Goal: Information Seeking & Learning: Find specific page/section

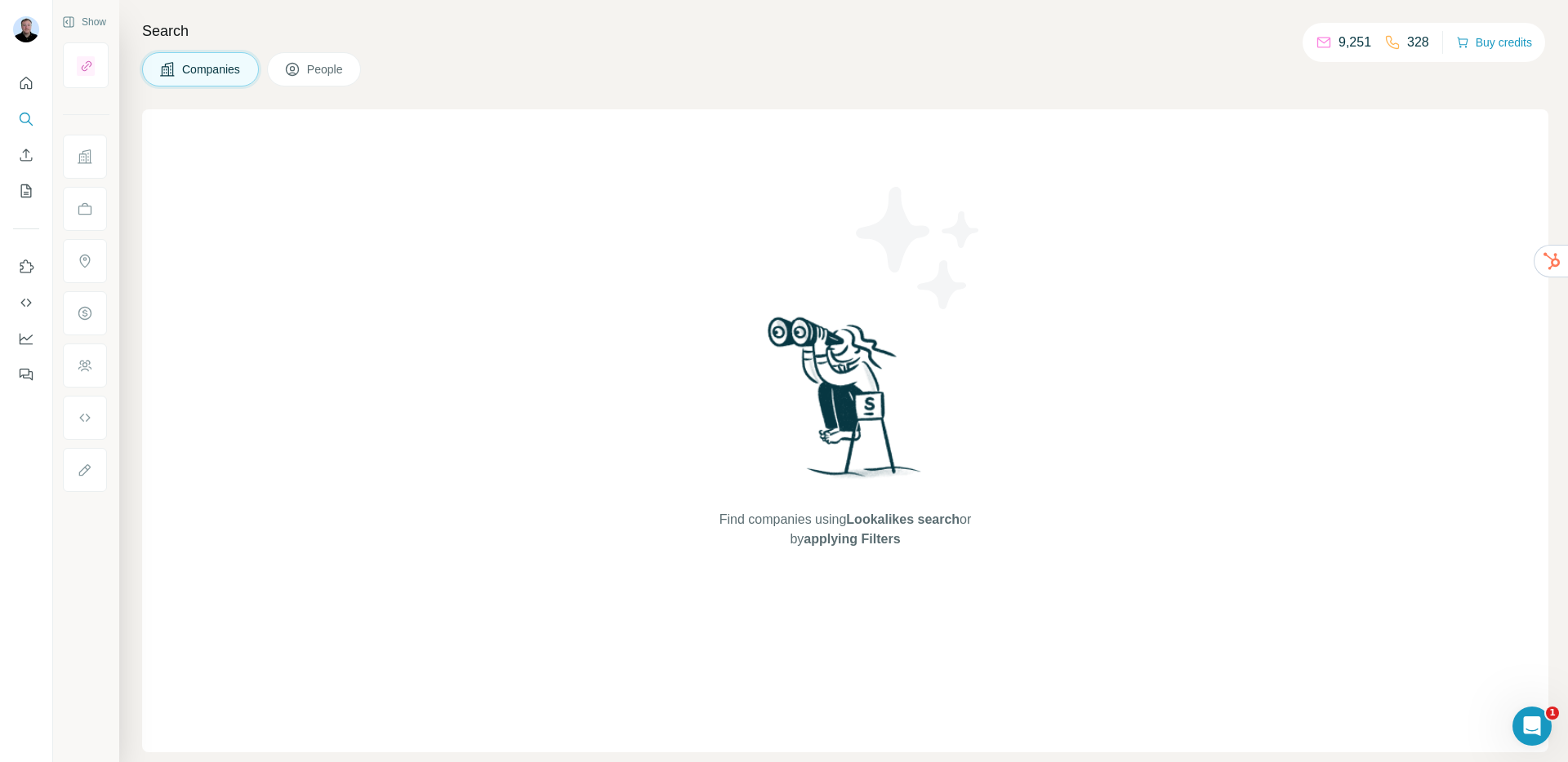
click at [672, 33] on h4 "Search" at bounding box center [845, 32] width 1406 height 23
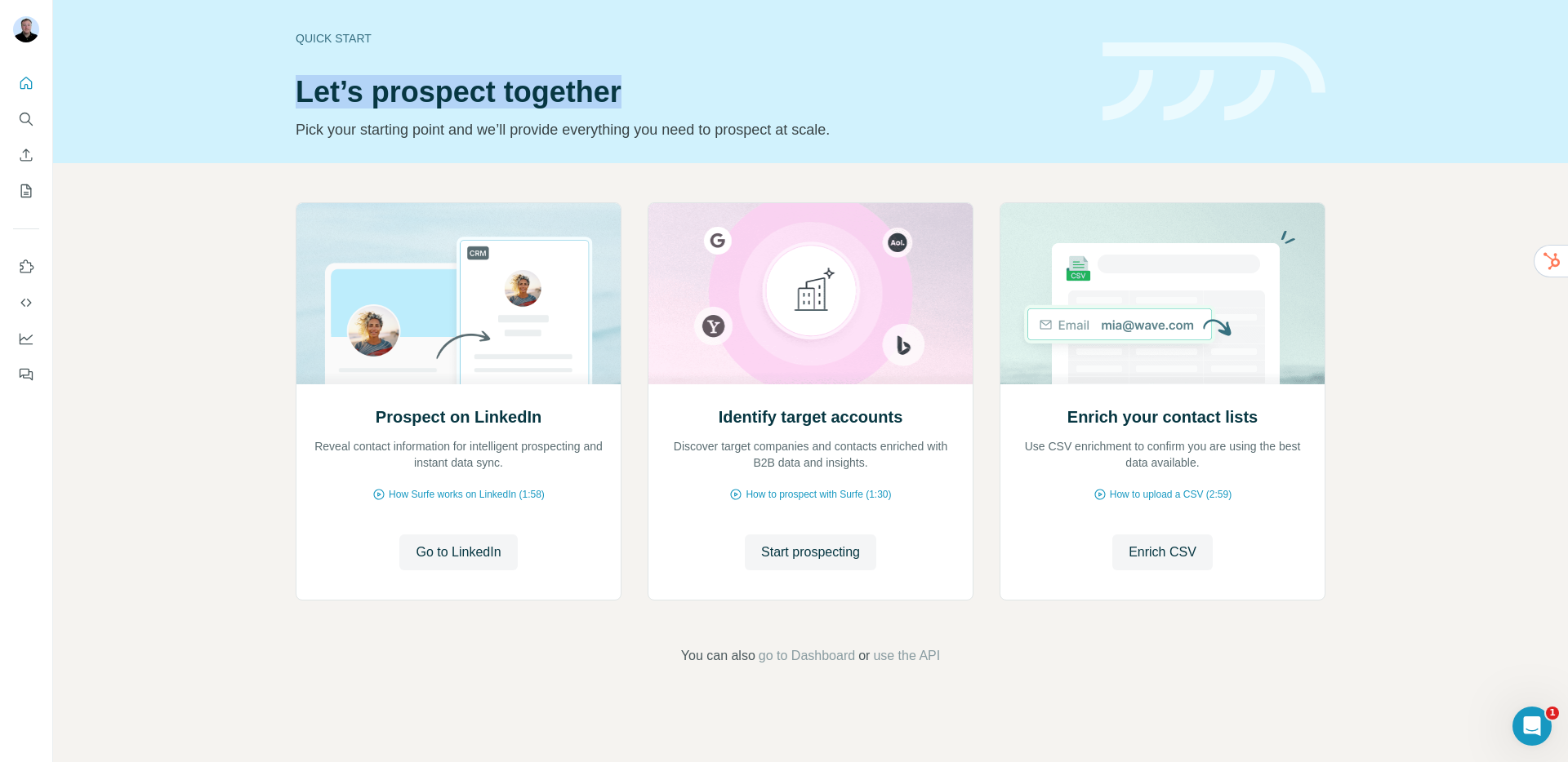
drag, startPoint x: 289, startPoint y: 85, endPoint x: 650, endPoint y: 89, distance: 361.0
click at [655, 89] on div "Quick start Let’s prospect together Pick your starting point and we’ll provide …" at bounding box center [811, 81] width 1515 height 163
click at [286, 88] on div "Quick start Let’s prospect together Pick your starting point and we’ll provide …" at bounding box center [811, 81] width 1515 height 163
drag, startPoint x: 295, startPoint y: 91, endPoint x: 627, endPoint y: 104, distance: 332.3
click at [627, 104] on h1 "Let’s prospect together" at bounding box center [689, 92] width 787 height 32
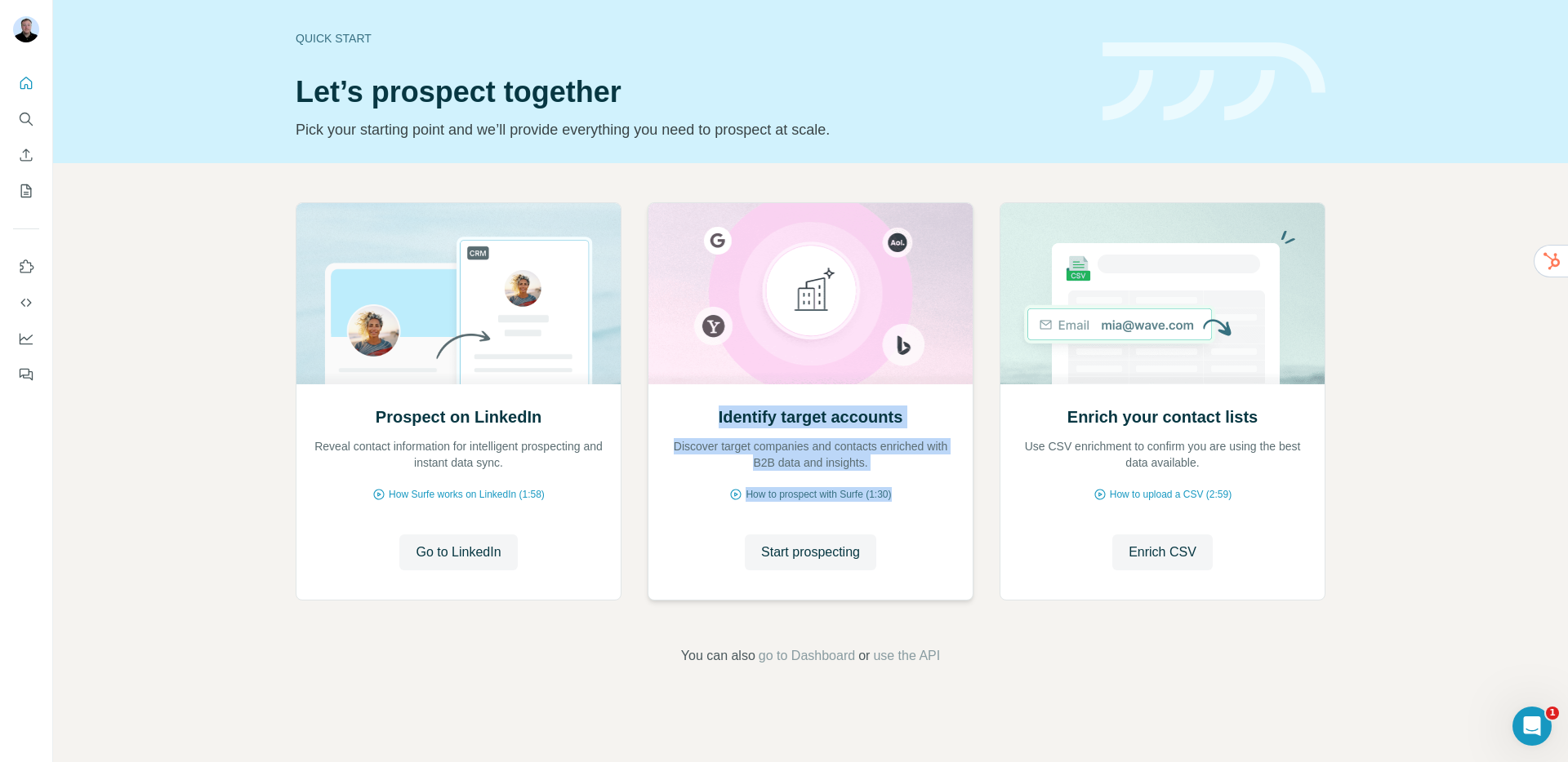
drag, startPoint x: 713, startPoint y: 420, endPoint x: 928, endPoint y: 499, distance: 229.1
click at [928, 499] on div "Identify target accounts Discover target companies and contacts enriched with B…" at bounding box center [811, 492] width 324 height 217
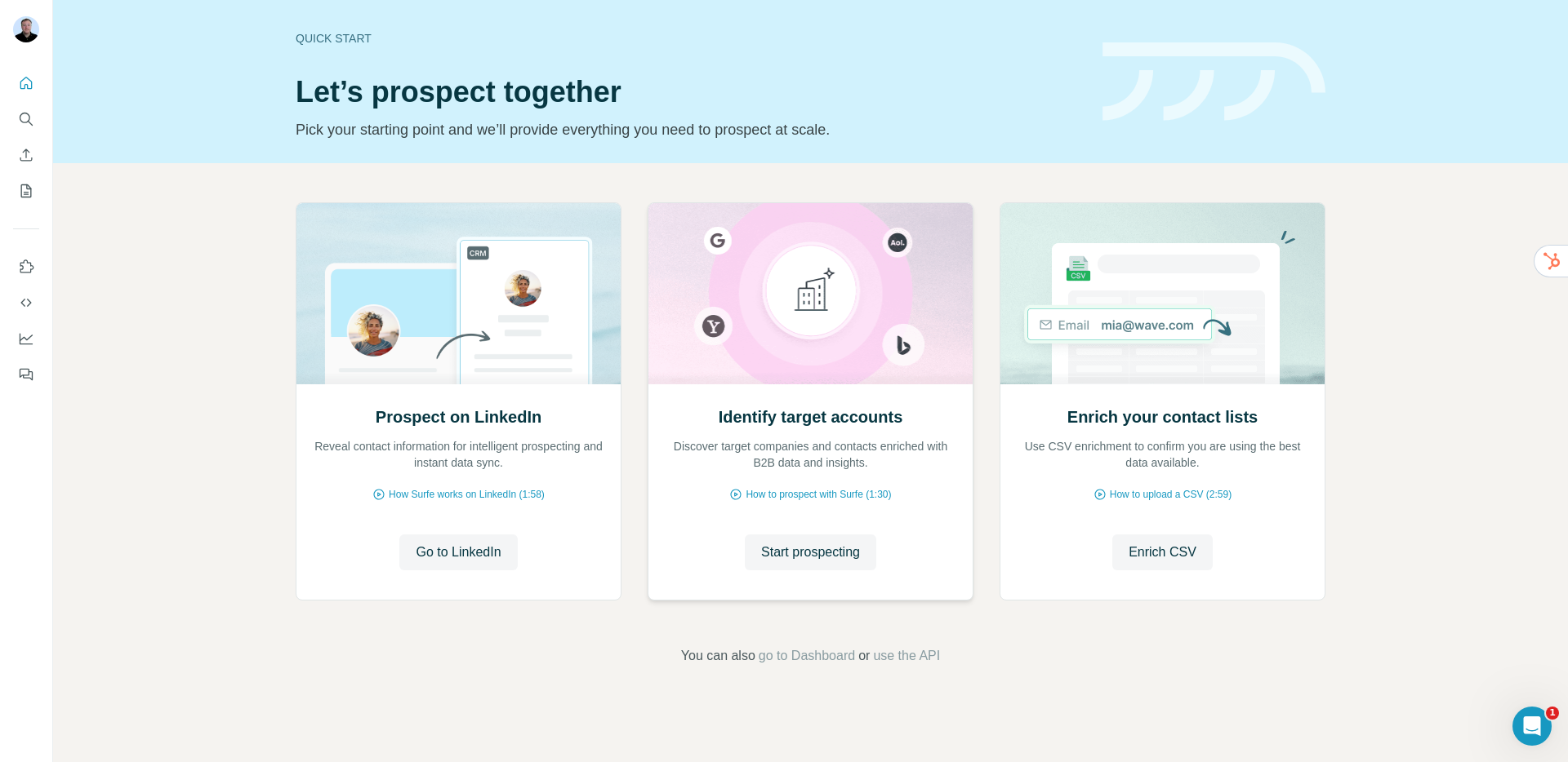
click at [812, 433] on div "Identify target accounts Discover target companies and contacts enriched with B…" at bounding box center [810, 438] width 291 height 66
drag, startPoint x: 709, startPoint y: 424, endPoint x: 880, endPoint y: 434, distance: 171.3
click at [880, 434] on div "Identify target accounts Discover target companies and contacts enriched with B…" at bounding box center [810, 438] width 291 height 66
drag, startPoint x: 1072, startPoint y: 419, endPoint x: 1273, endPoint y: 425, distance: 201.1
click at [1273, 425] on div "Enrich your contact lists Use CSV enrichment to confirm you are using the best …" at bounding box center [1162, 438] width 291 height 66
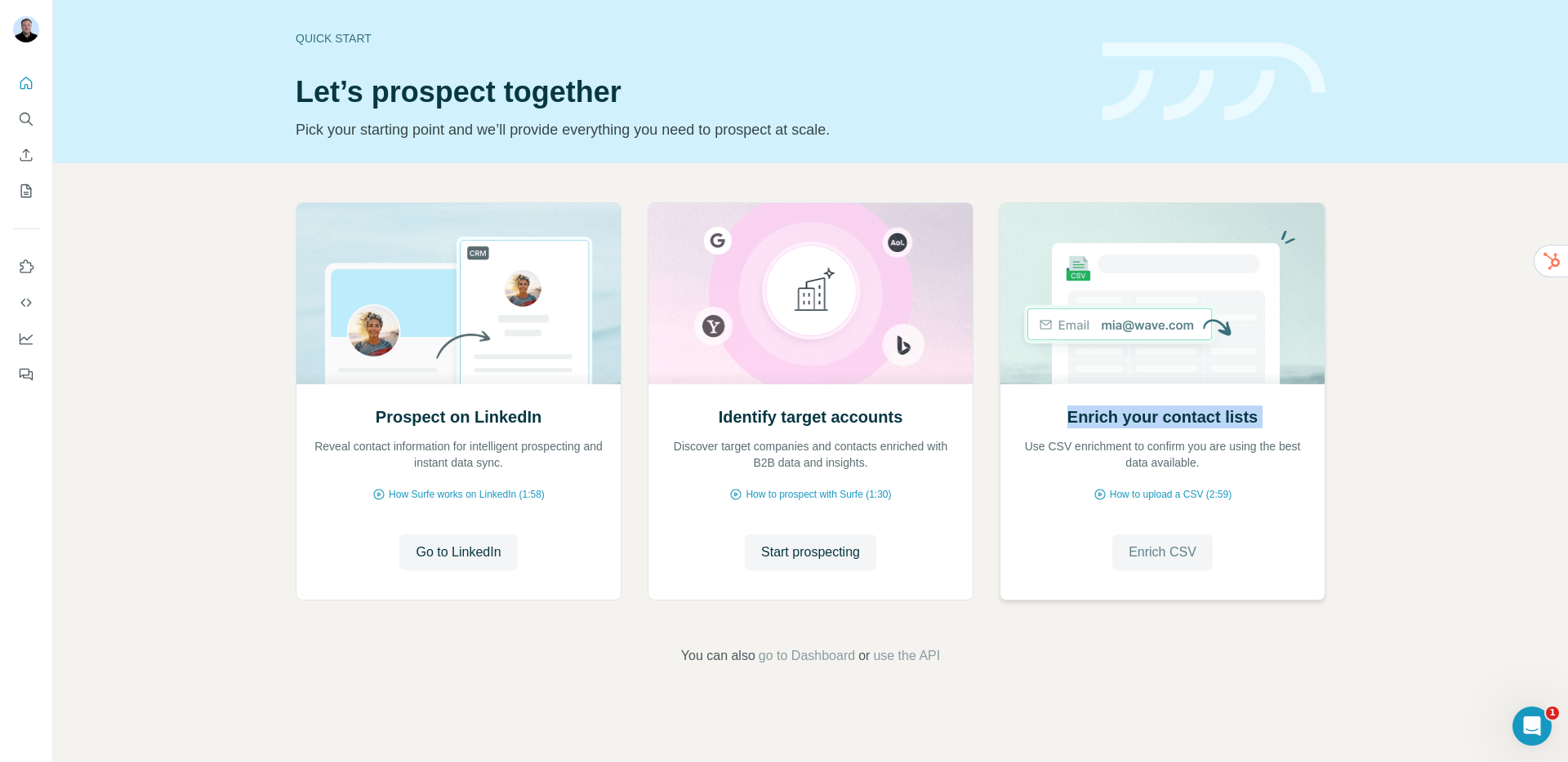
click at [1175, 557] on span "Enrich CSV" at bounding box center [1163, 553] width 68 height 20
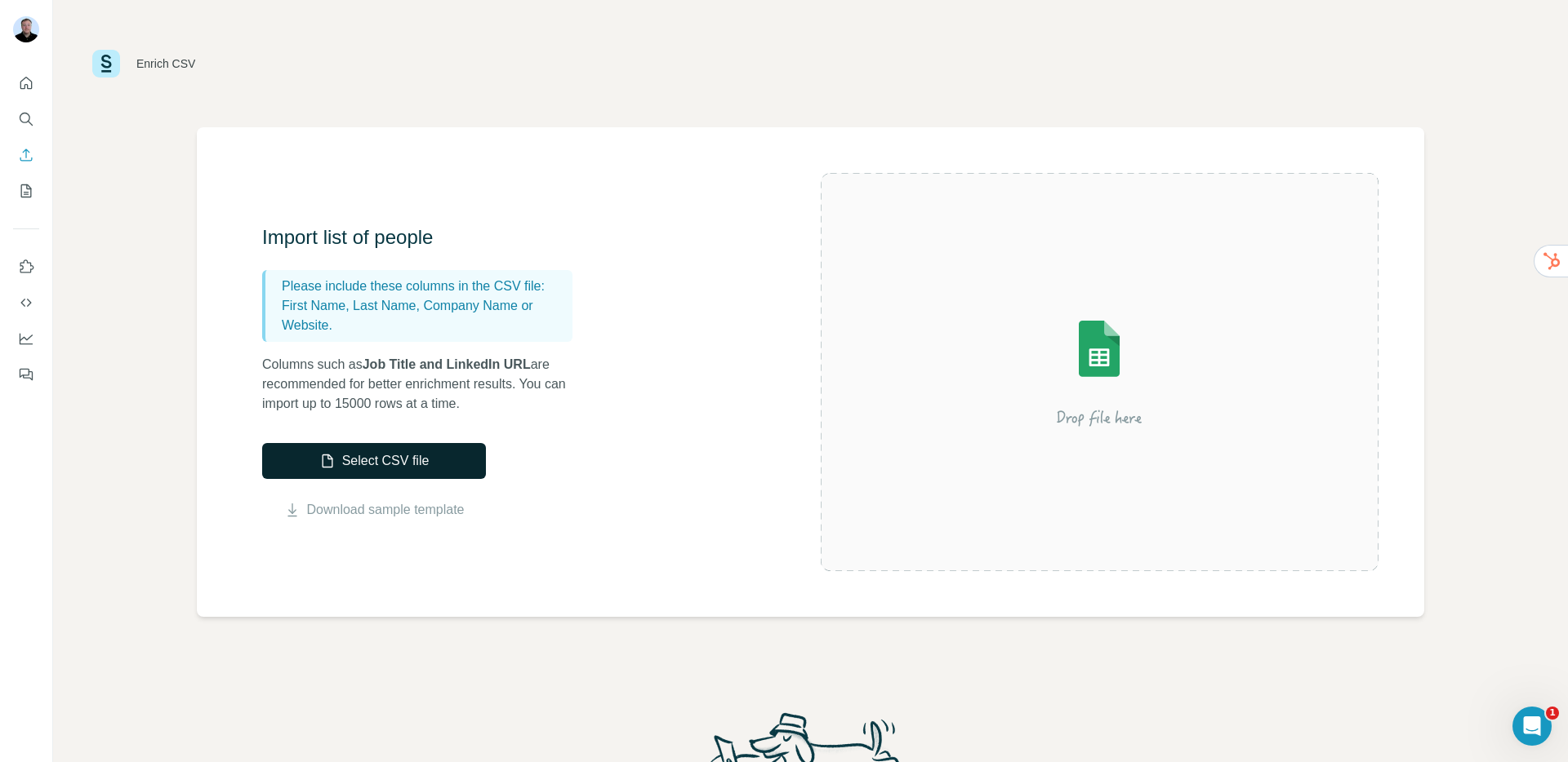
click at [363, 462] on button "Select CSV file" at bounding box center [374, 461] width 224 height 36
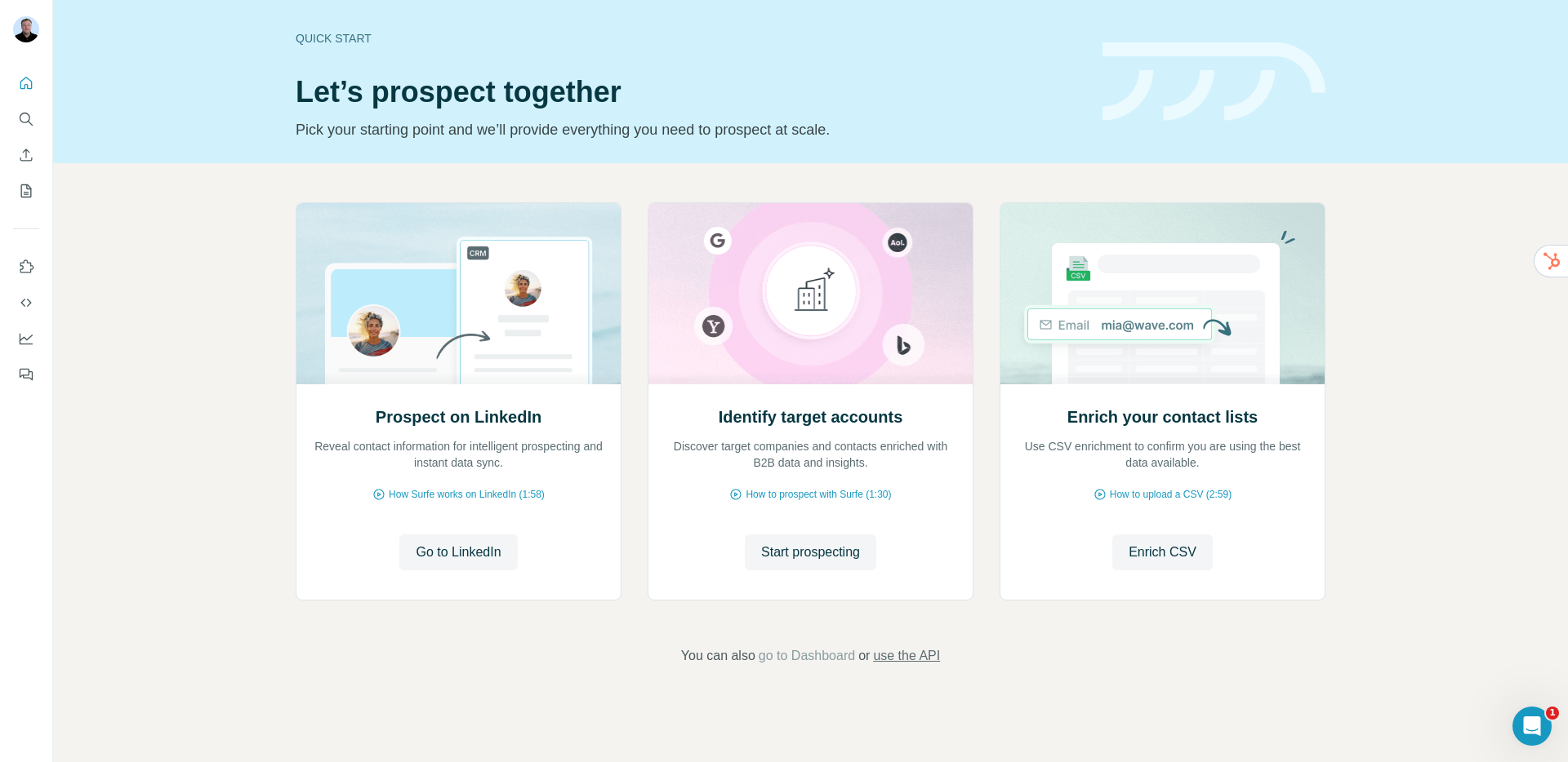
click at [902, 651] on span "use the API" at bounding box center [906, 657] width 67 height 20
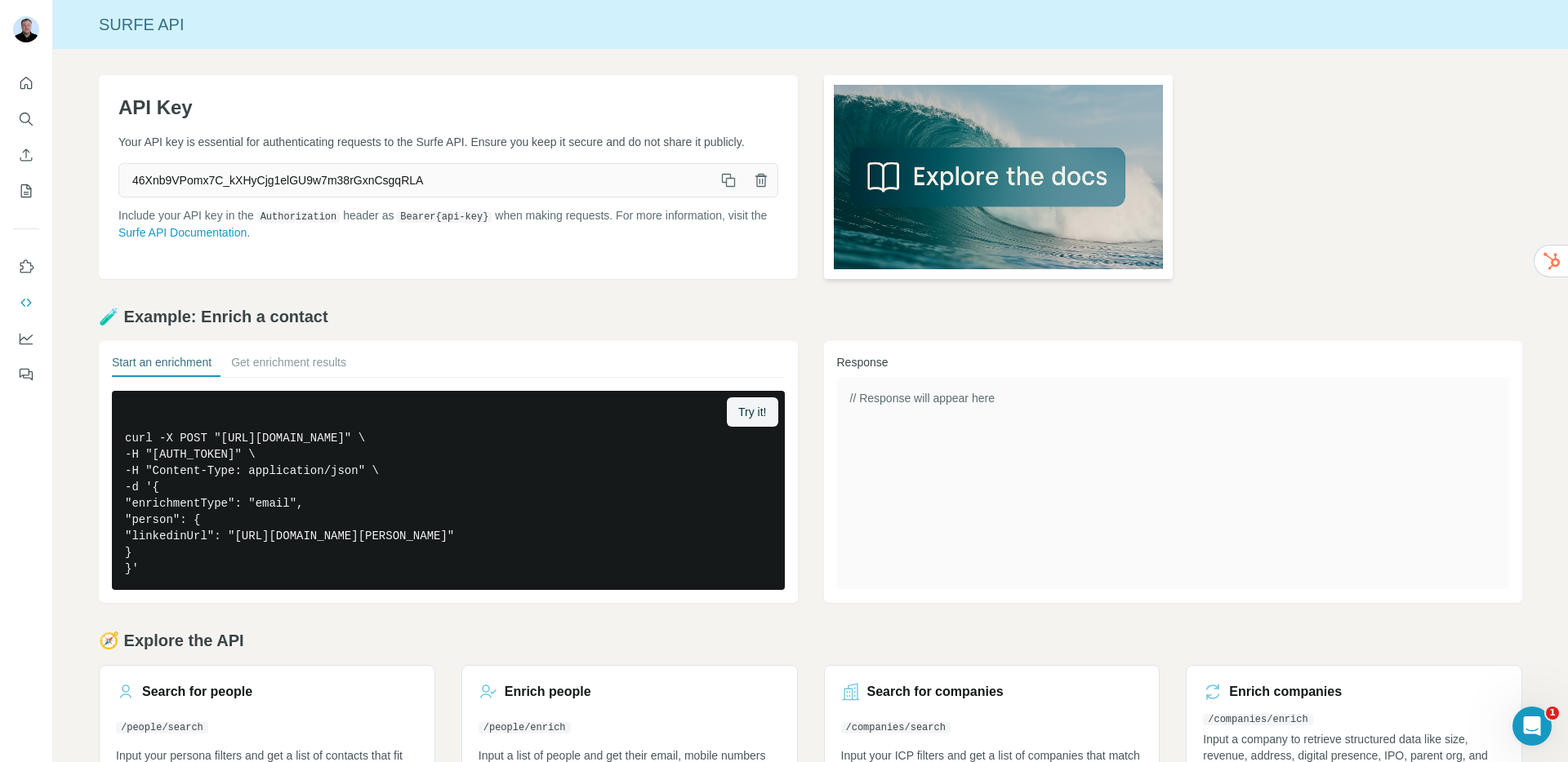
click at [916, 187] on img at bounding box center [998, 177] width 349 height 204
click at [32, 85] on icon "Quick start" at bounding box center [27, 83] width 12 height 12
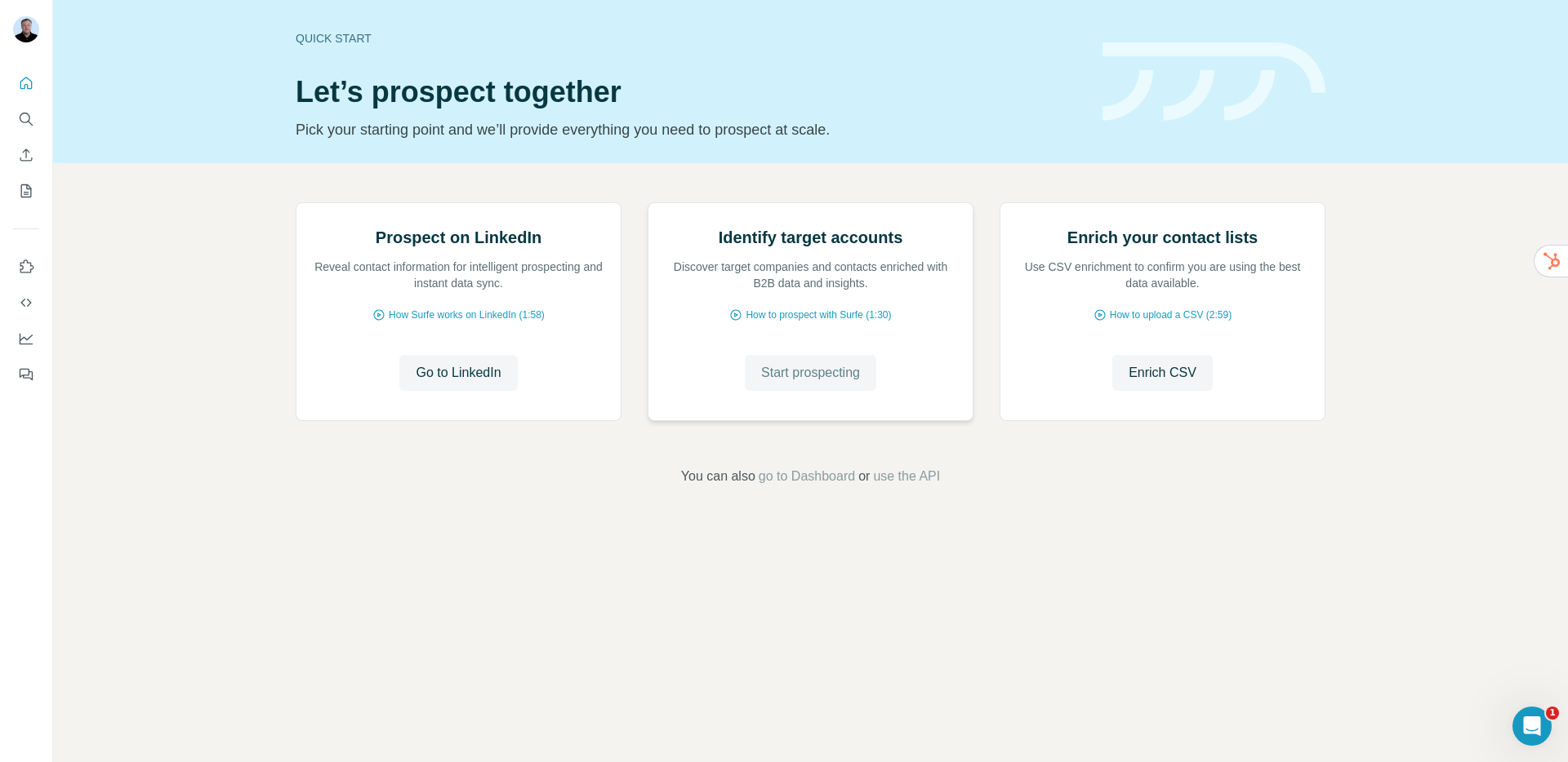
click at [783, 391] on button "Start prospecting" at bounding box center [811, 372] width 131 height 36
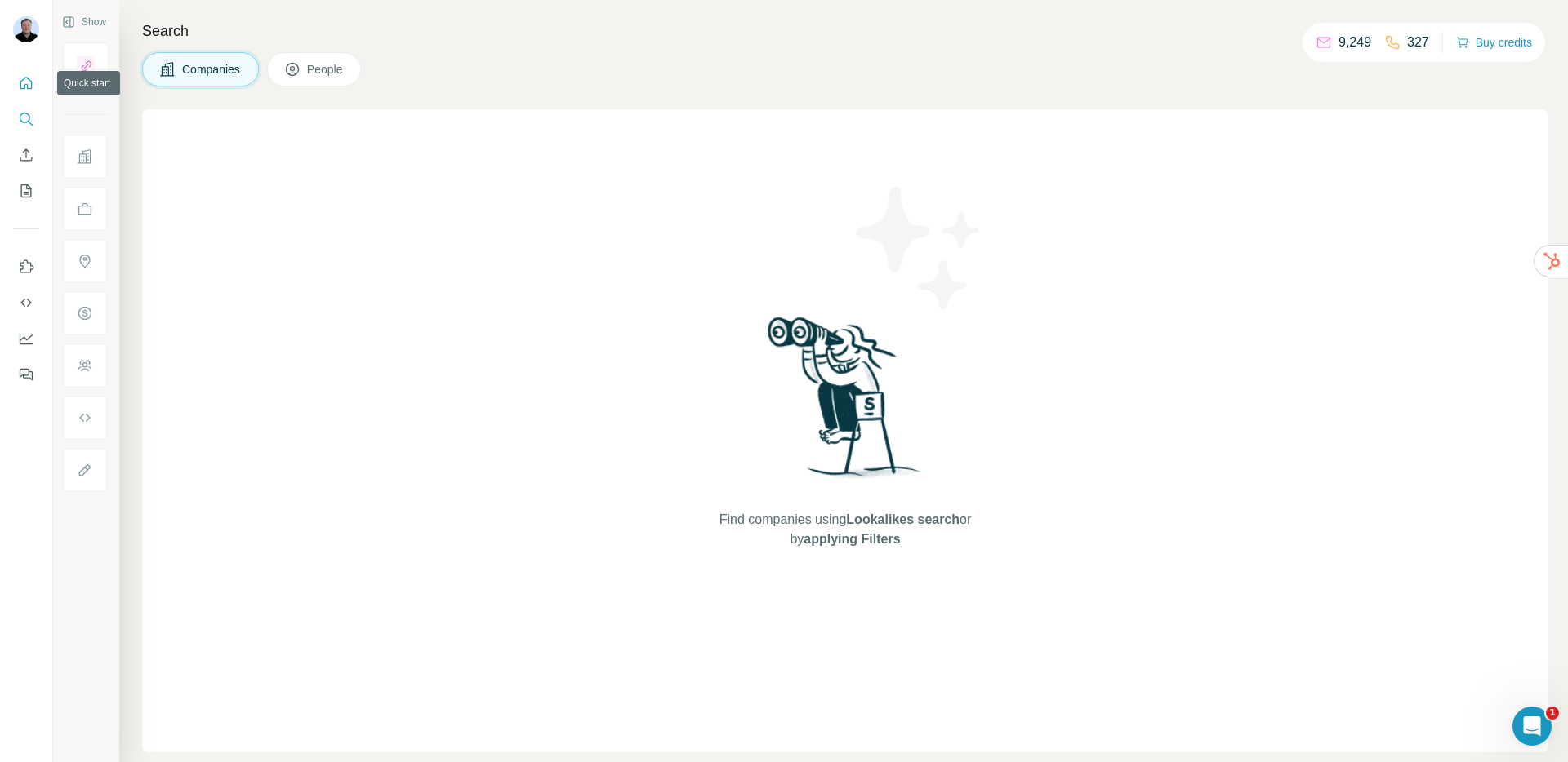
click at [27, 84] on icon "Quick start" at bounding box center [27, 83] width 12 height 12
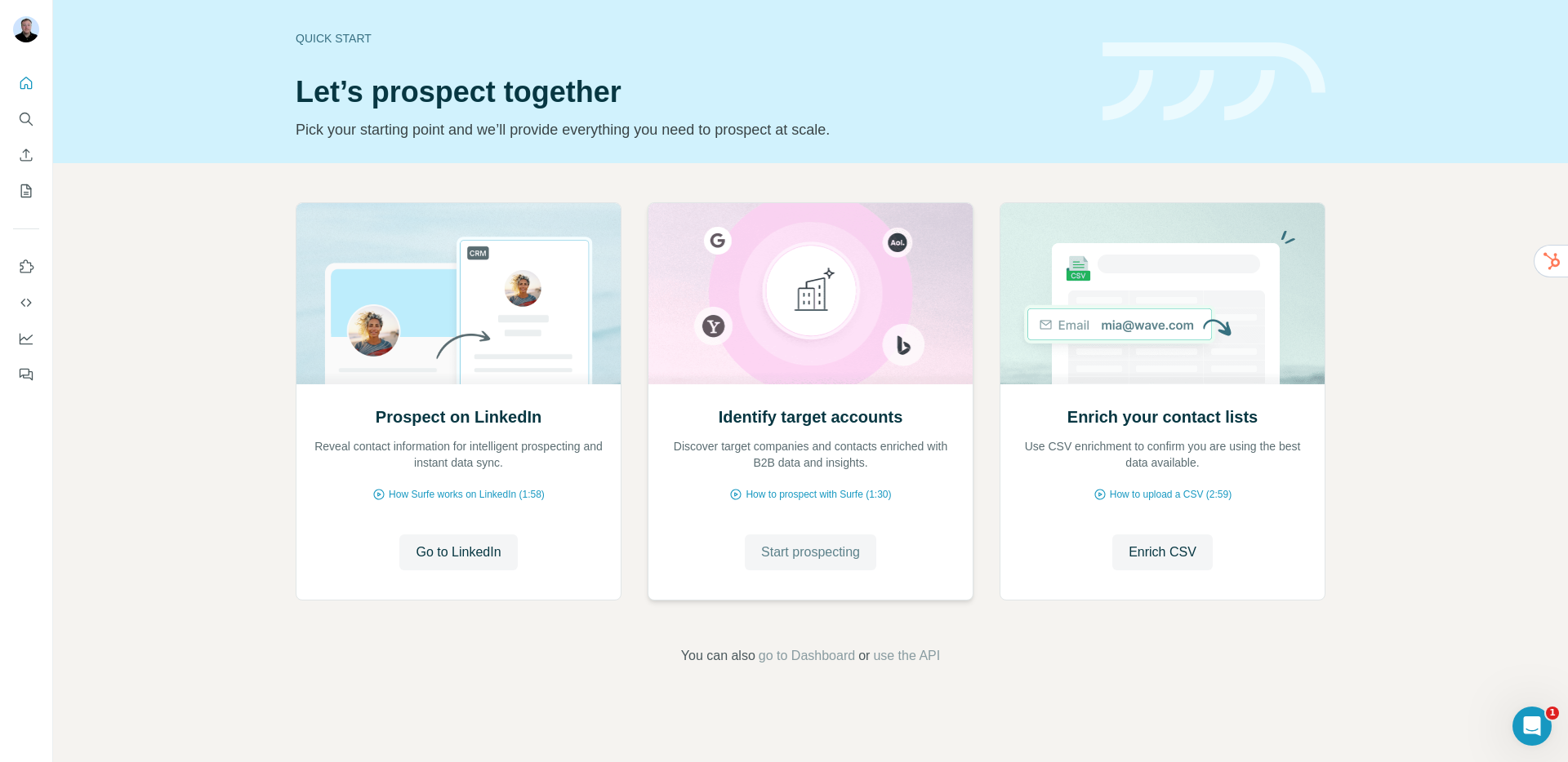
click at [787, 557] on span "Start prospecting" at bounding box center [811, 553] width 99 height 20
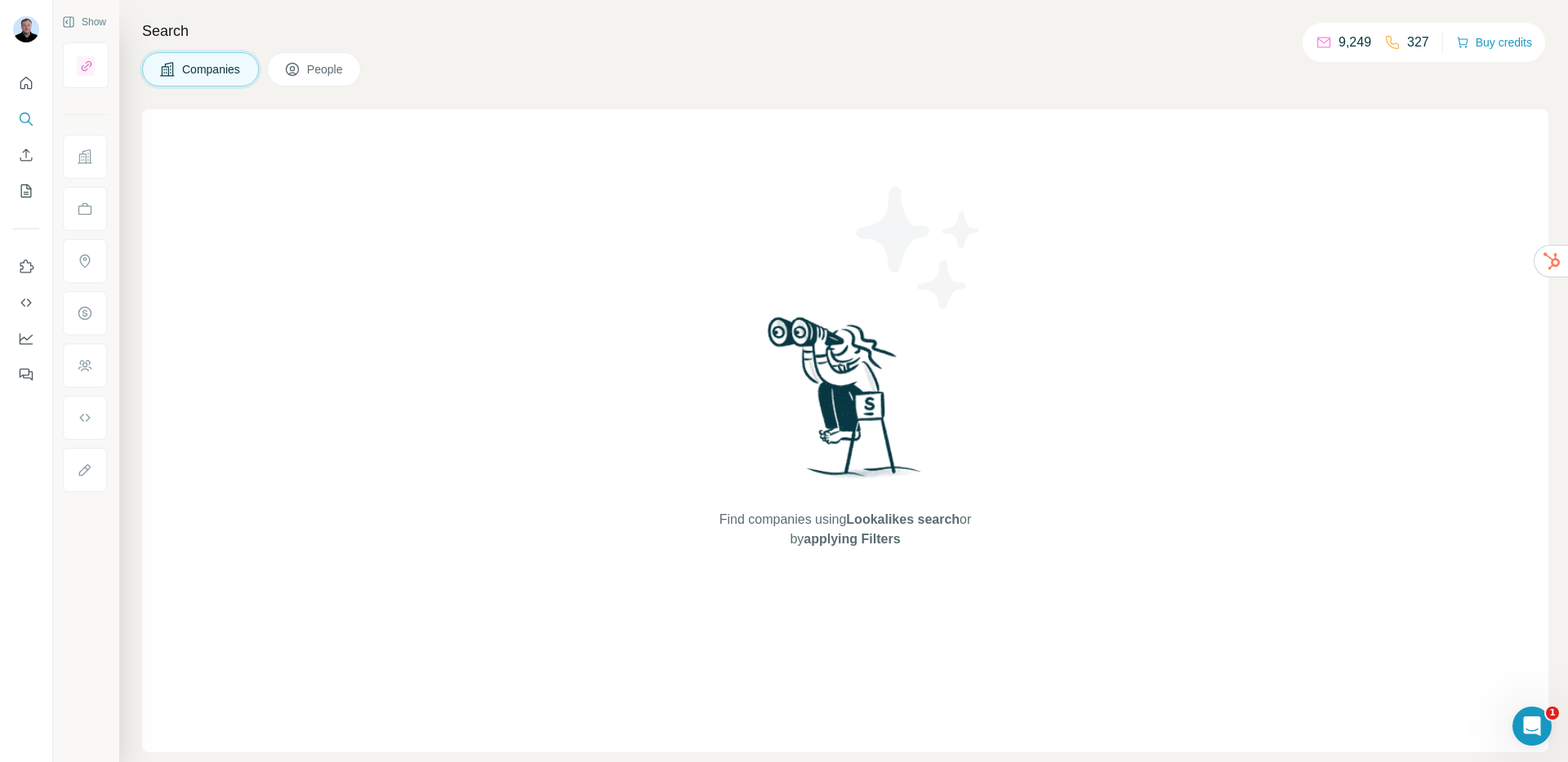
click at [84, 96] on div at bounding box center [86, 267] width 46 height 449
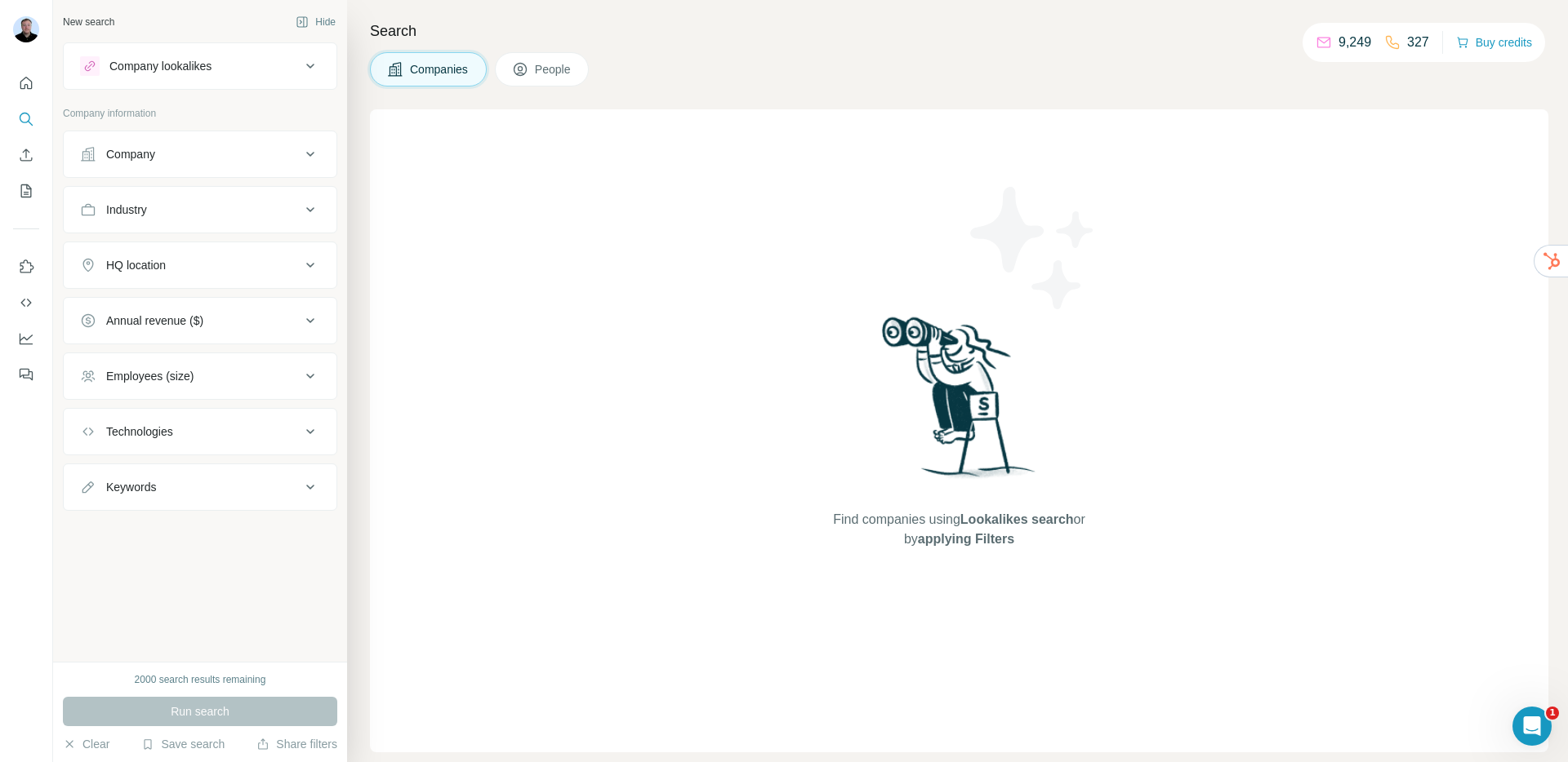
click at [164, 154] on div "Company" at bounding box center [190, 154] width 221 height 17
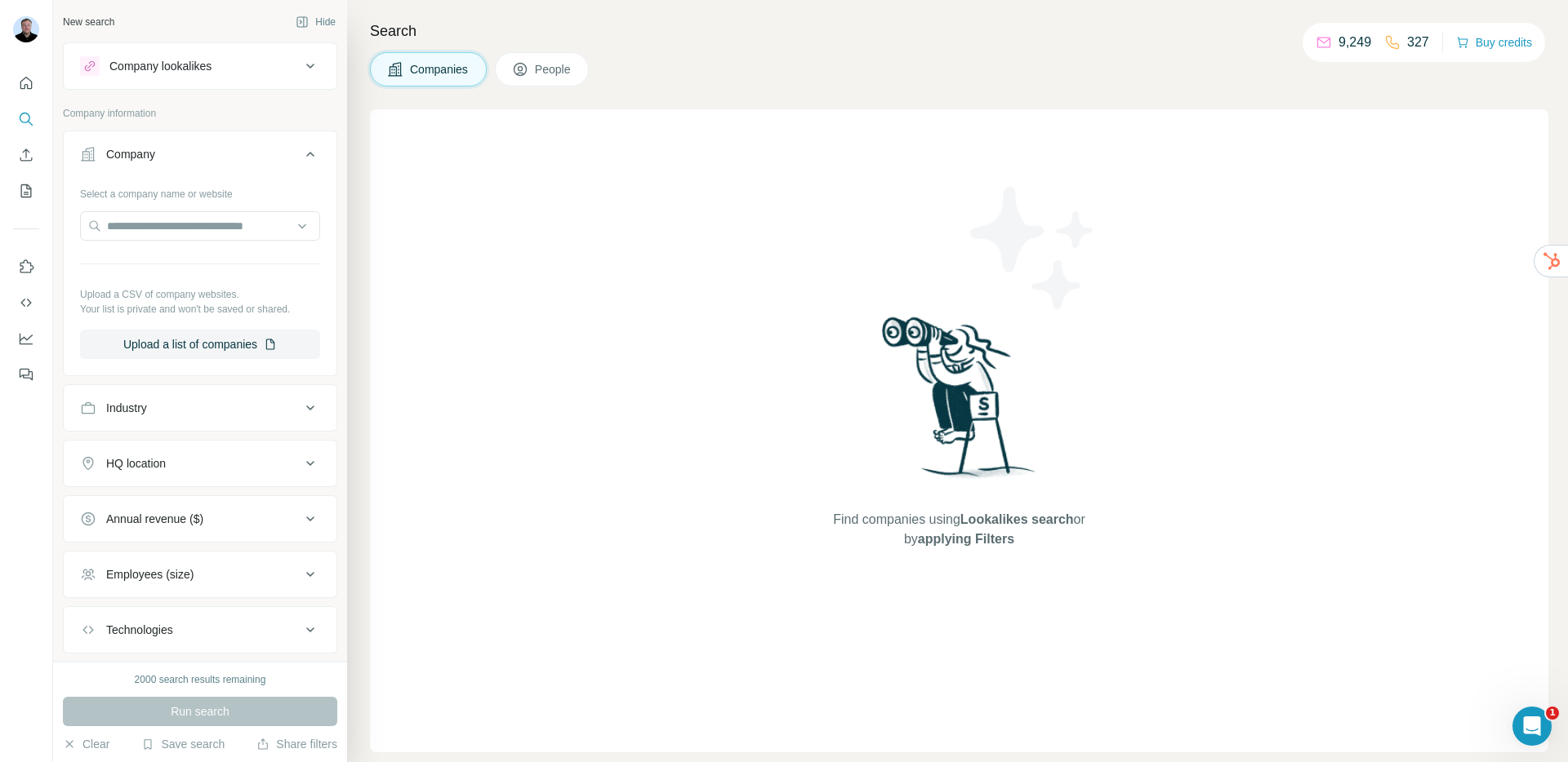
click at [248, 76] on button "Company lookalikes" at bounding box center [200, 66] width 273 height 39
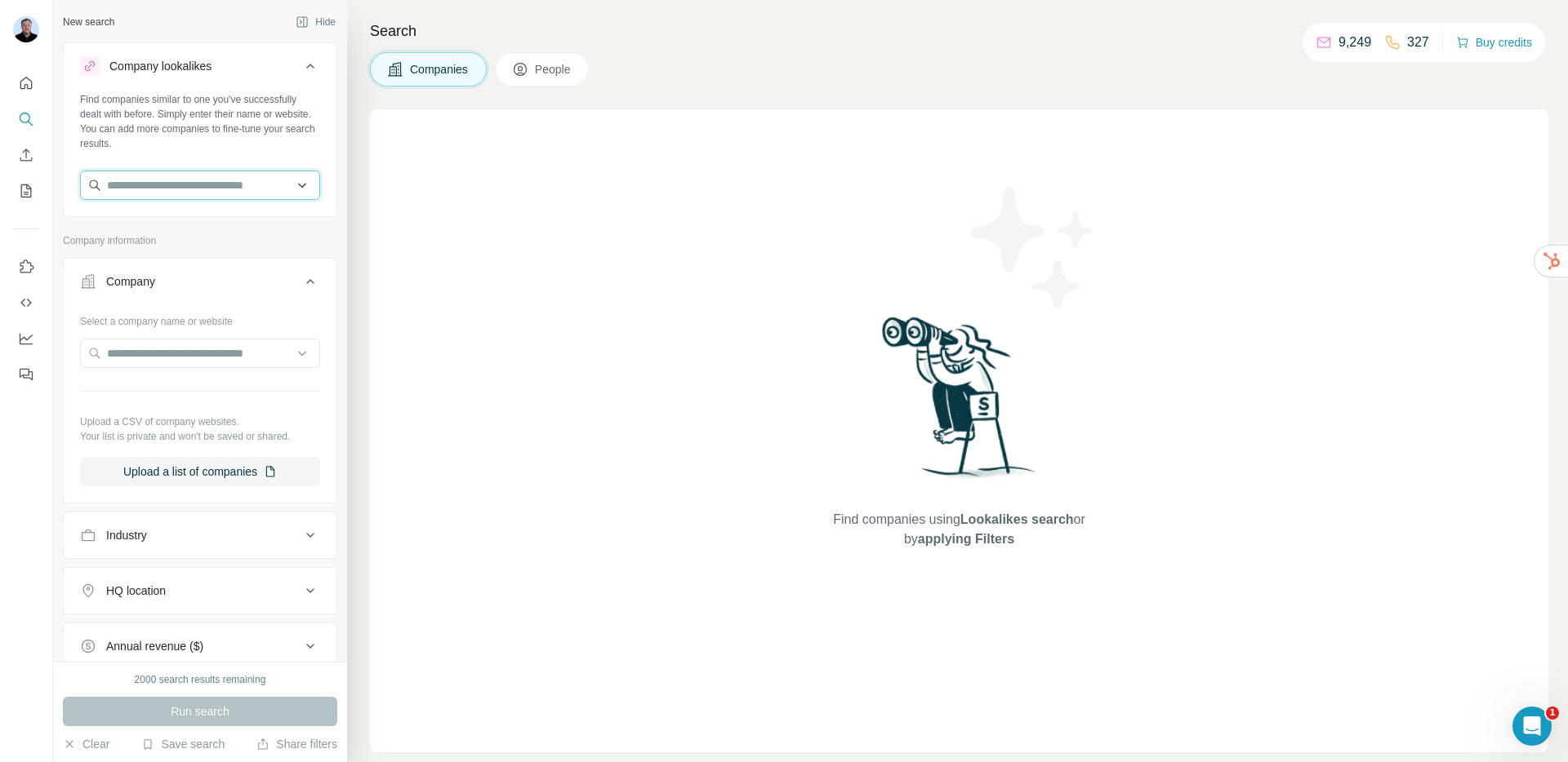
click at [194, 193] on input "text" at bounding box center [199, 185] width 240 height 29
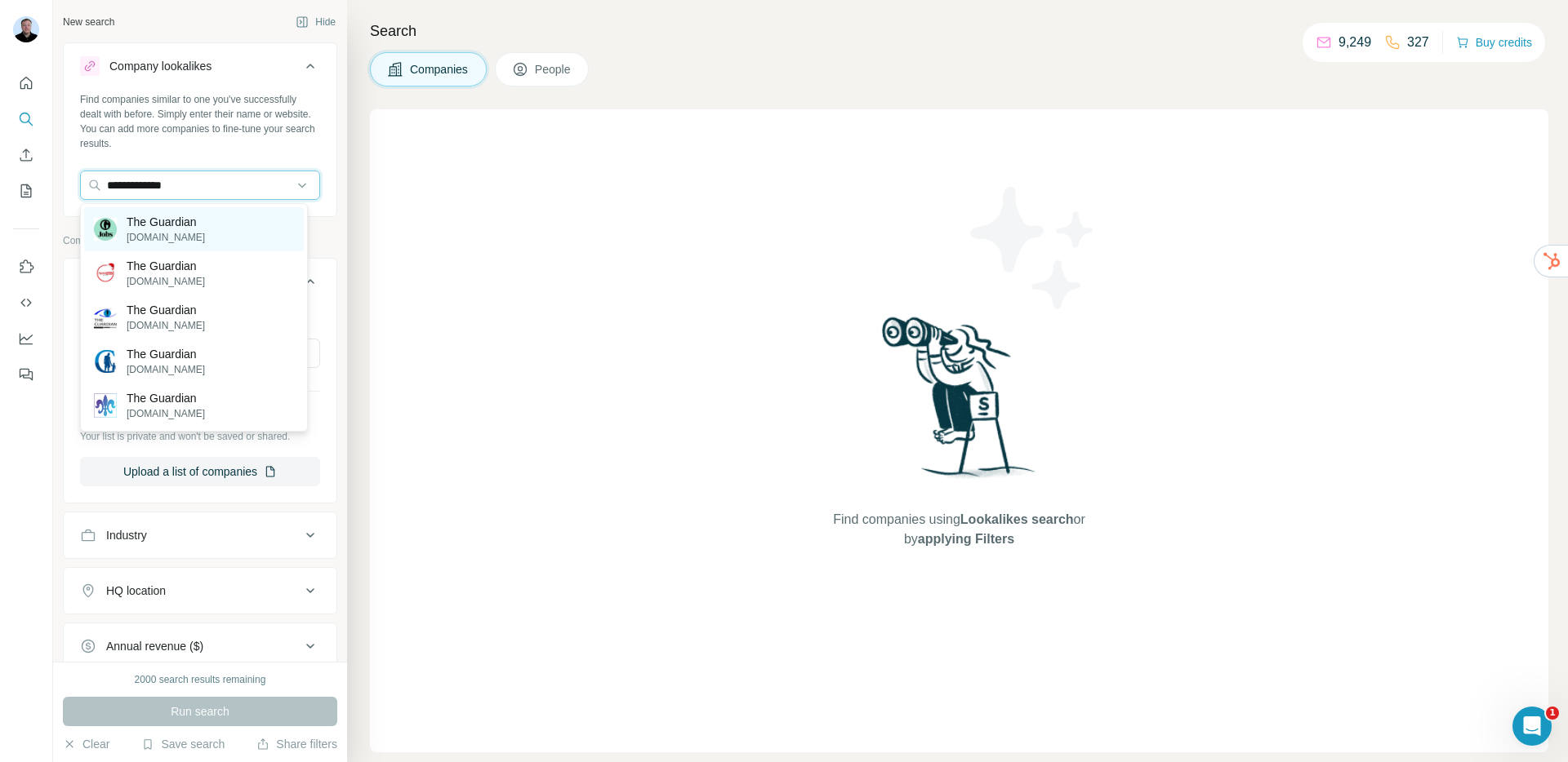
type input "**********"
click at [180, 240] on p "theguardian.com" at bounding box center [166, 238] width 79 height 15
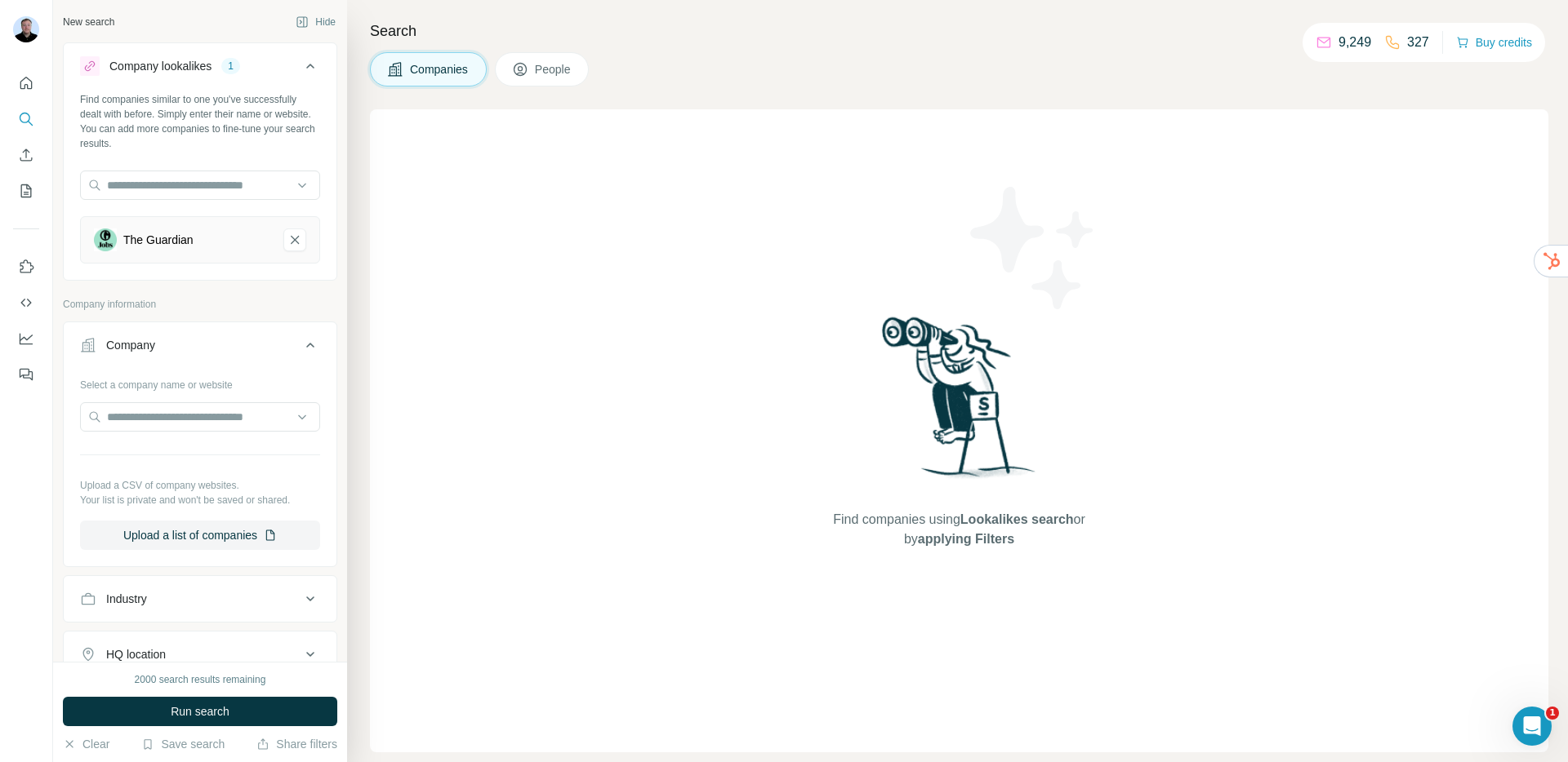
click at [236, 726] on div "2000 search results remaining Run search Clear Save search Share filters" at bounding box center [200, 711] width 294 height 100
click at [232, 721] on button "Run search" at bounding box center [200, 711] width 275 height 29
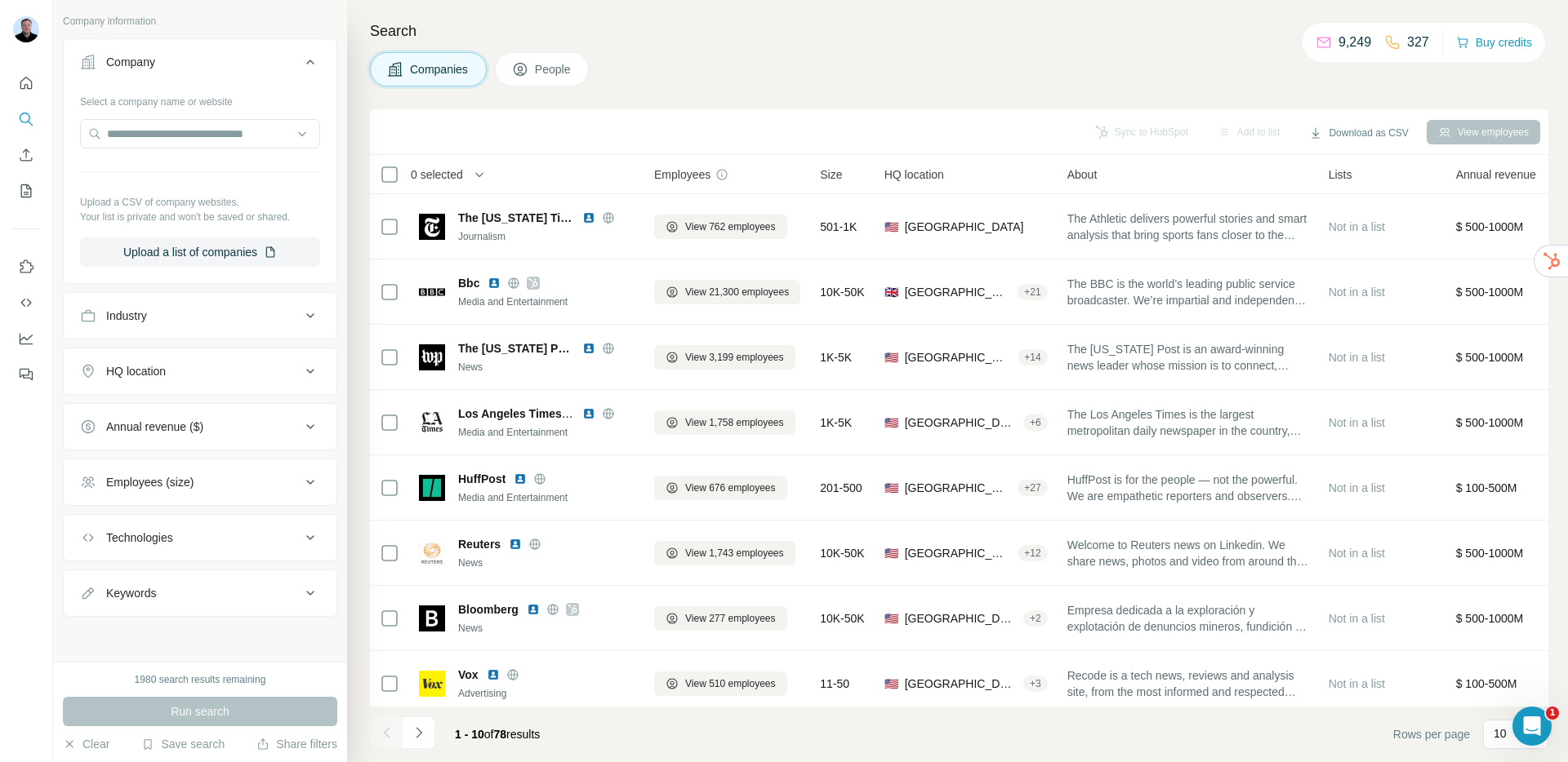
scroll to position [284, 0]
click at [213, 542] on div "Technologies" at bounding box center [190, 537] width 221 height 17
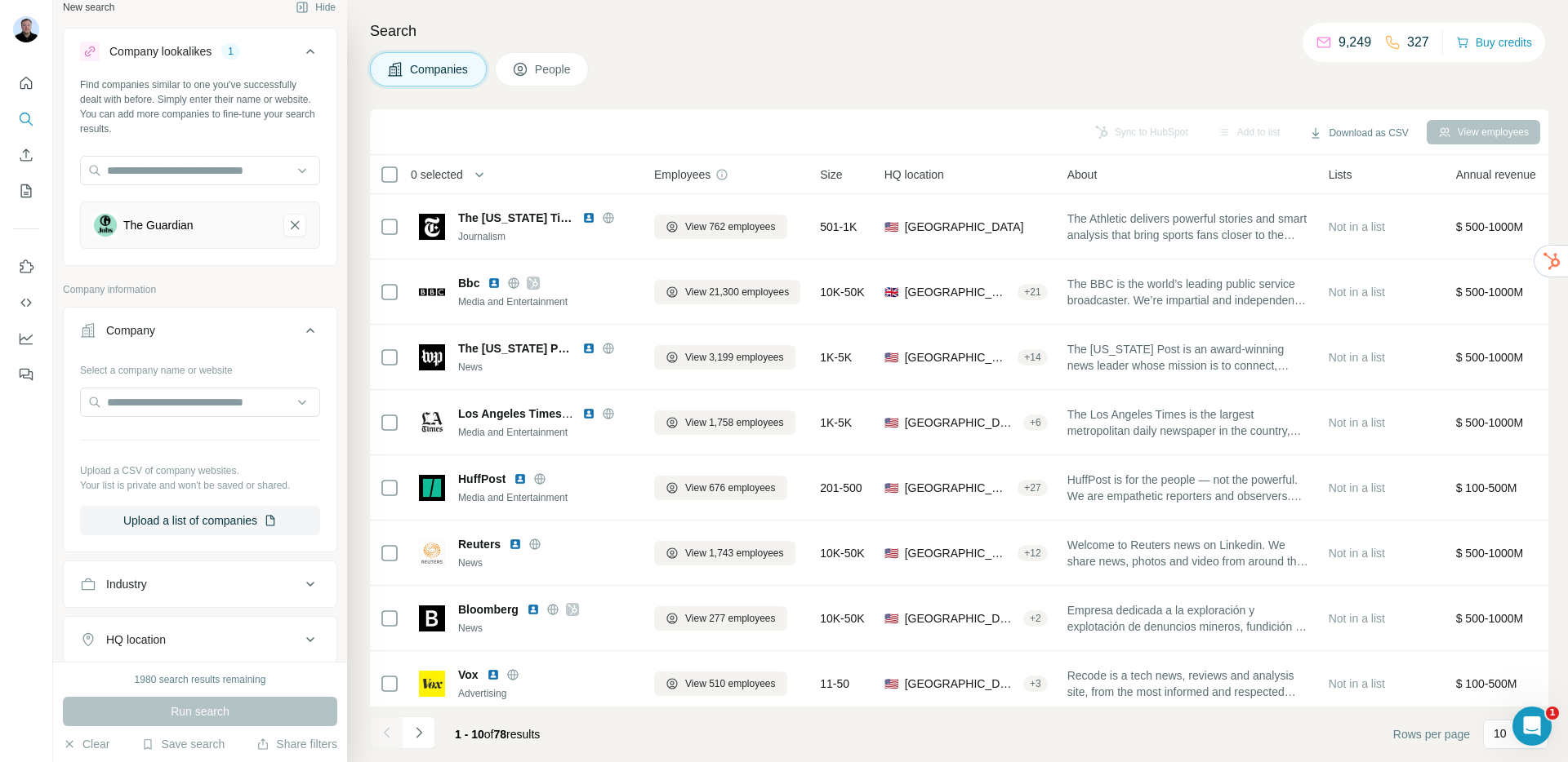
scroll to position [0, 0]
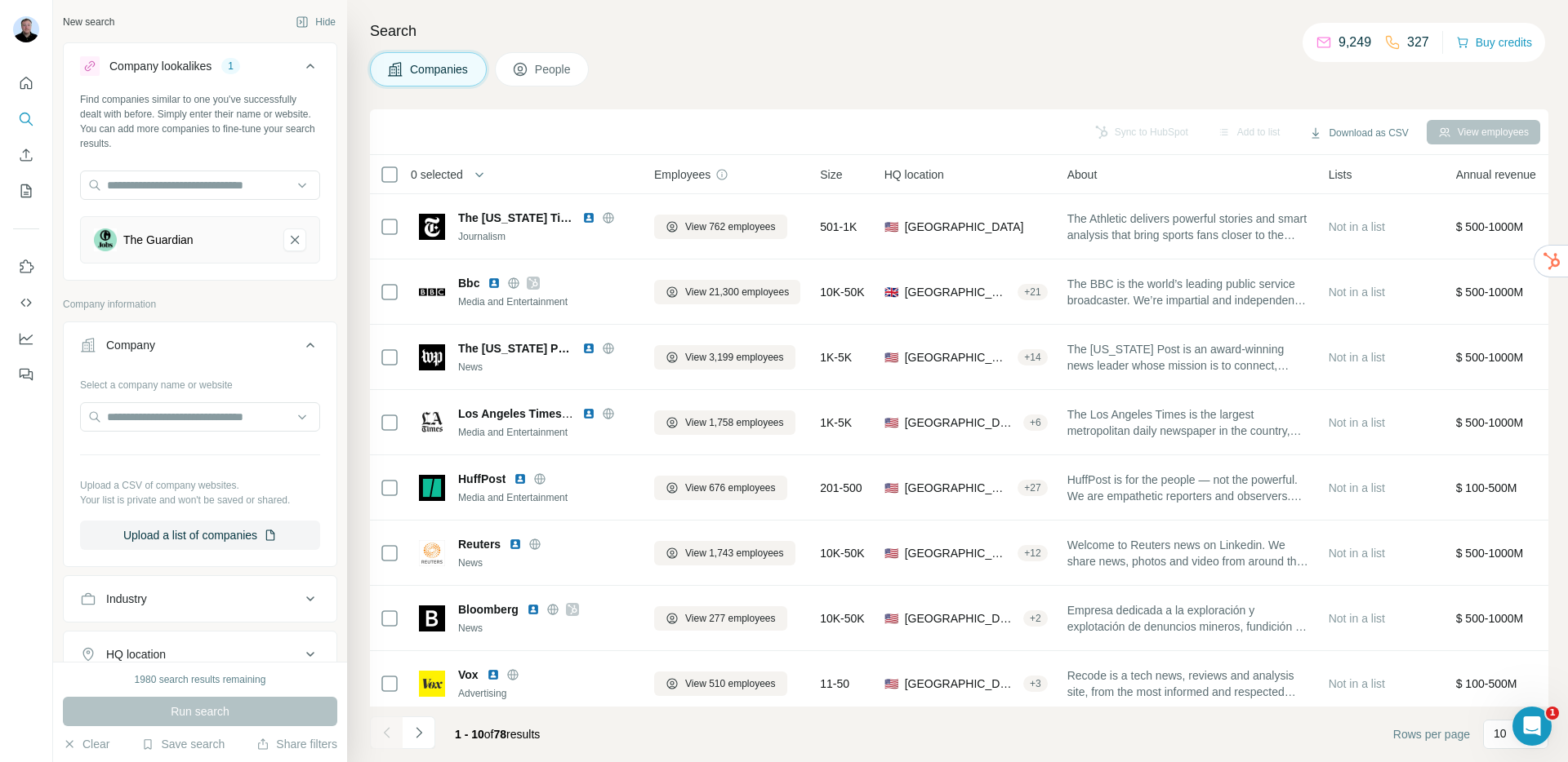
click at [559, 66] on span "People" at bounding box center [553, 70] width 37 height 17
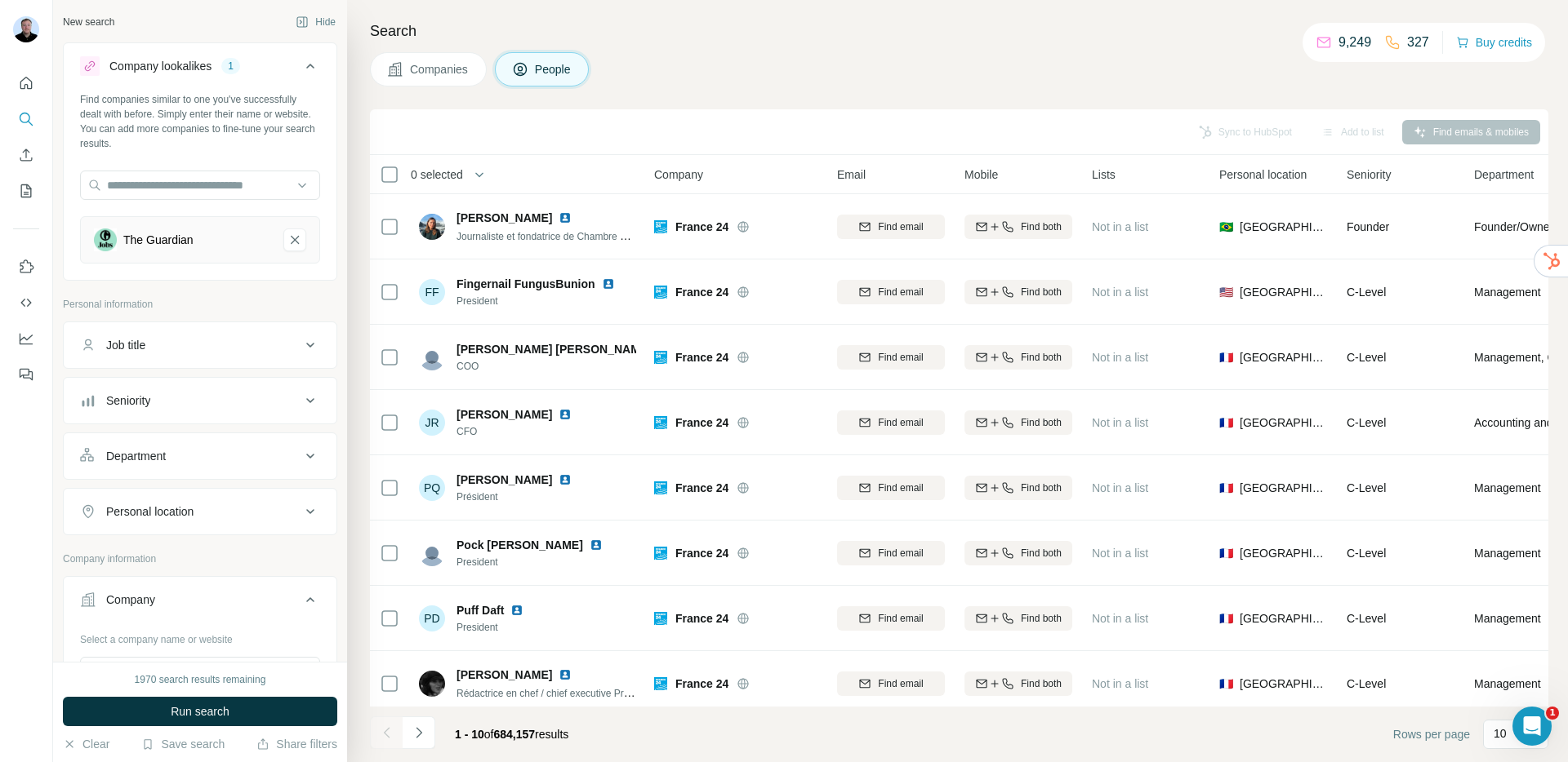
click at [218, 352] on div "Job title" at bounding box center [190, 346] width 221 height 17
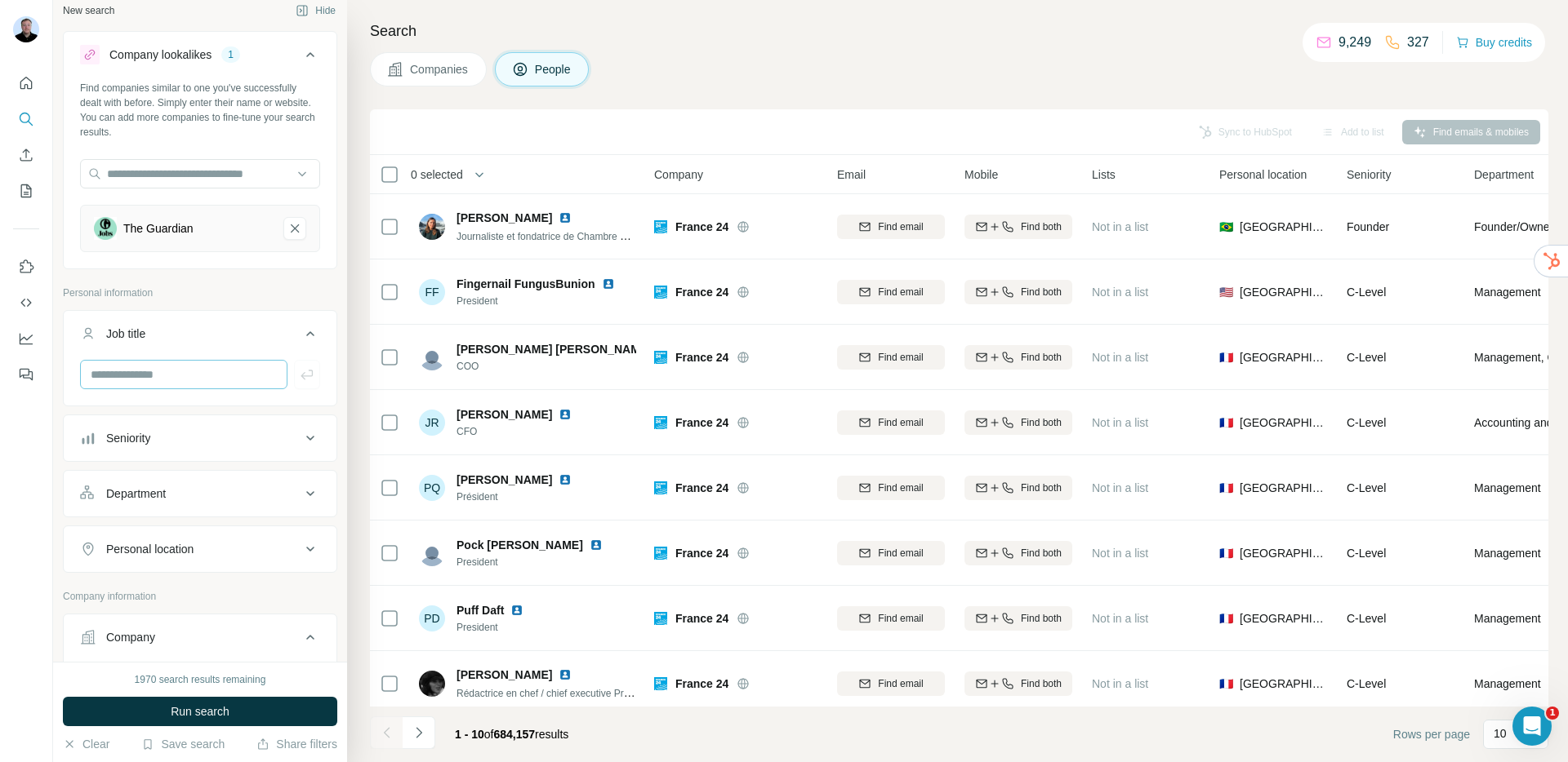
scroll to position [24, 0]
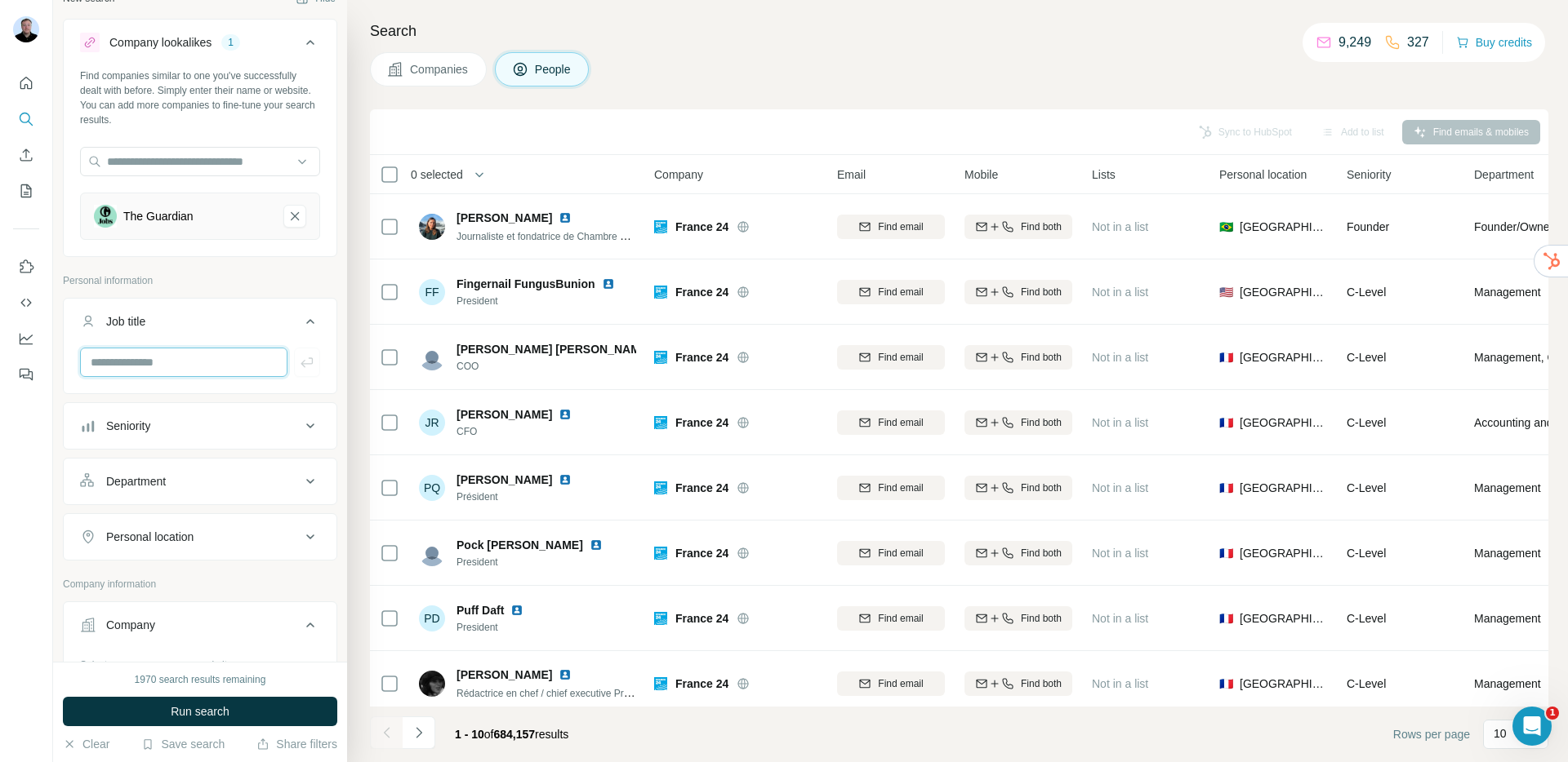
click at [148, 360] on input "text" at bounding box center [183, 362] width 207 height 29
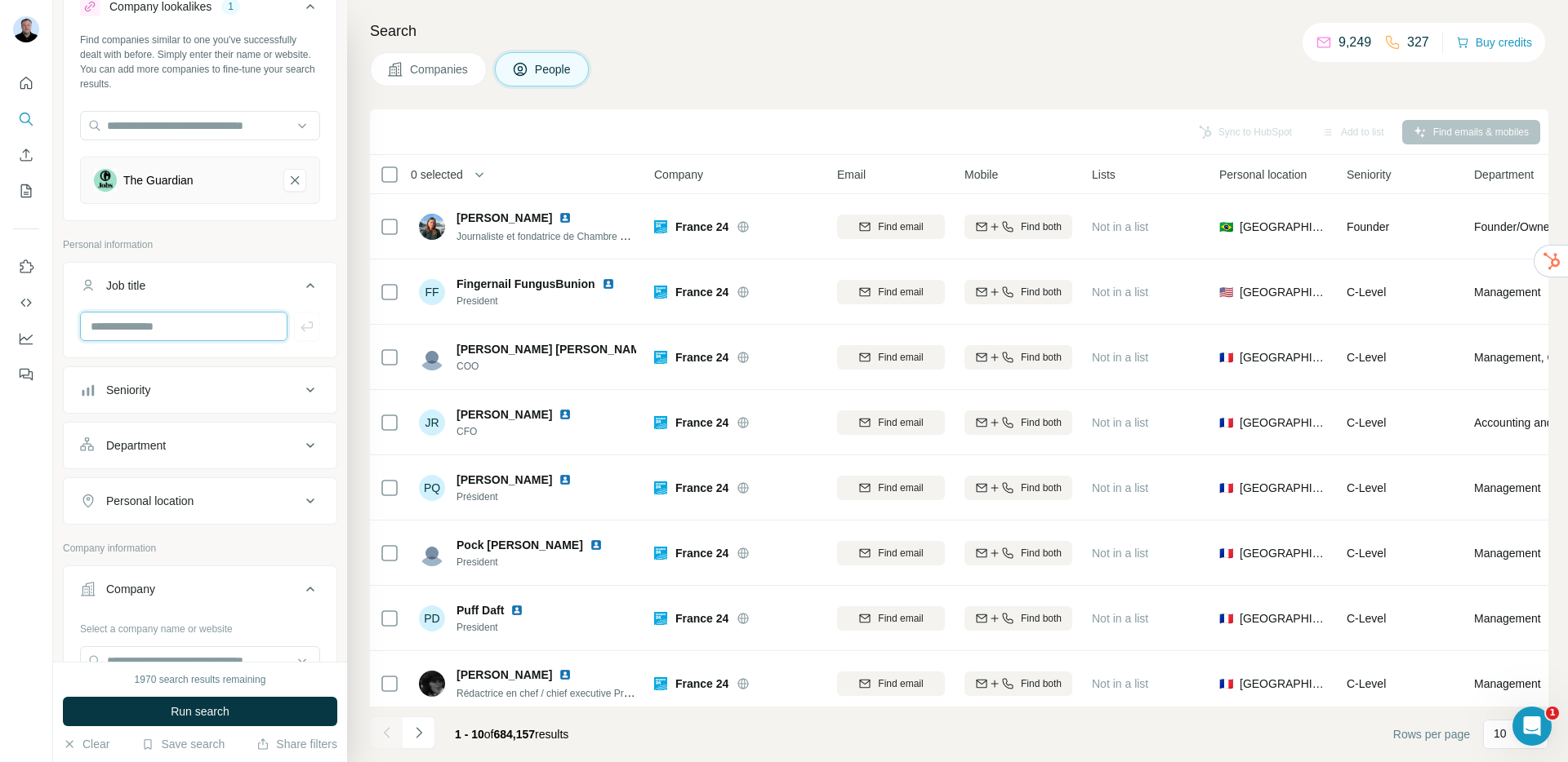
scroll to position [97, 0]
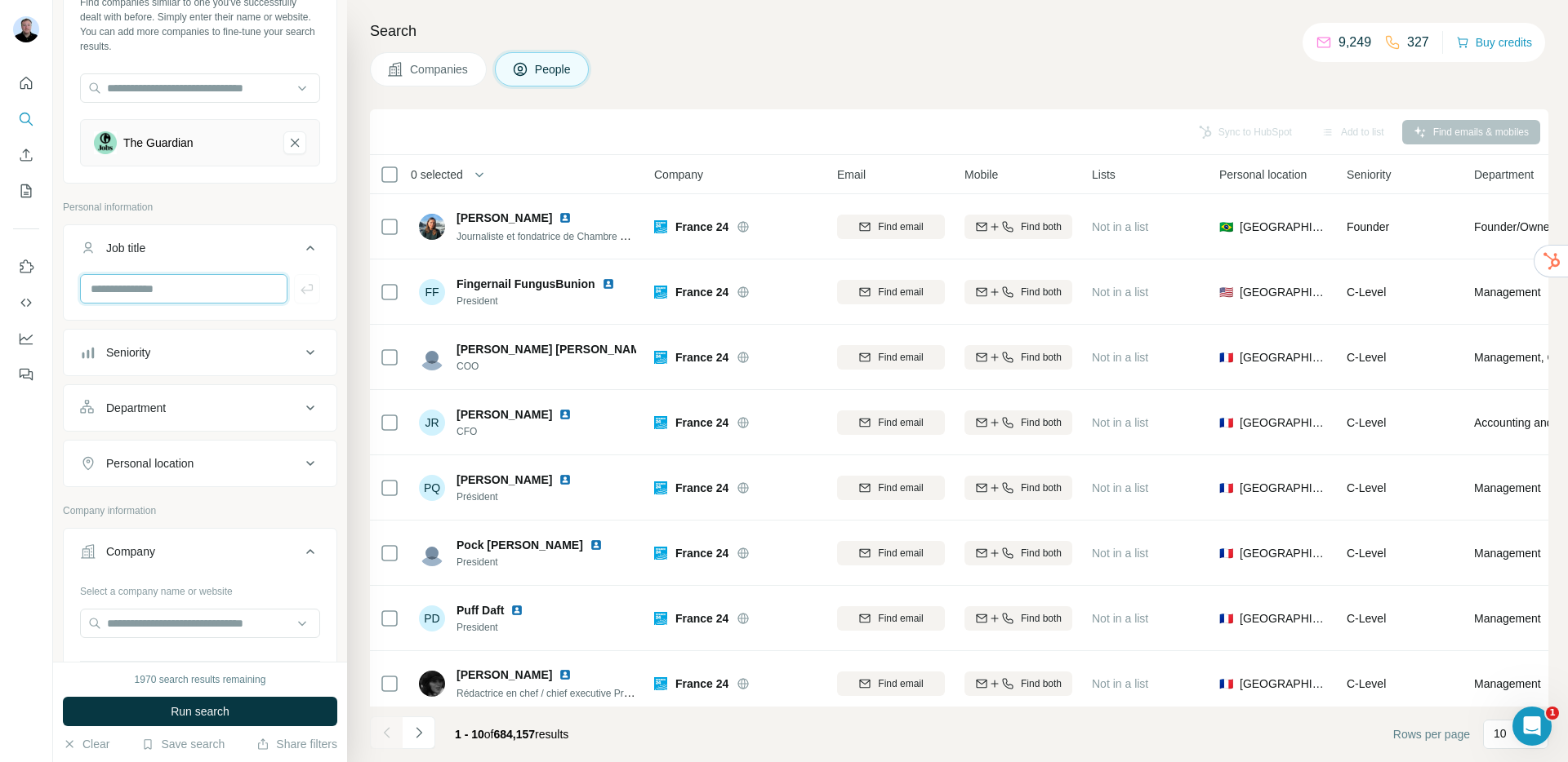
click at [158, 294] on input "text" at bounding box center [183, 289] width 207 height 29
click at [120, 413] on div "Department" at bounding box center [136, 408] width 60 height 17
click at [165, 464] on div at bounding box center [199, 450] width 240 height 32
click at [153, 544] on div "Security" at bounding box center [193, 545] width 200 height 17
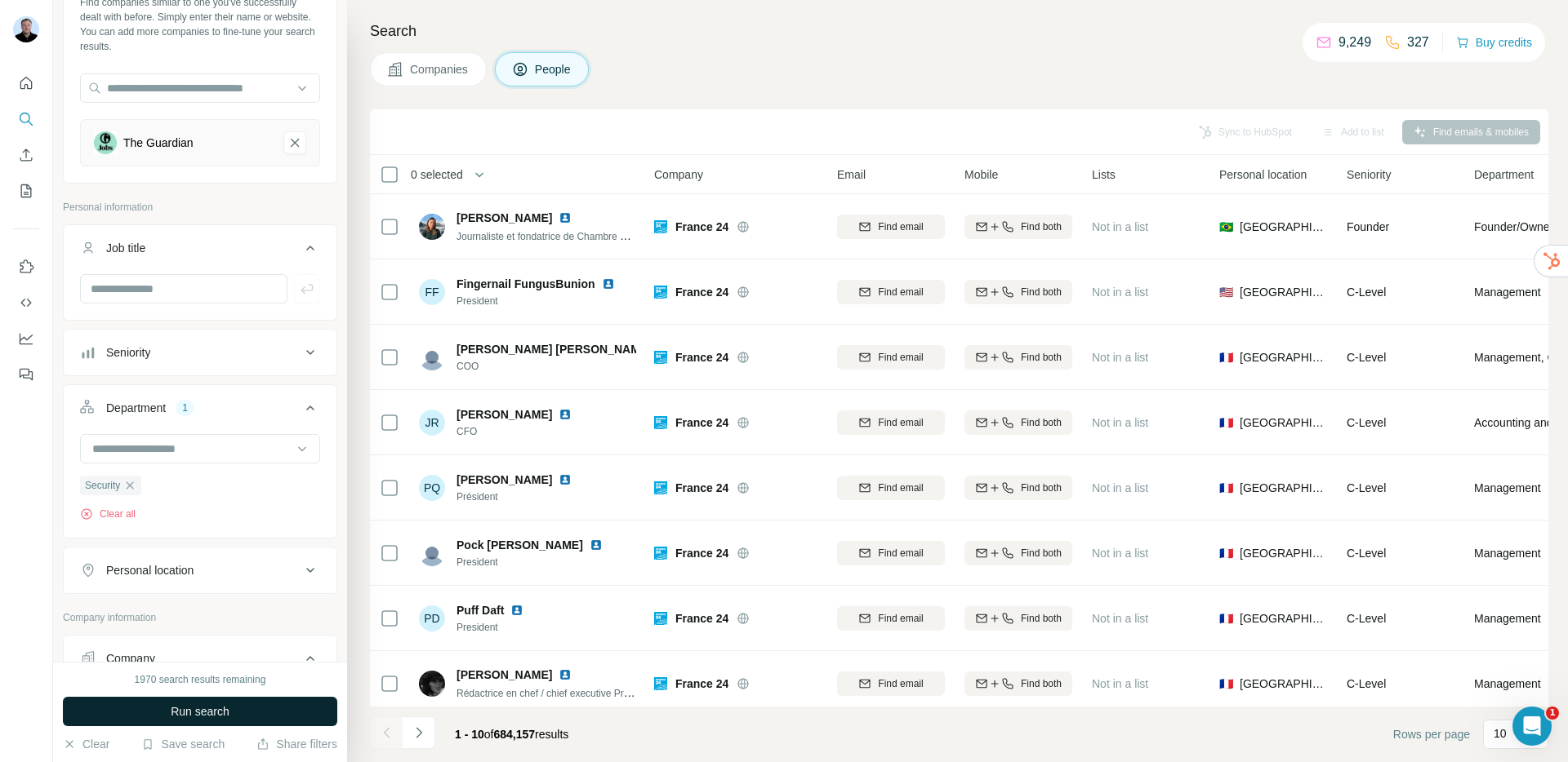
click at [201, 721] on button "Run search" at bounding box center [200, 711] width 275 height 29
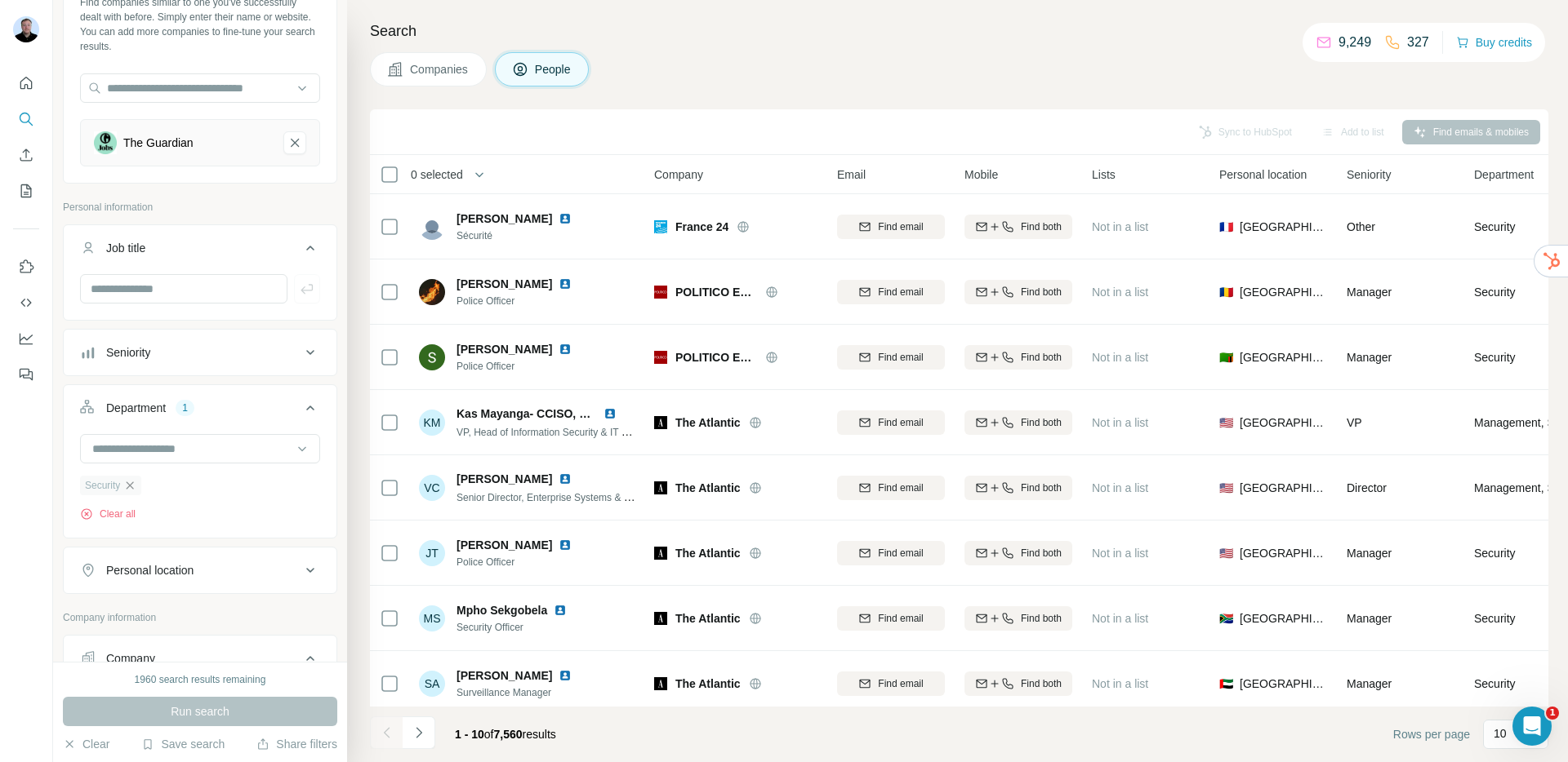
click at [134, 485] on icon "button" at bounding box center [130, 486] width 13 height 13
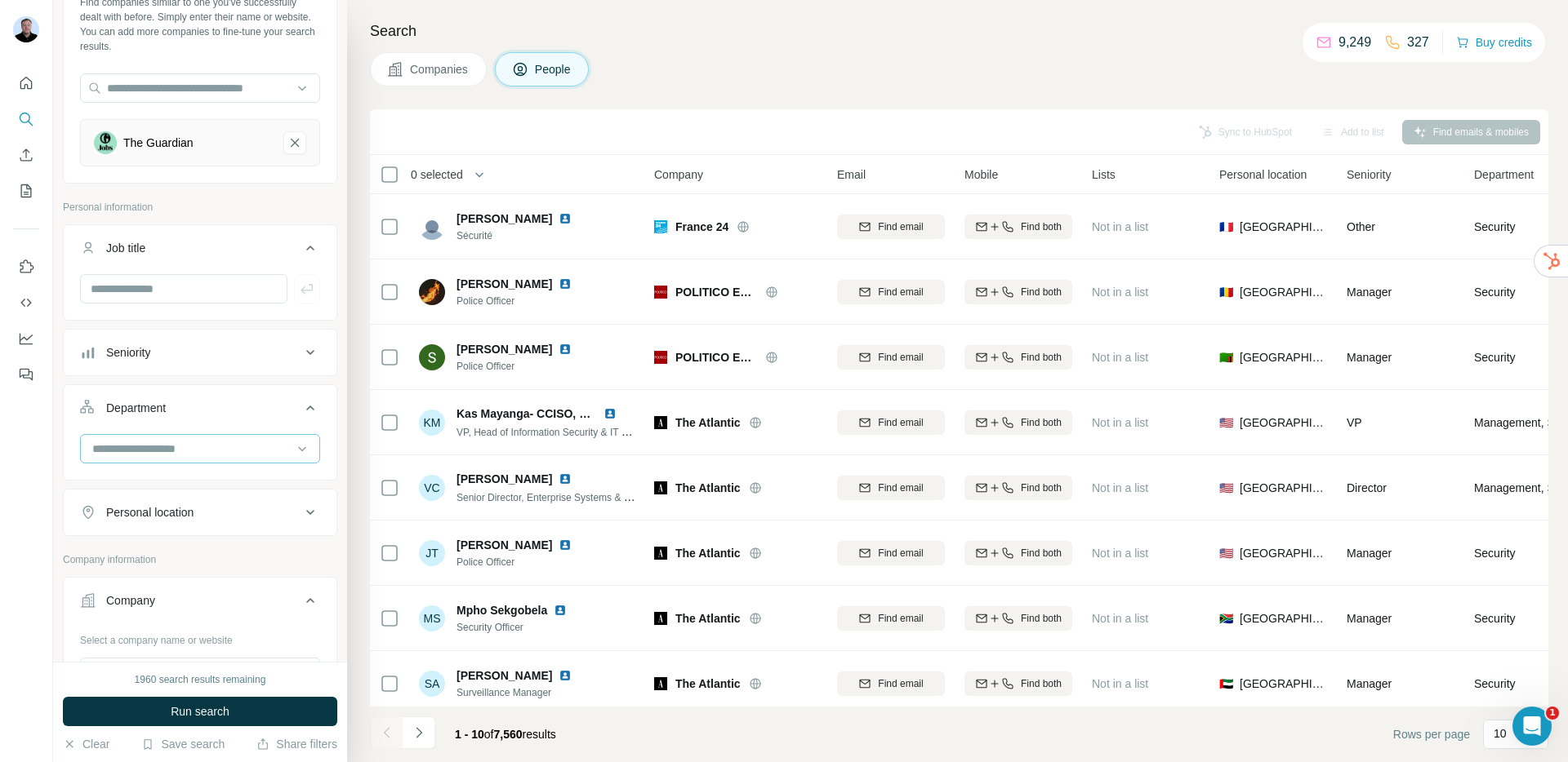
click at [203, 449] on input at bounding box center [191, 449] width 202 height 18
click at [140, 507] on div "Procurement" at bounding box center [193, 498] width 220 height 29
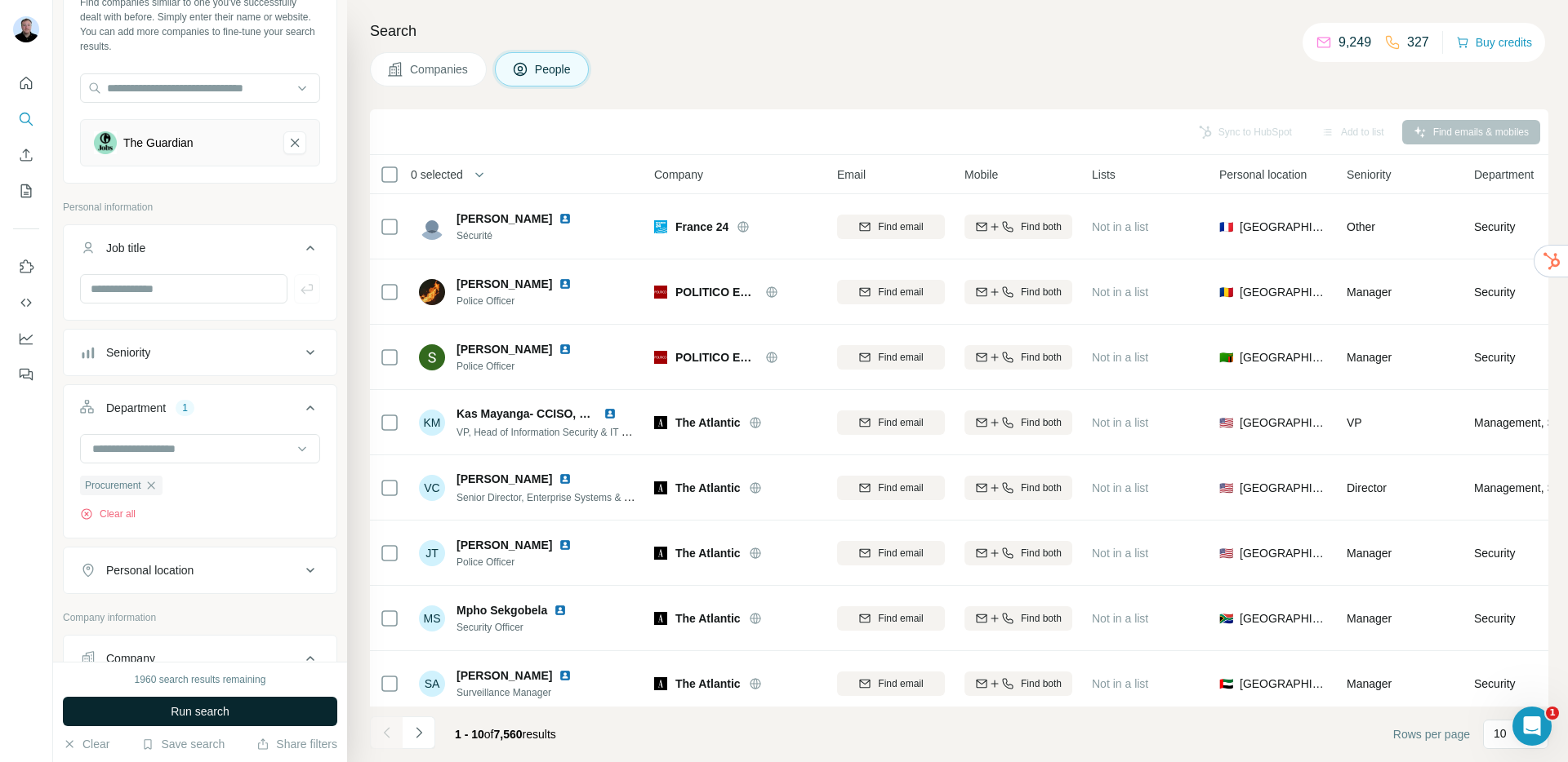
click at [203, 712] on span "Run search" at bounding box center [200, 712] width 59 height 17
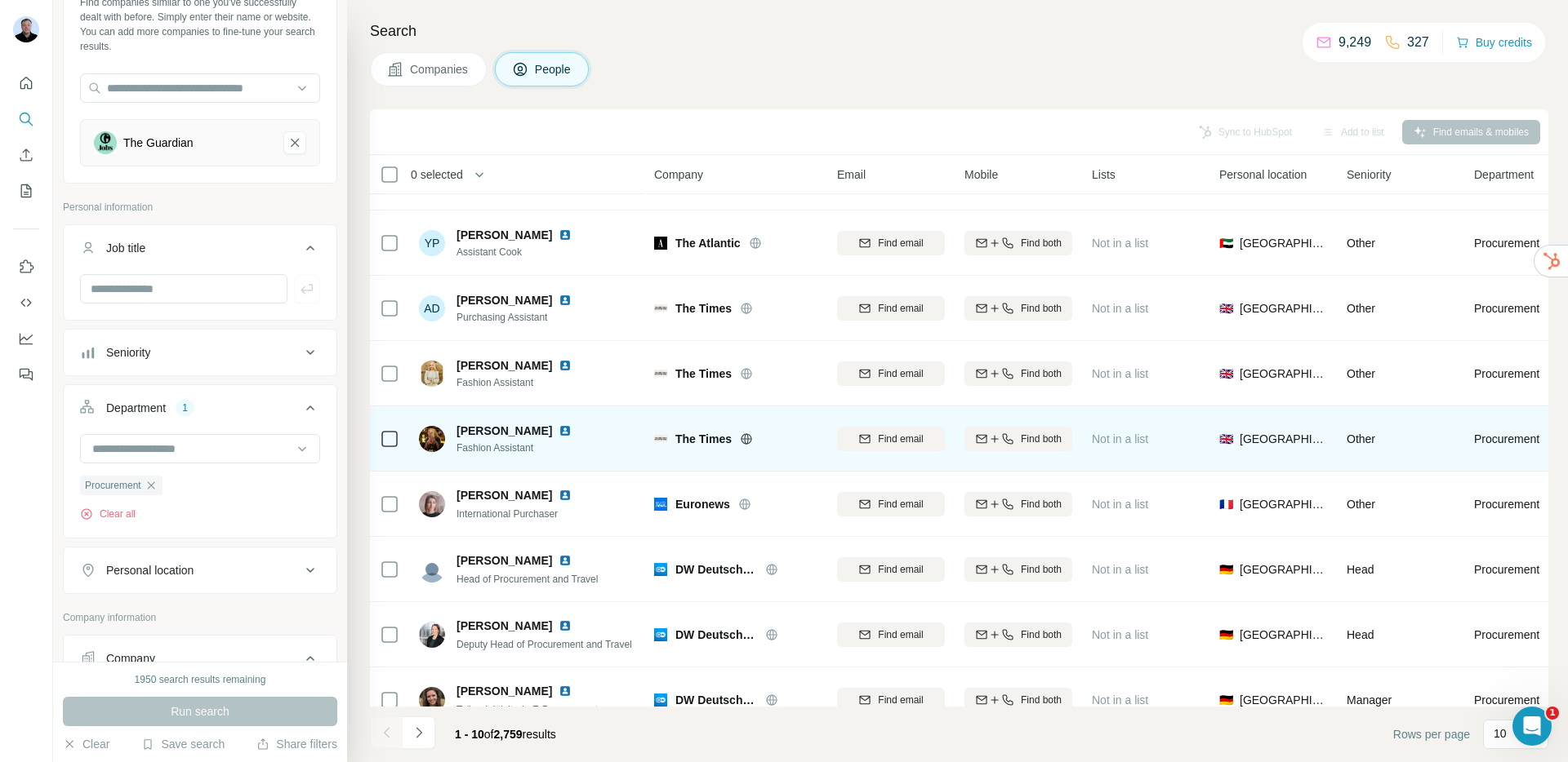
scroll to position [52, 0]
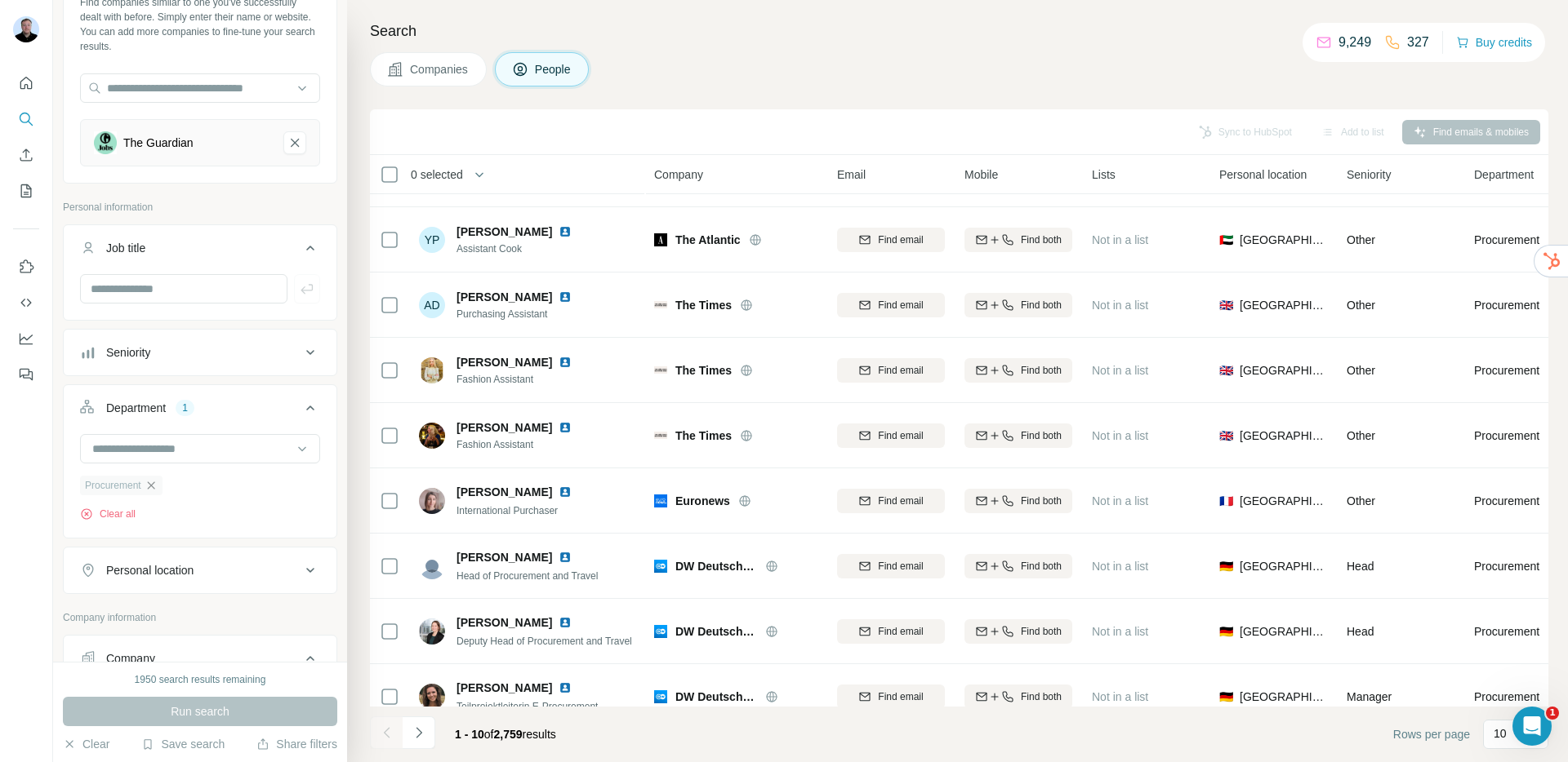
click at [154, 488] on icon "button" at bounding box center [150, 485] width 7 height 7
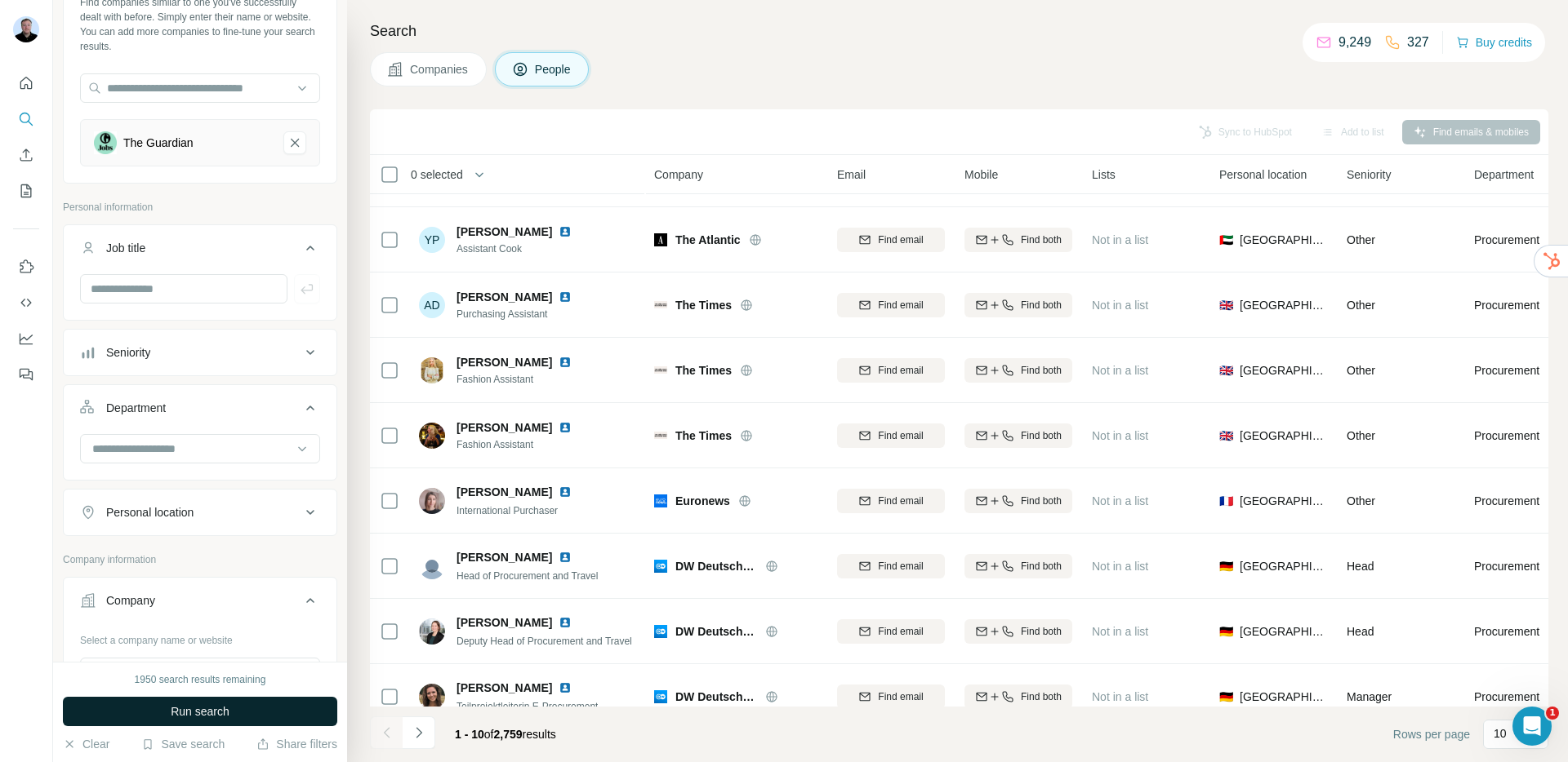
click at [160, 713] on button "Run search" at bounding box center [200, 711] width 275 height 29
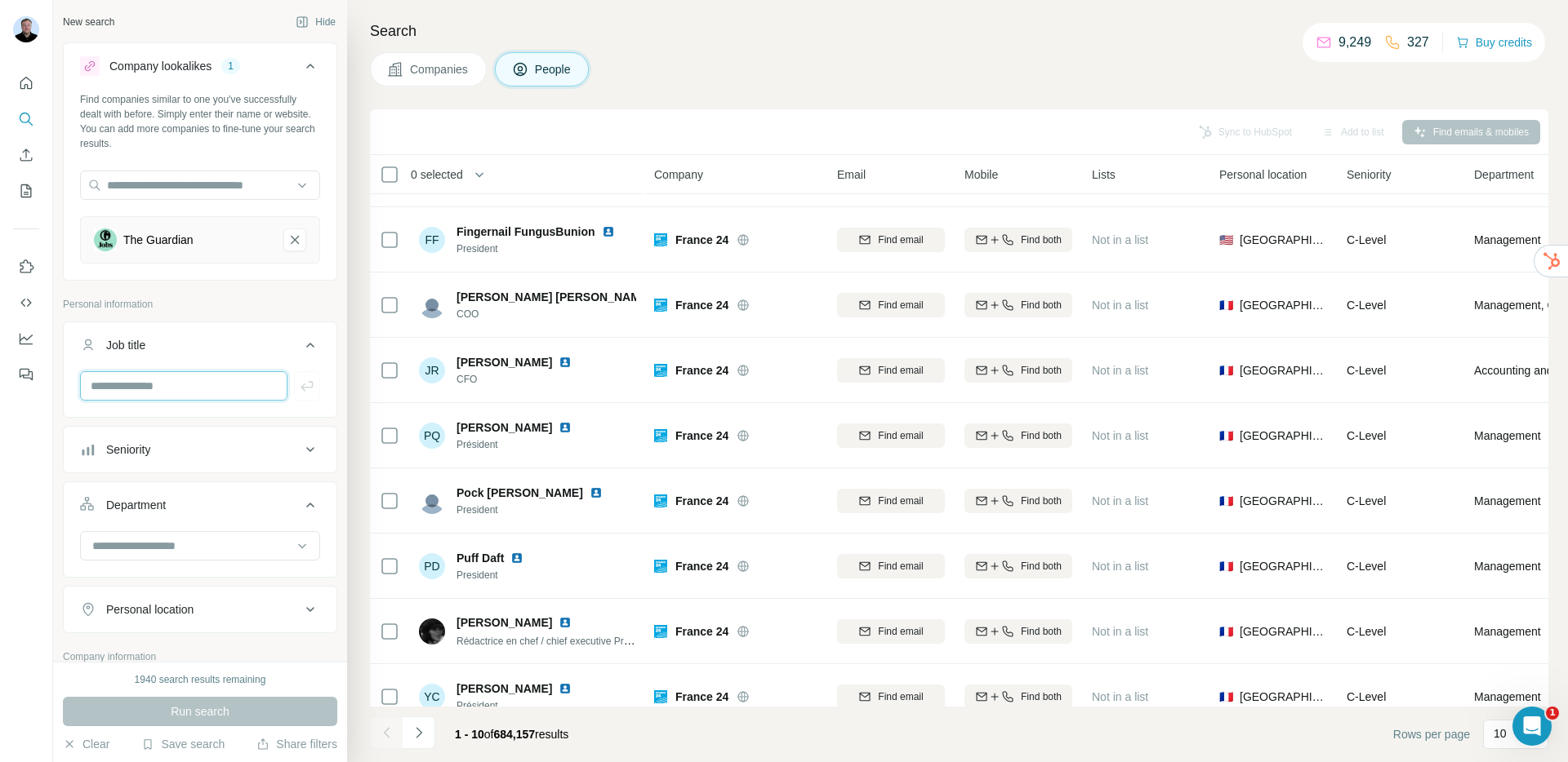
click at [171, 389] on input "text" at bounding box center [183, 386] width 207 height 29
type input "*"
type input "****"
click at [299, 386] on icon "button" at bounding box center [307, 386] width 17 height 17
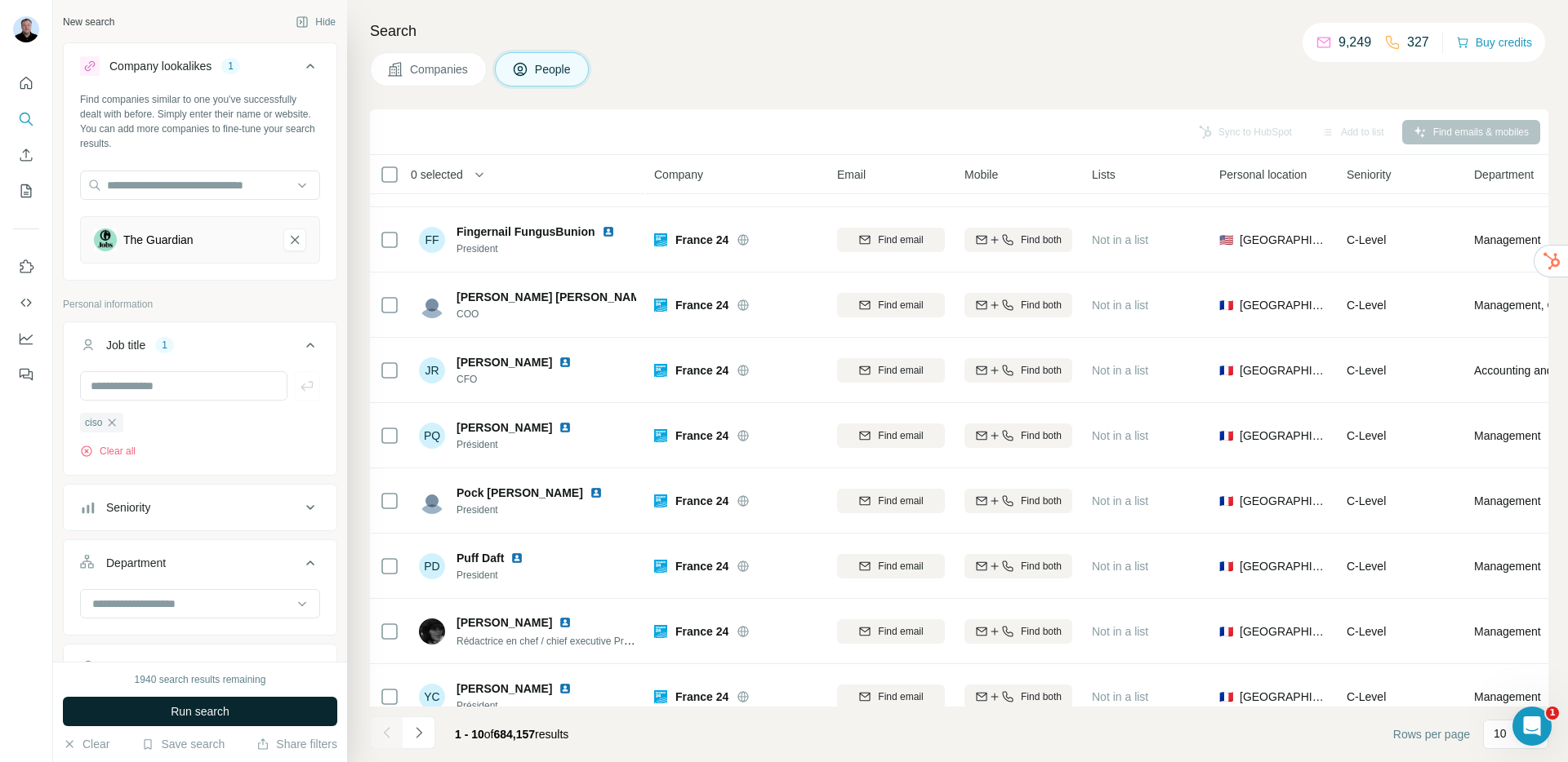
click at [236, 710] on button "Run search" at bounding box center [200, 711] width 275 height 29
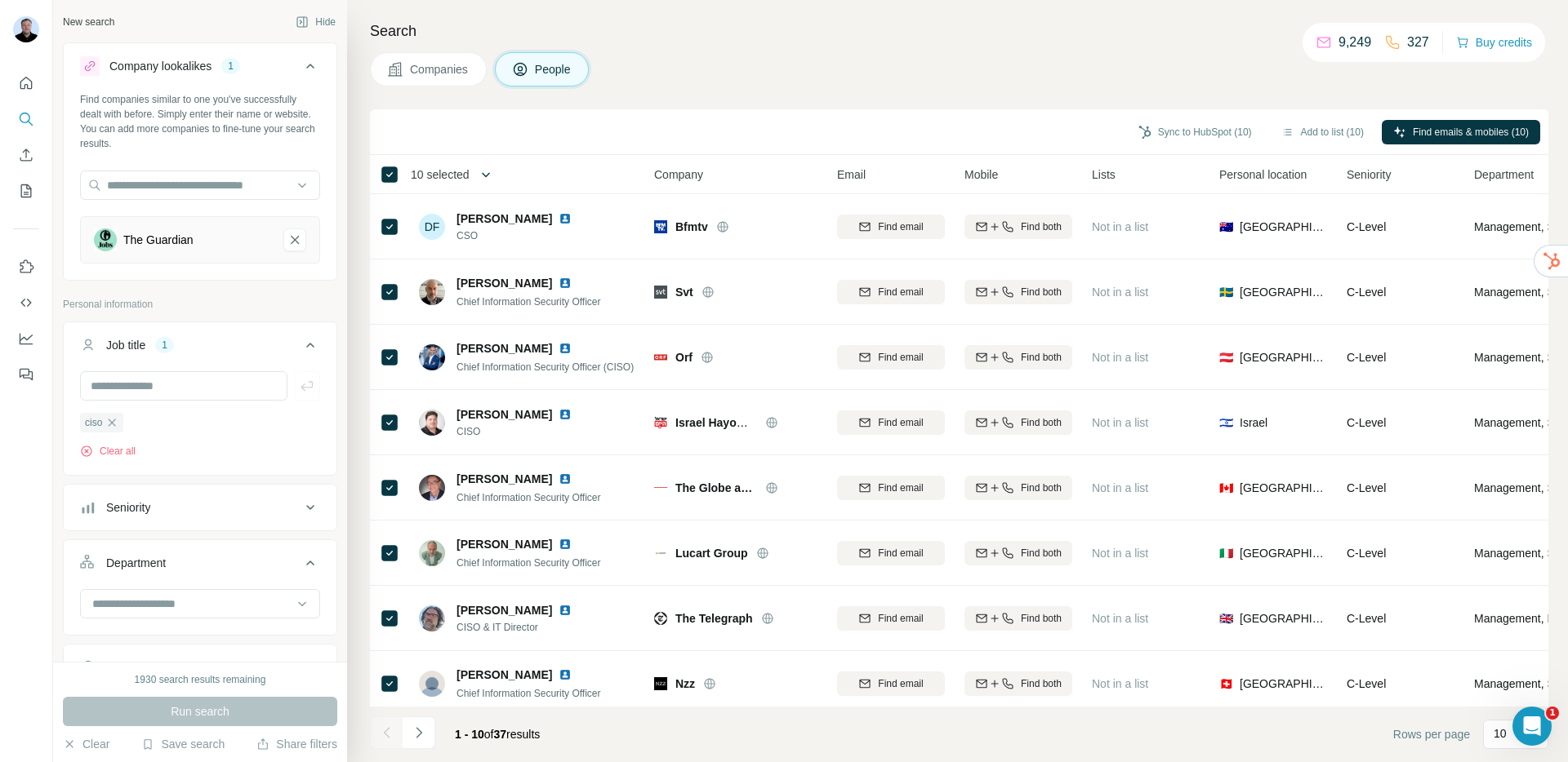
click at [494, 177] on icon "button" at bounding box center [486, 175] width 17 height 17
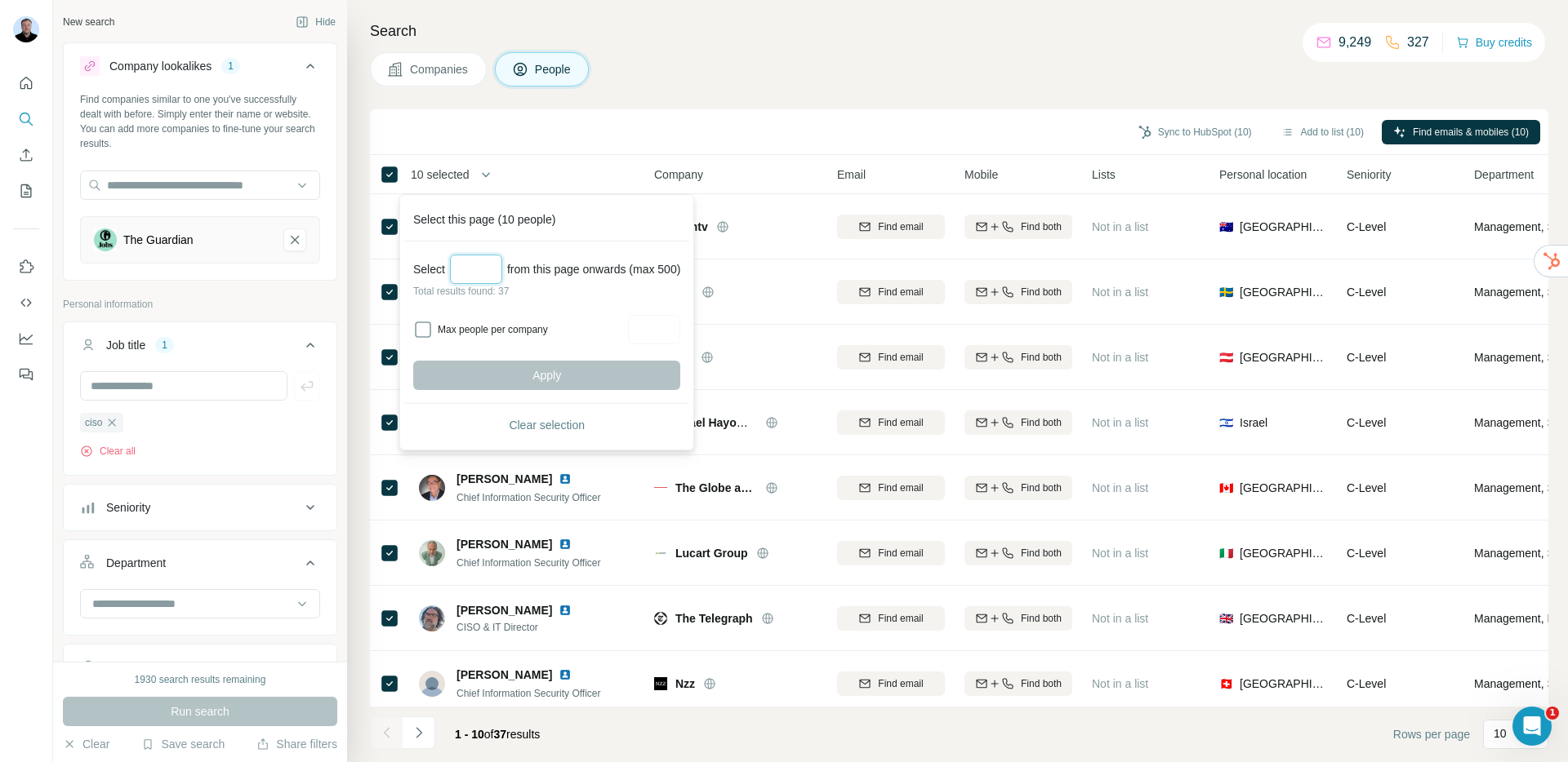
click at [476, 279] on input "Select a number (up to 500)" at bounding box center [475, 269] width 52 height 29
type input "**"
click at [515, 381] on button "Apply" at bounding box center [547, 375] width 267 height 29
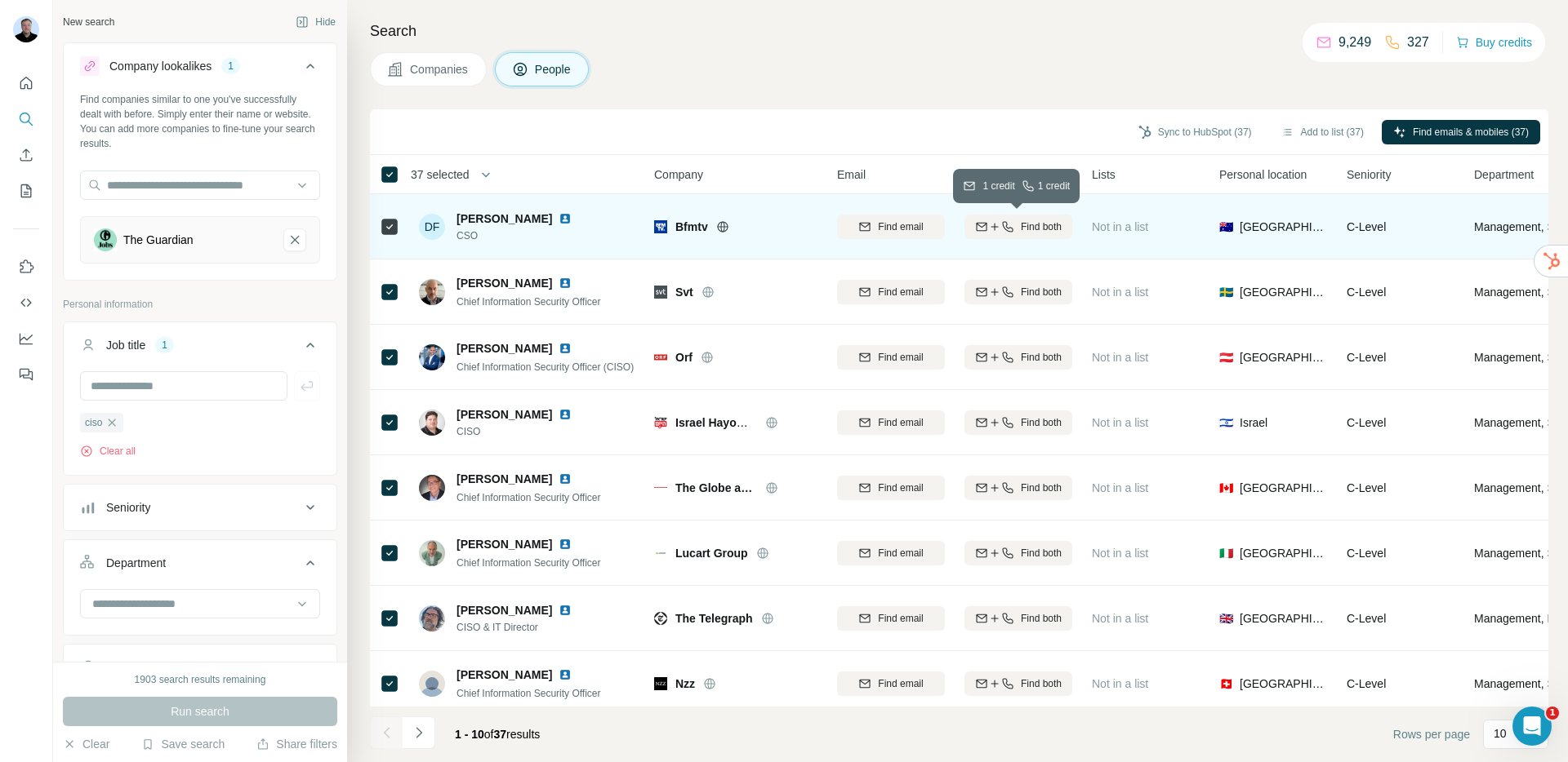
click at [1025, 229] on span "Find both" at bounding box center [1041, 227] width 41 height 15
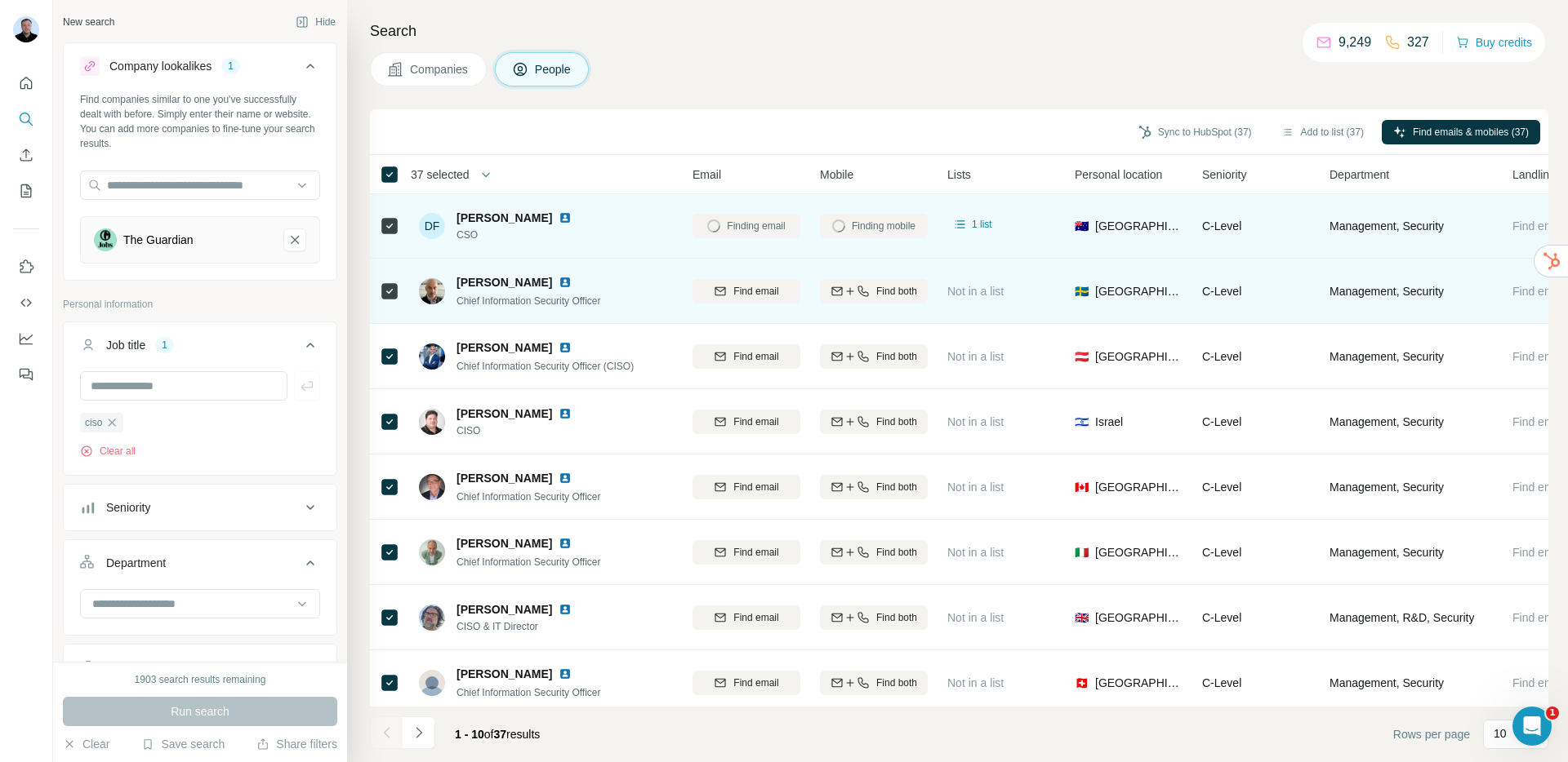
scroll to position [1, 0]
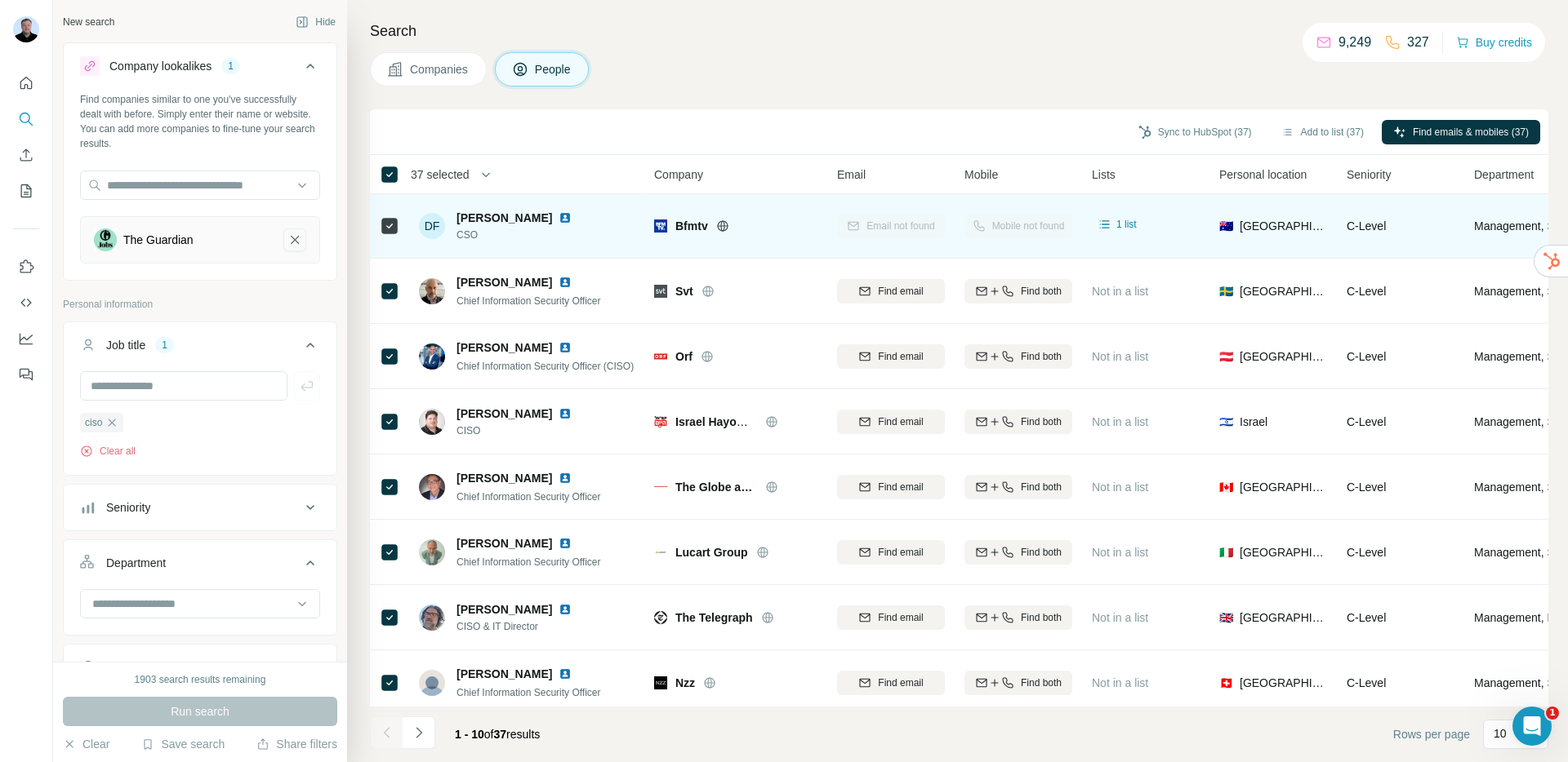
click at [290, 244] on icon "The Guardian-remove-button" at bounding box center [295, 240] width 8 height 8
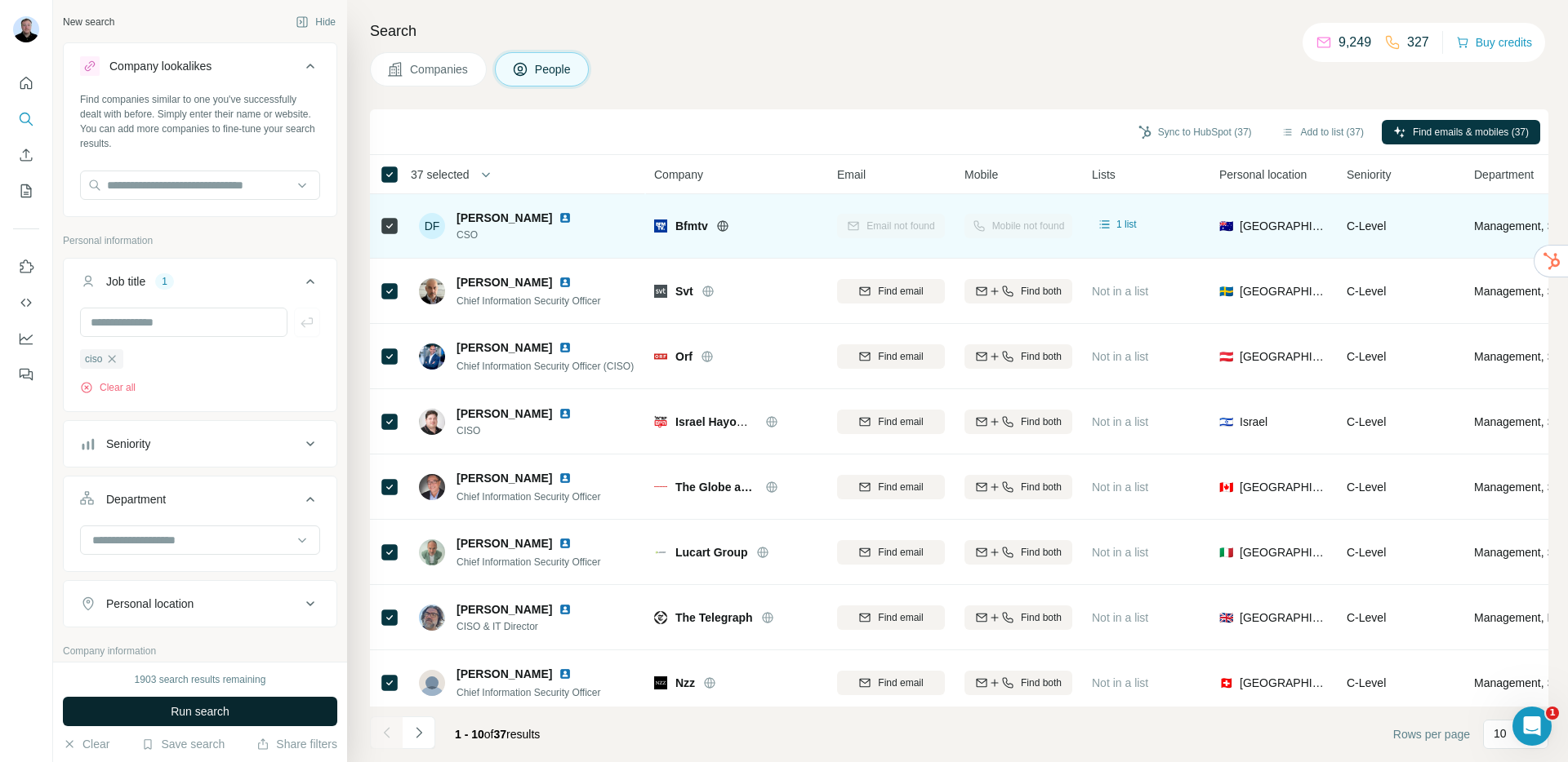
click at [226, 716] on span "Run search" at bounding box center [200, 712] width 59 height 17
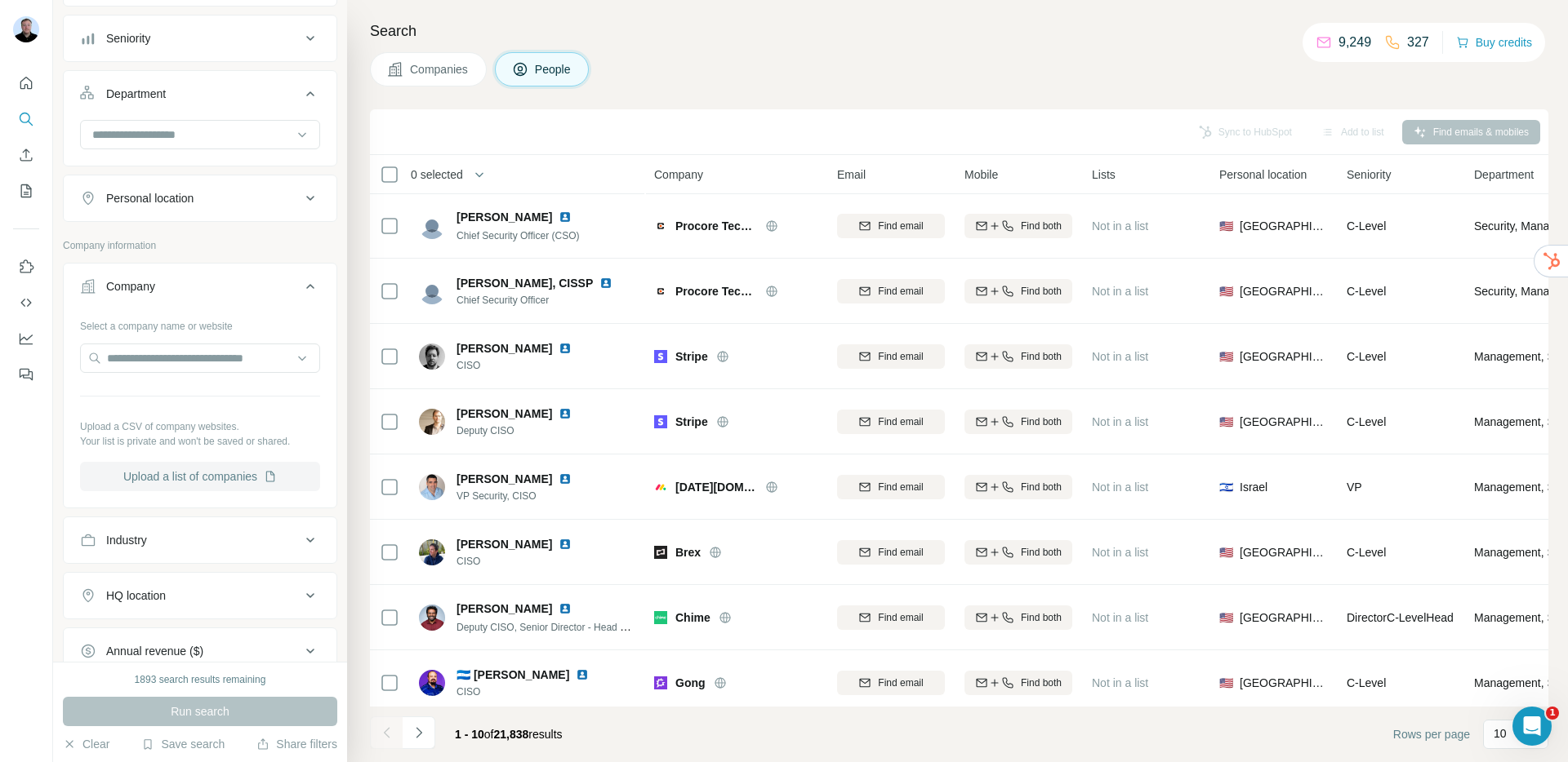
scroll to position [439, 0]
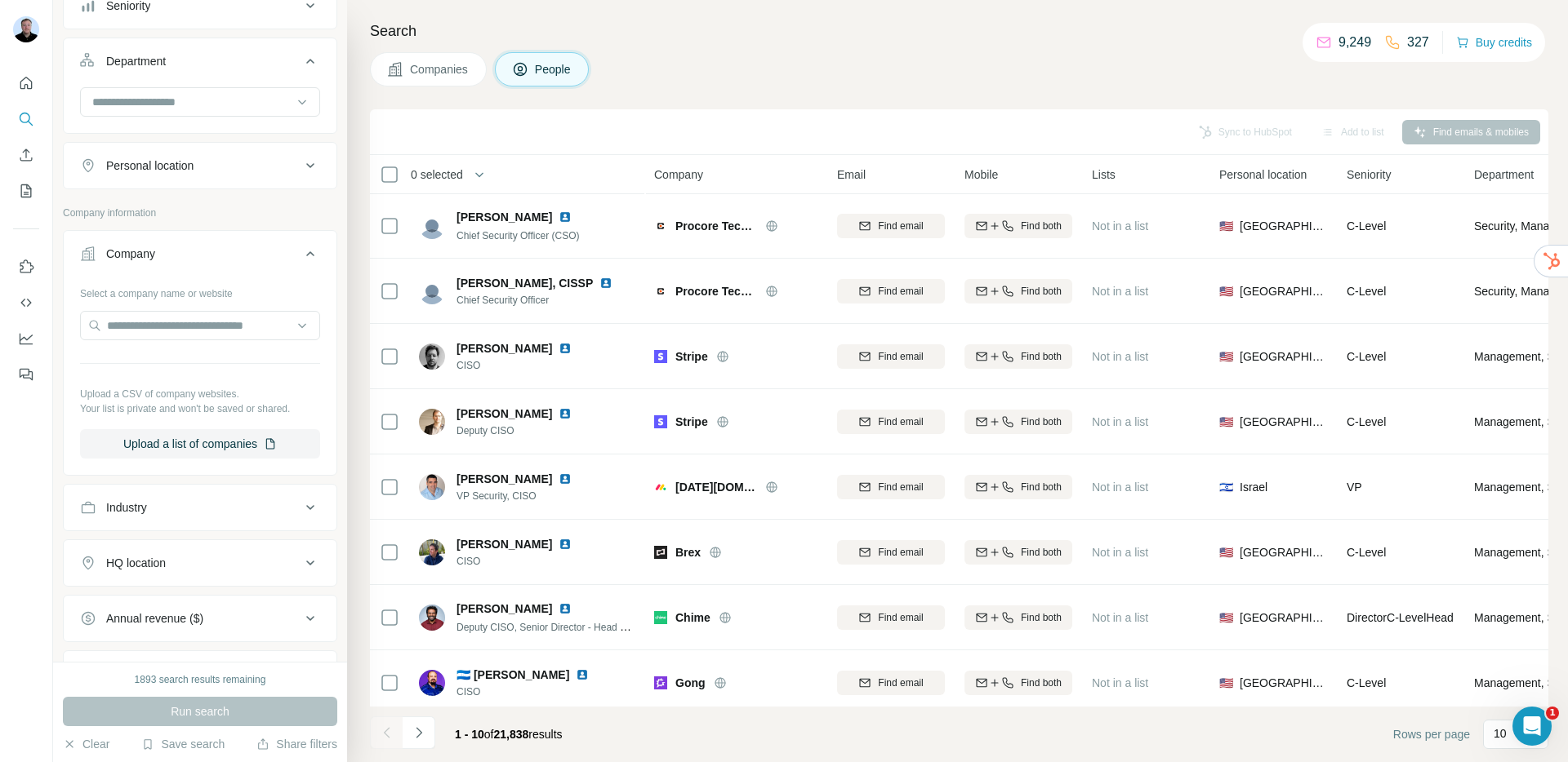
click at [226, 514] on div "Industry" at bounding box center [190, 507] width 221 height 17
click at [198, 544] on input at bounding box center [191, 549] width 202 height 18
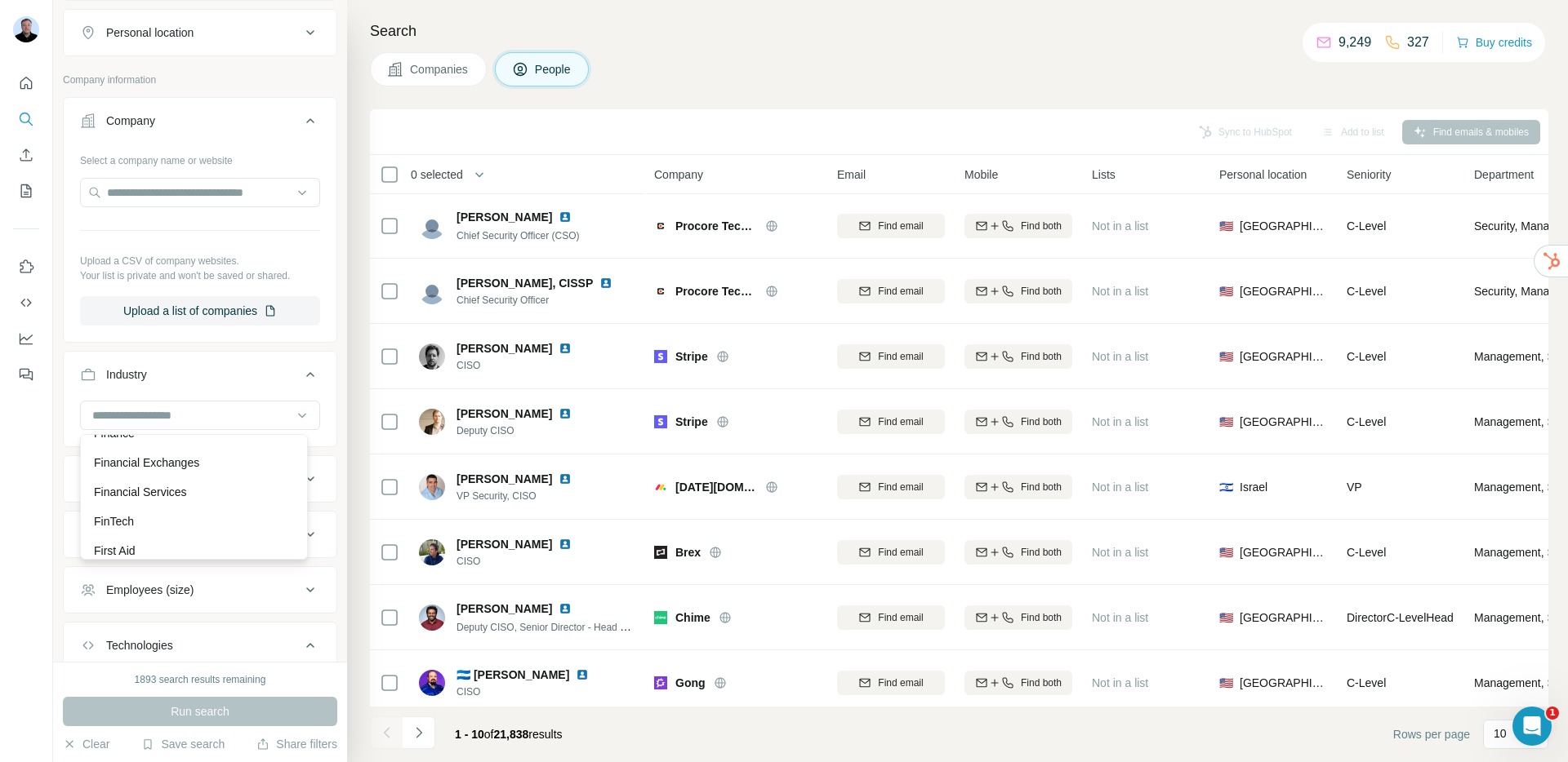
scroll to position [6687, 0]
click at [146, 445] on div "Finance" at bounding box center [193, 437] width 200 height 17
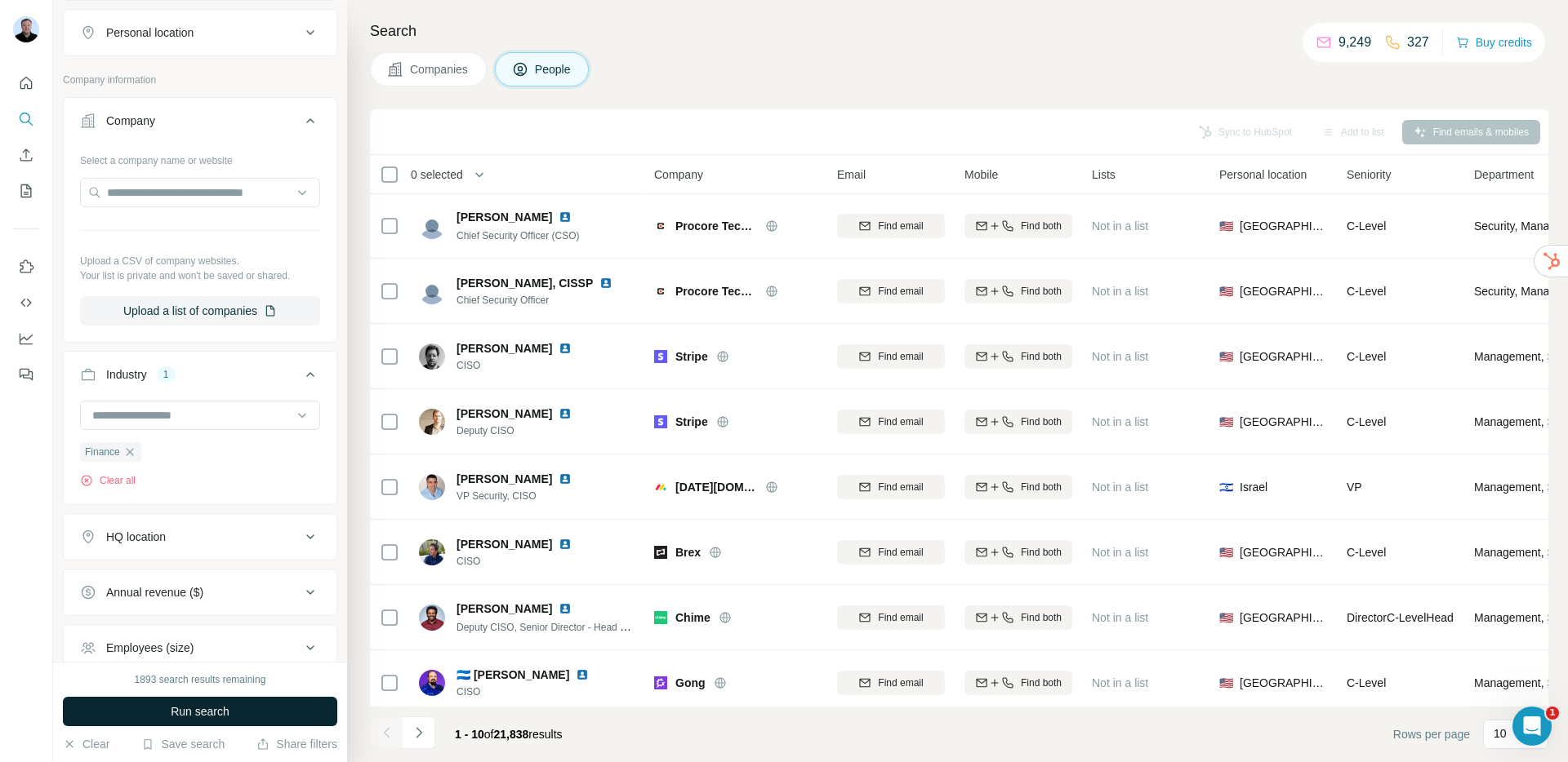
click at [245, 704] on button "Run search" at bounding box center [200, 711] width 275 height 29
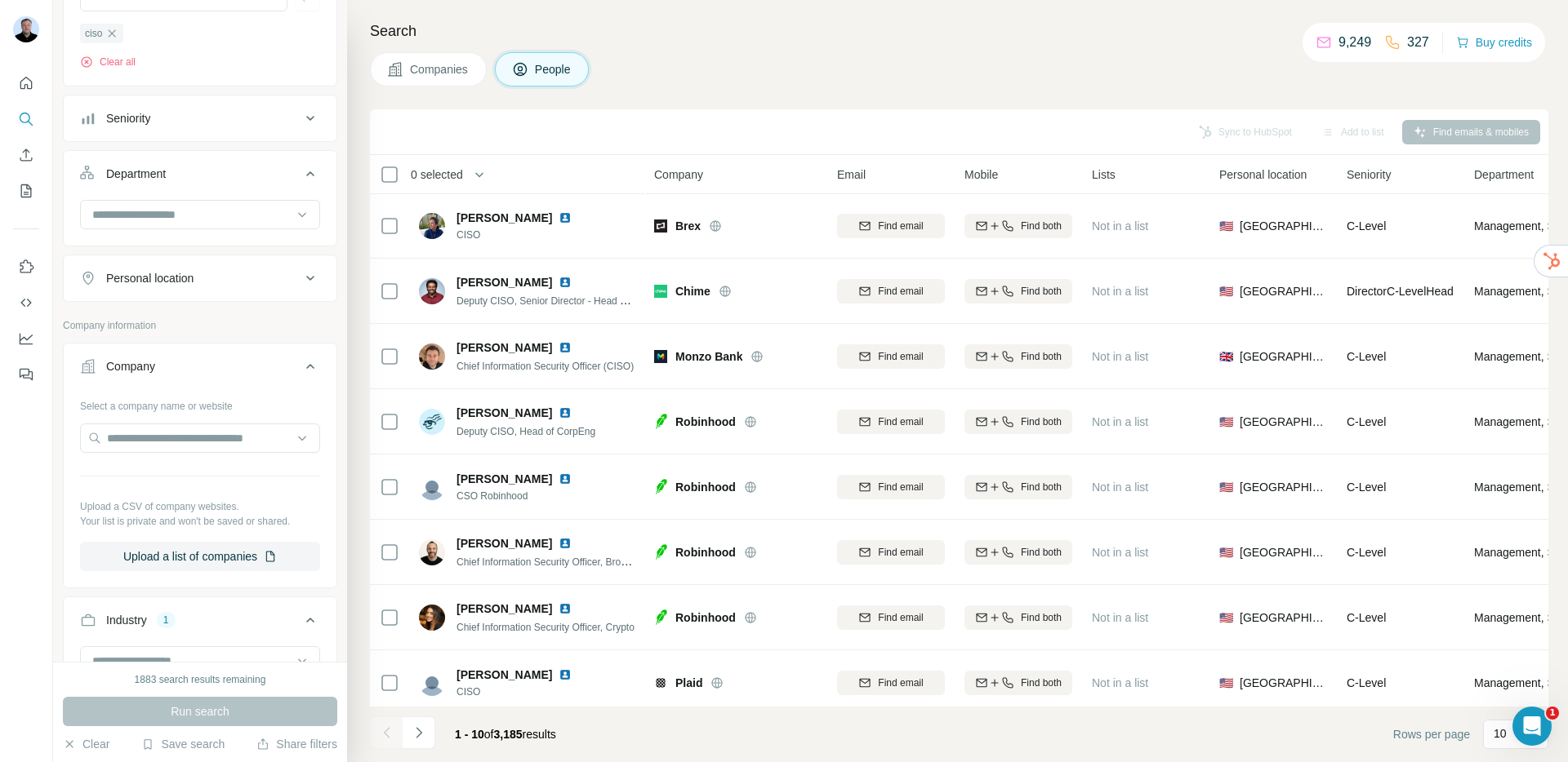
scroll to position [402, 0]
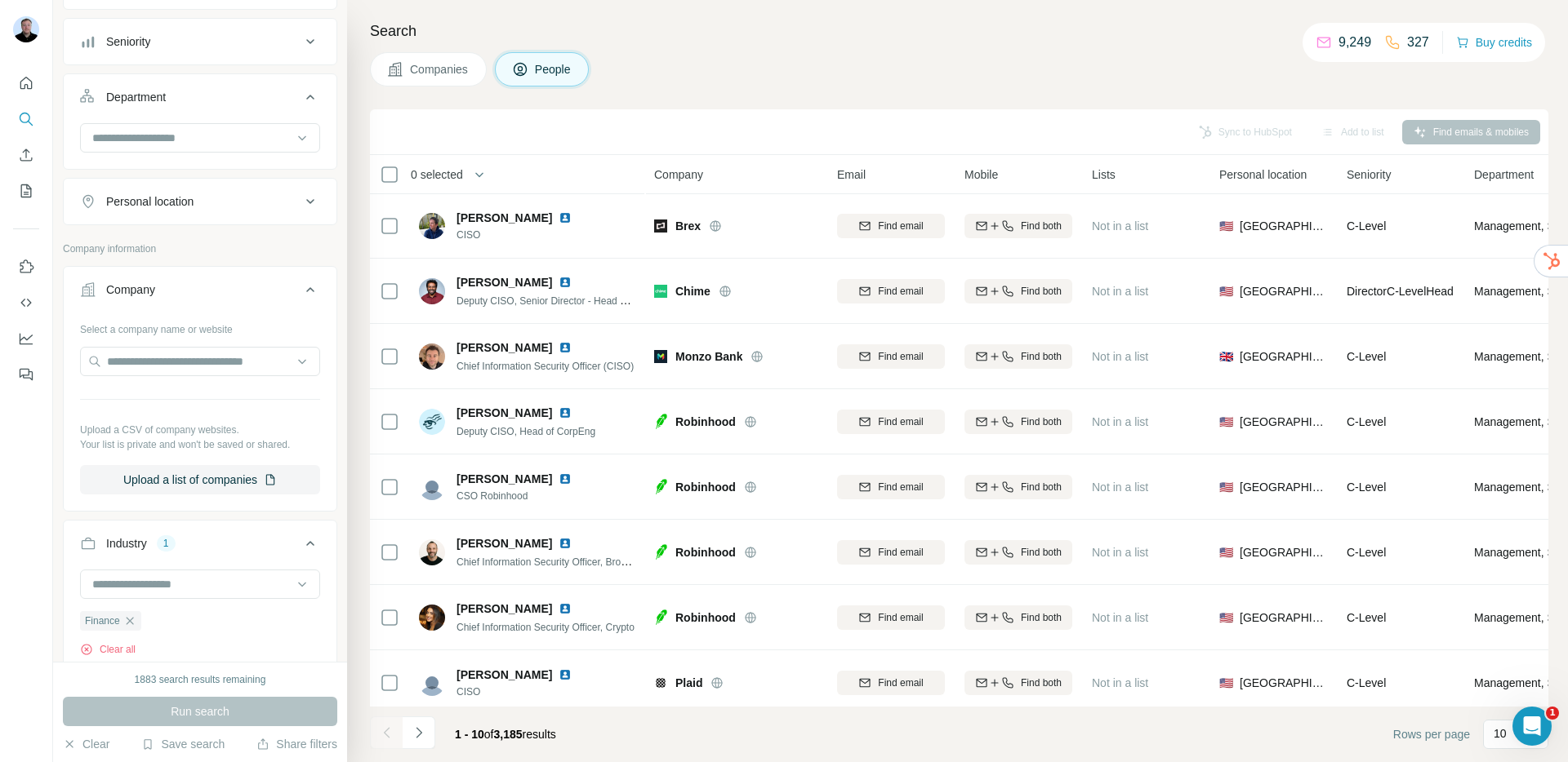
click at [184, 197] on div "Personal location" at bounding box center [149, 201] width 87 height 17
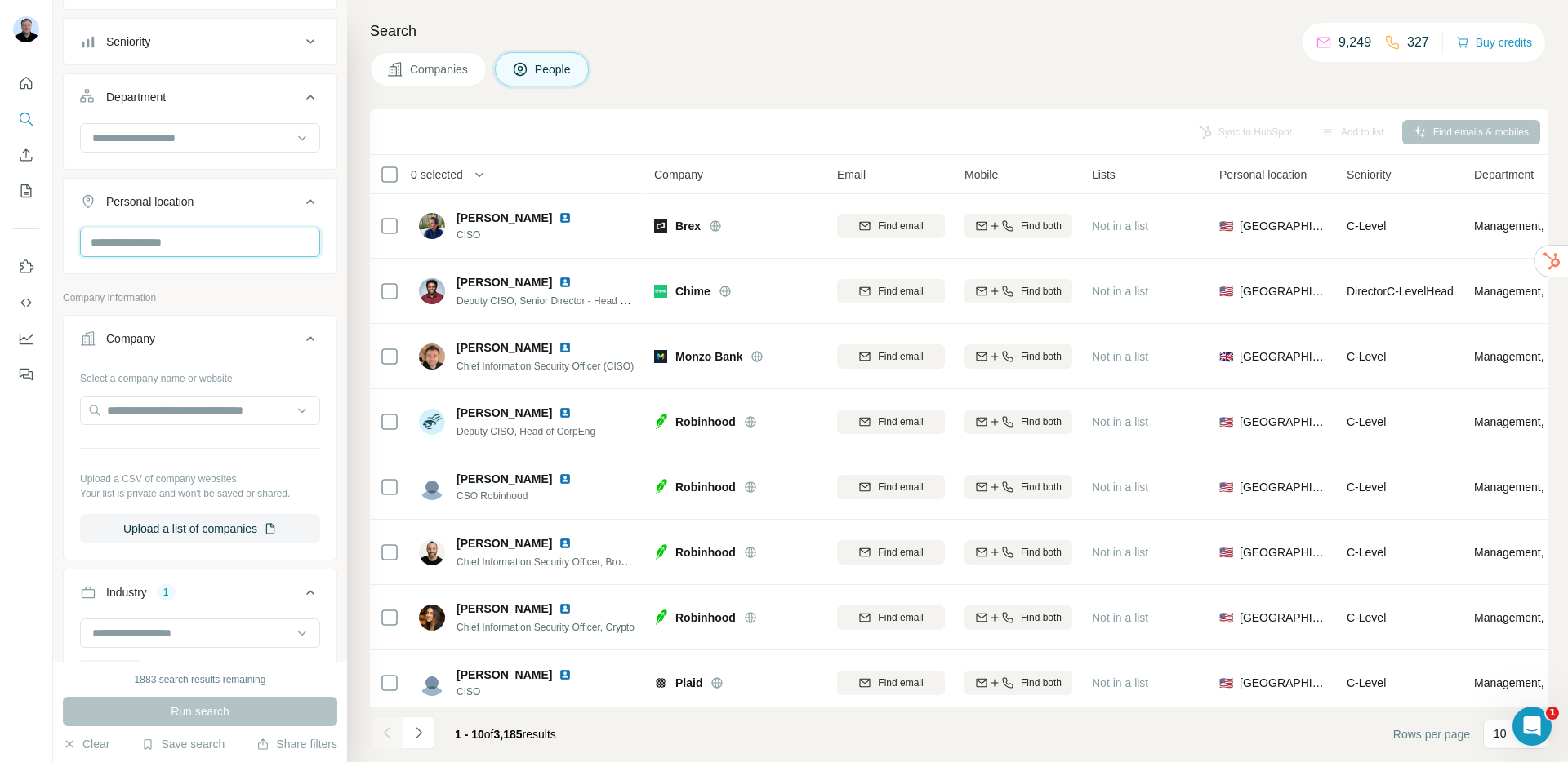
click at [181, 241] on input "text" at bounding box center [199, 242] width 240 height 29
type input "******"
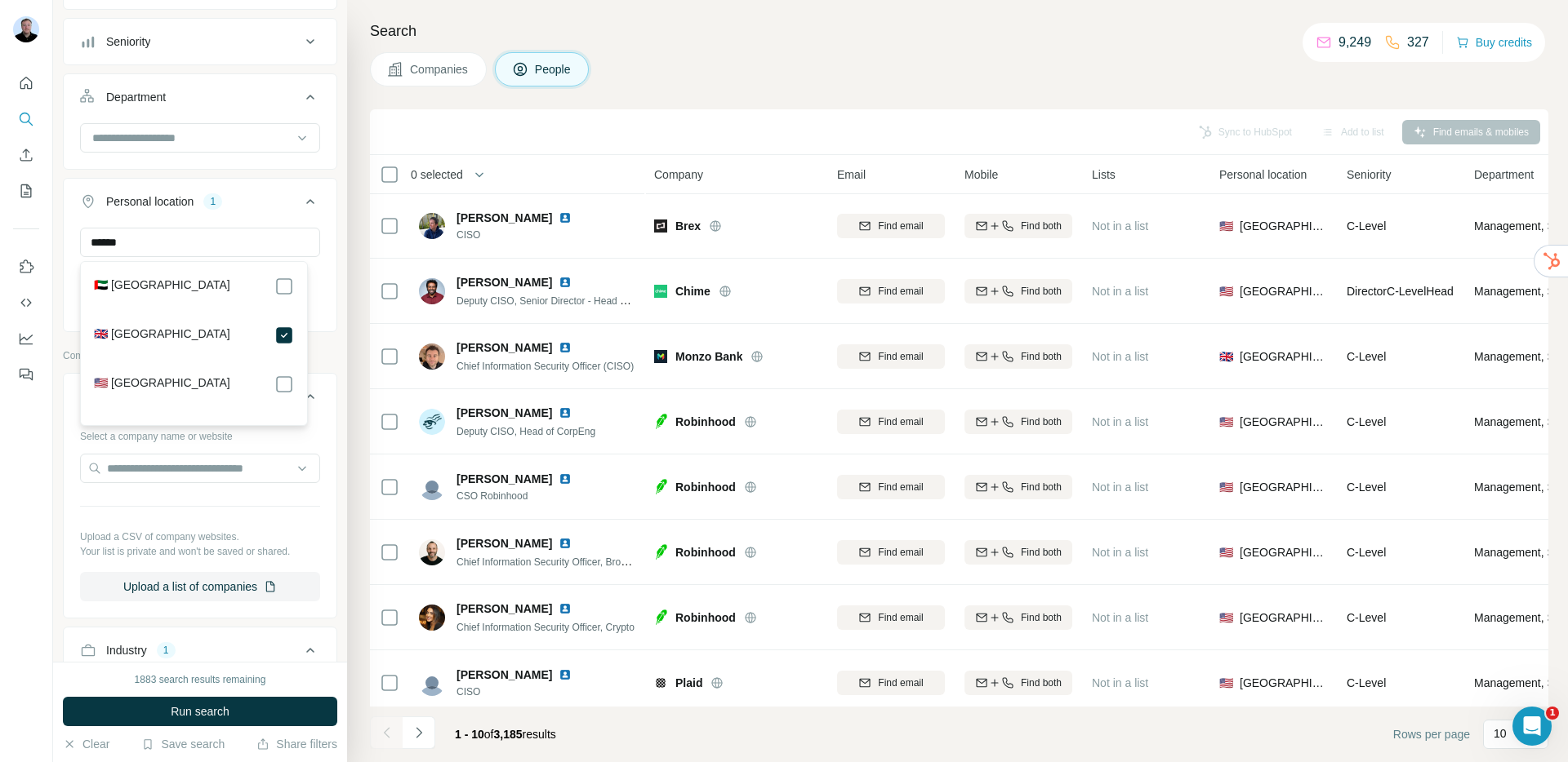
drag, startPoint x: 244, startPoint y: 721, endPoint x: 271, endPoint y: 692, distance: 39.6
click at [243, 721] on button "Run search" at bounding box center [200, 711] width 275 height 29
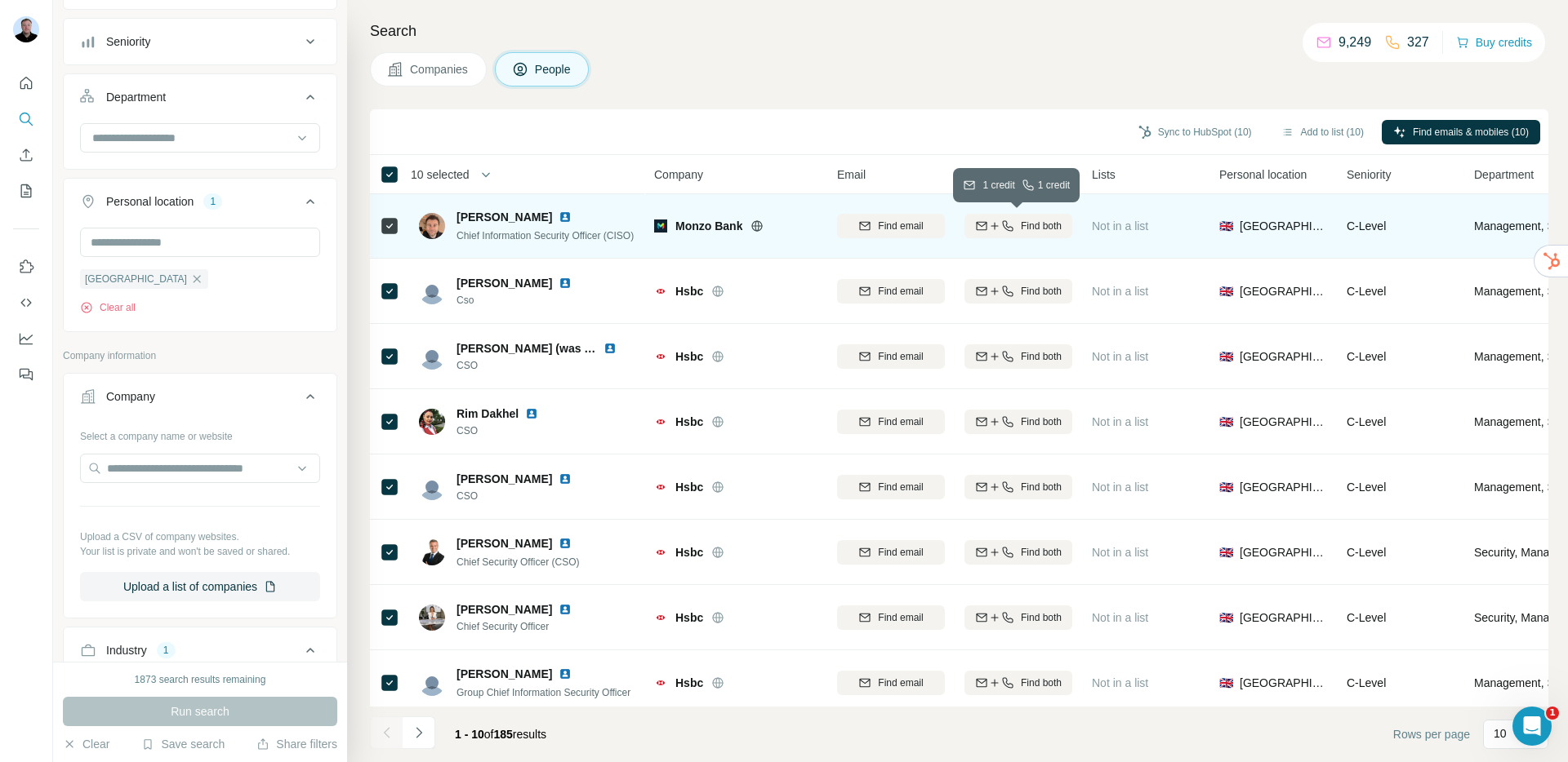
click at [982, 226] on icon "button" at bounding box center [981, 226] width 13 height 13
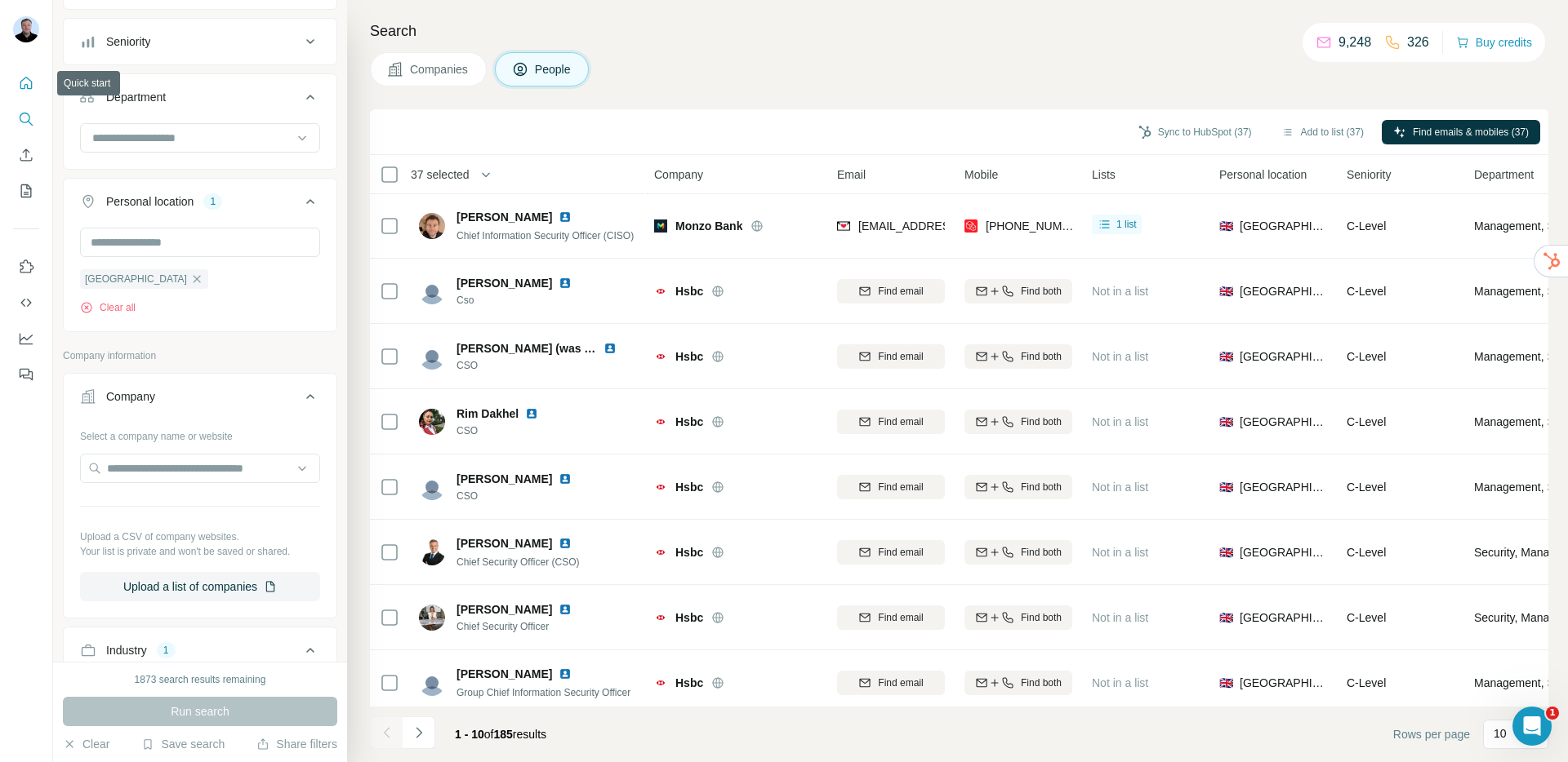
click at [33, 85] on icon "Quick start" at bounding box center [27, 84] width 17 height 17
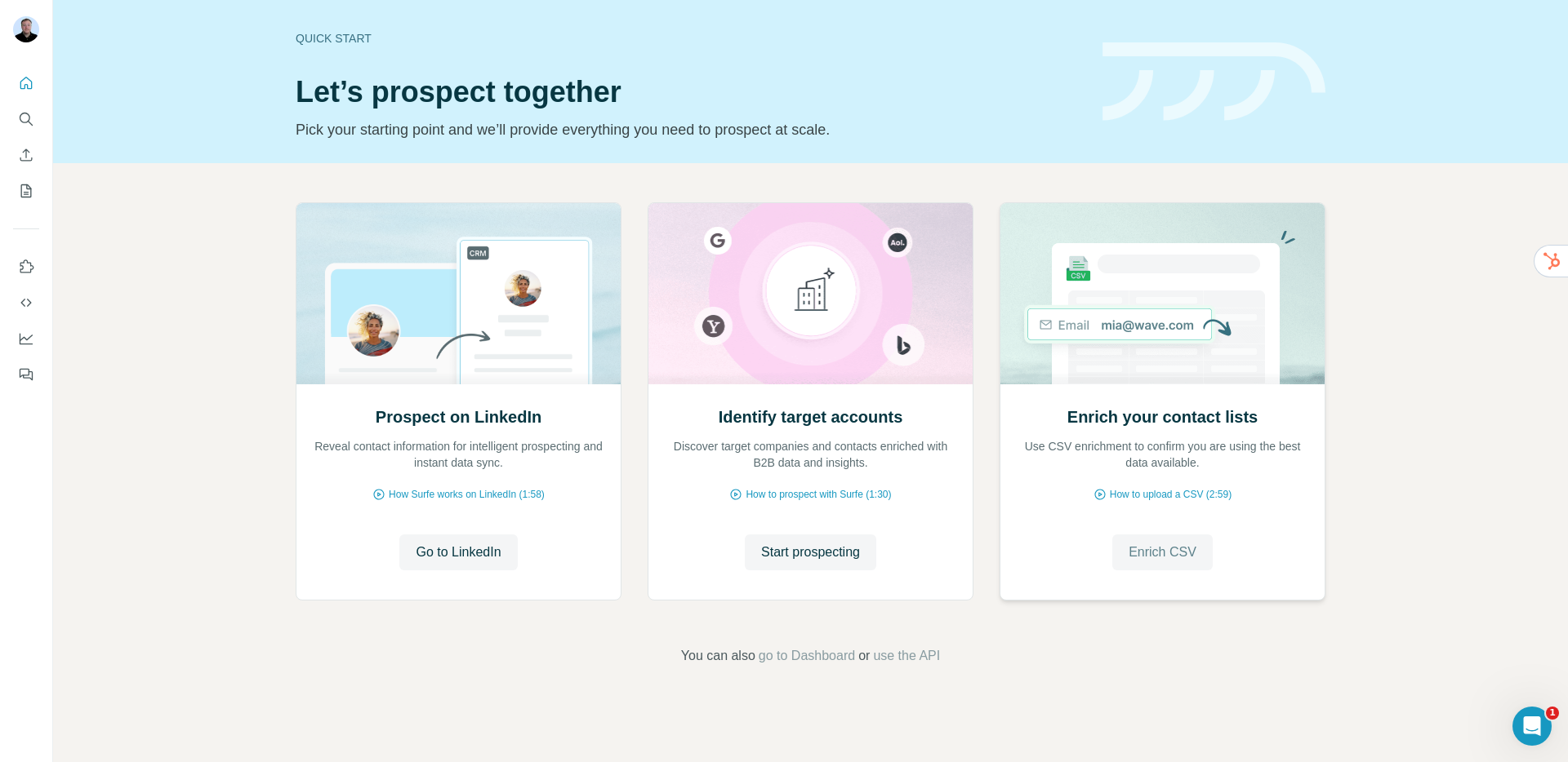
click at [1127, 551] on button "Enrich CSV" at bounding box center [1162, 552] width 100 height 36
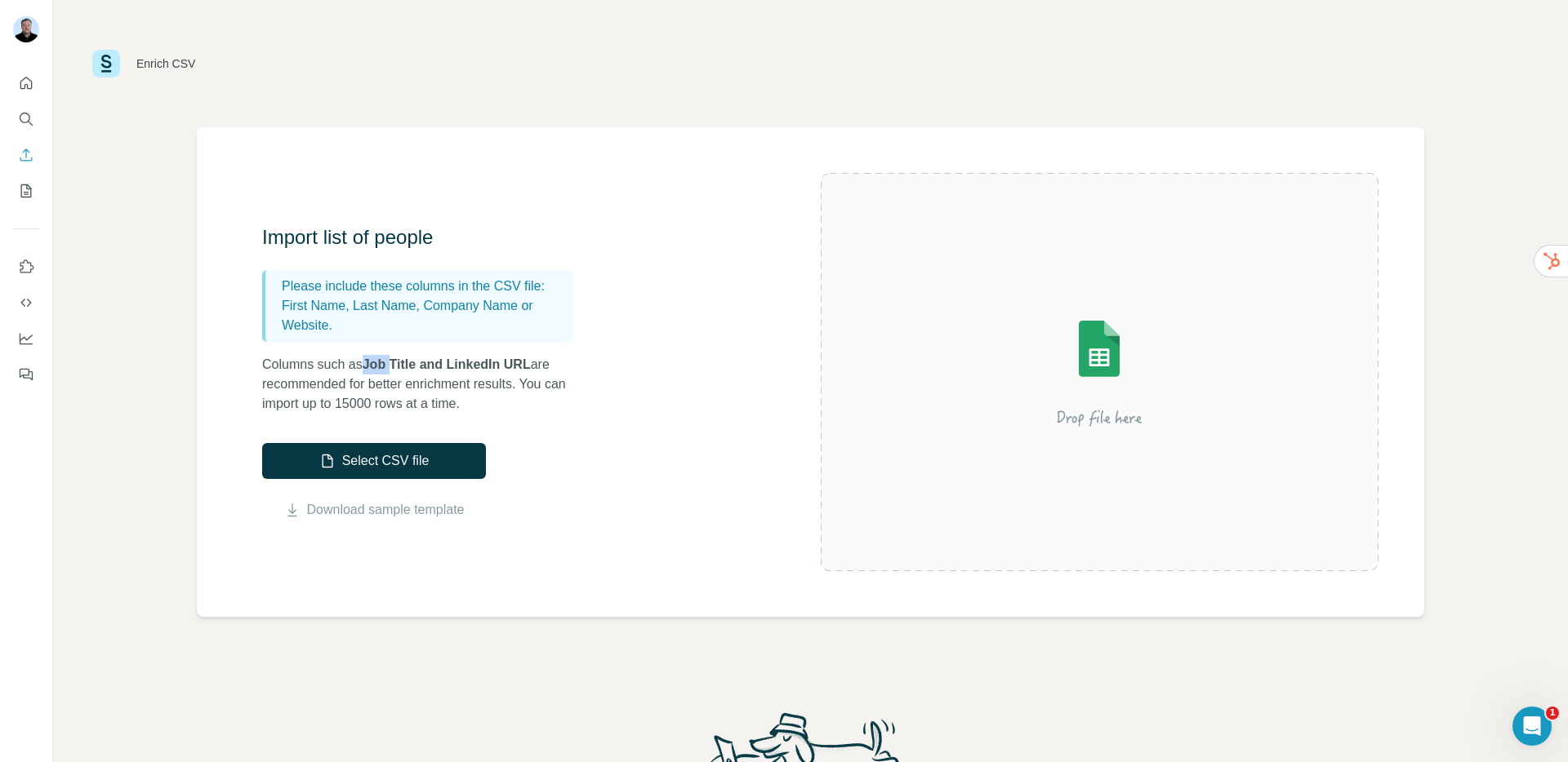
drag, startPoint x: 373, startPoint y: 363, endPoint x: 396, endPoint y: 367, distance: 23.3
click at [396, 367] on span "Job Title and LinkedIn URL" at bounding box center [446, 364] width 168 height 14
drag, startPoint x: 295, startPoint y: 305, endPoint x: 526, endPoint y: 312, distance: 231.1
click at [526, 312] on p "First Name, Last Name, Company Name or Website." at bounding box center [424, 315] width 285 height 39
click at [504, 311] on p "First Name, Last Name, Company Name or Website." at bounding box center [424, 315] width 285 height 39
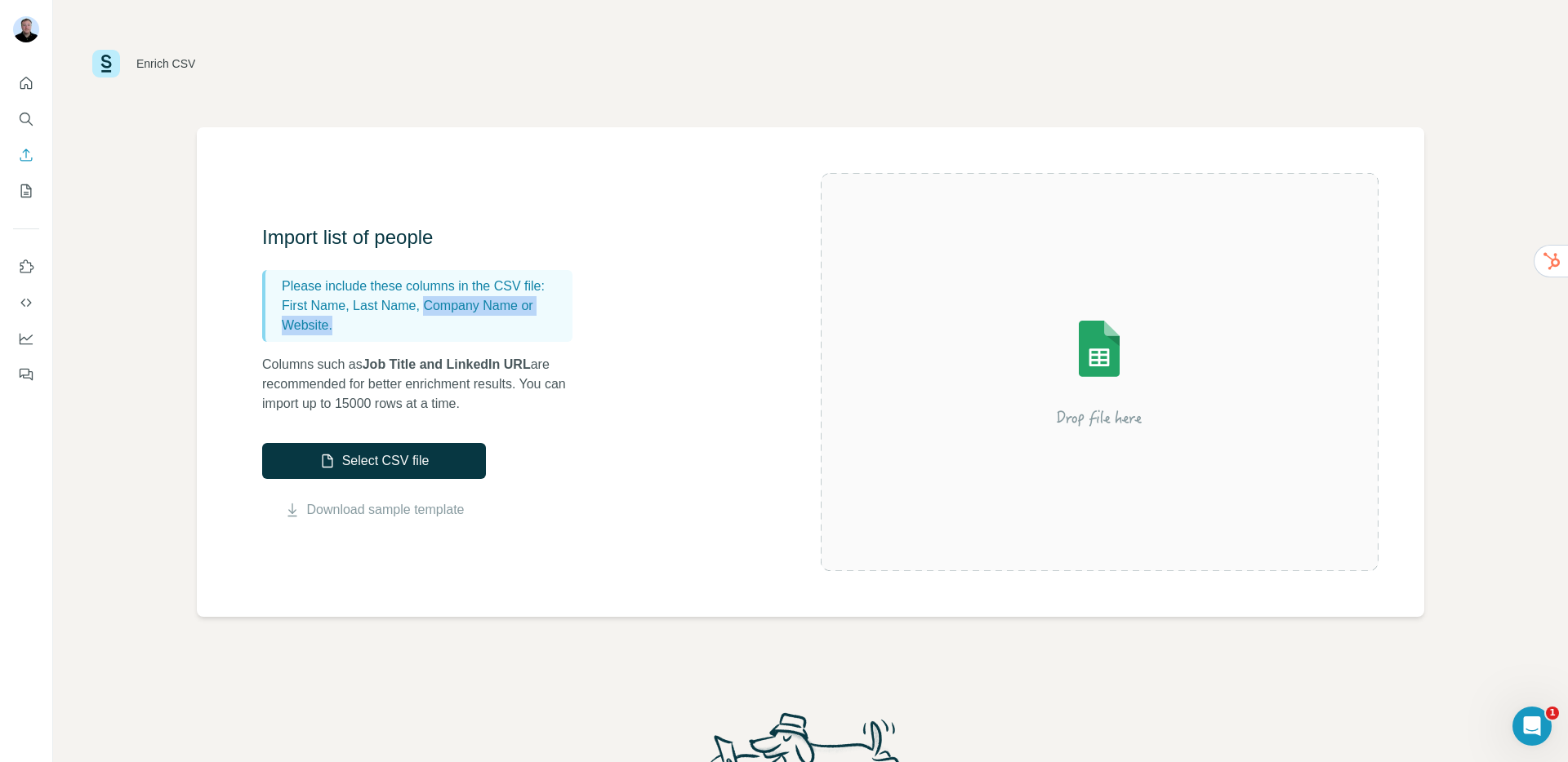
drag, startPoint x: 433, startPoint y: 308, endPoint x: 551, endPoint y: 328, distance: 119.7
click at [551, 328] on p "First Name, Last Name, Company Name or Website." at bounding box center [424, 315] width 285 height 39
click at [428, 311] on p "First Name, Last Name, Company Name or Website." at bounding box center [424, 315] width 285 height 39
click at [23, 85] on icon "Quick start" at bounding box center [27, 84] width 17 height 17
click at [22, 85] on icon "Quick start" at bounding box center [27, 84] width 17 height 17
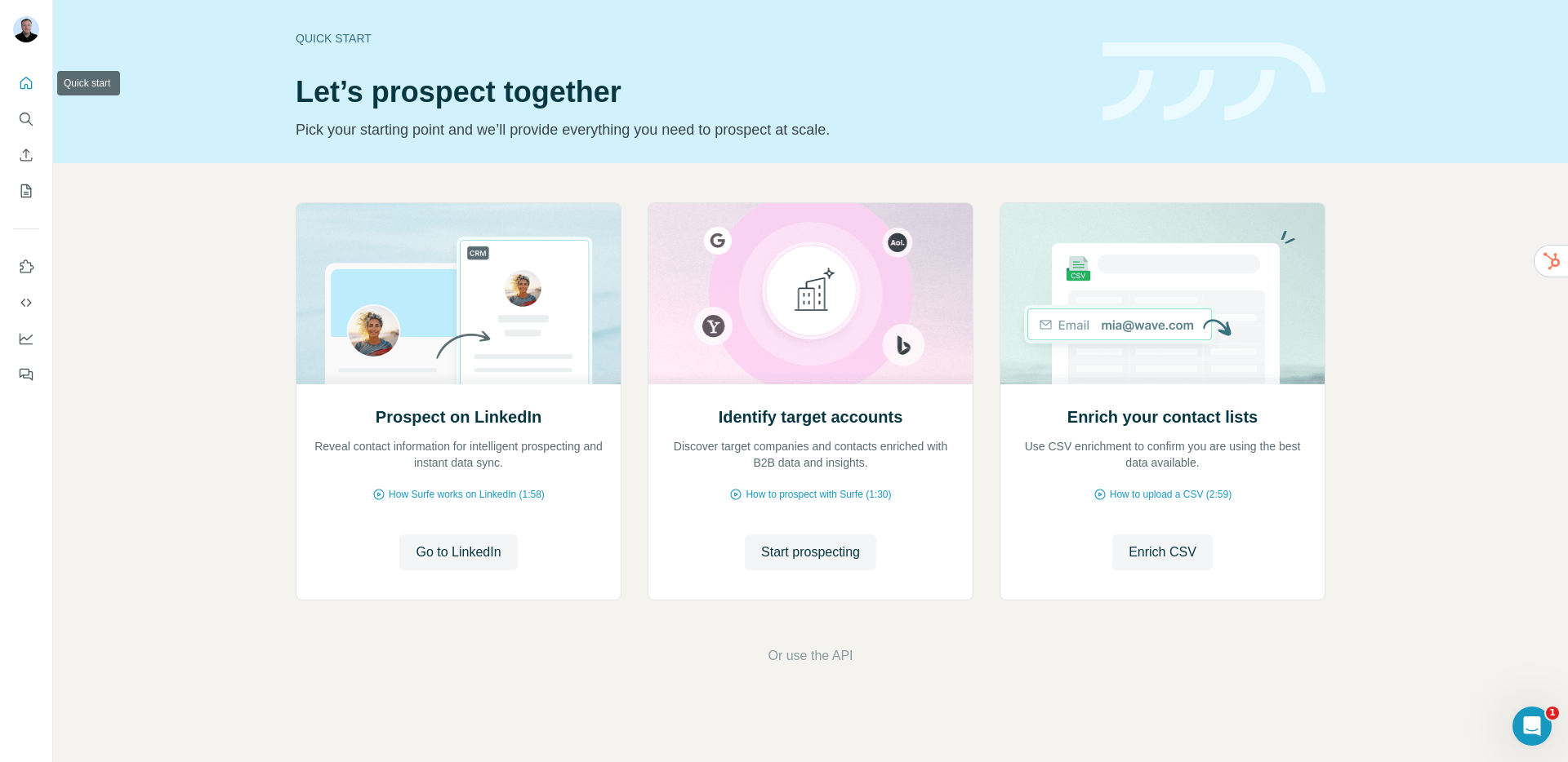
click at [22, 85] on icon "Quick start" at bounding box center [27, 84] width 17 height 17
click at [795, 565] on button "Start prospecting" at bounding box center [811, 552] width 131 height 36
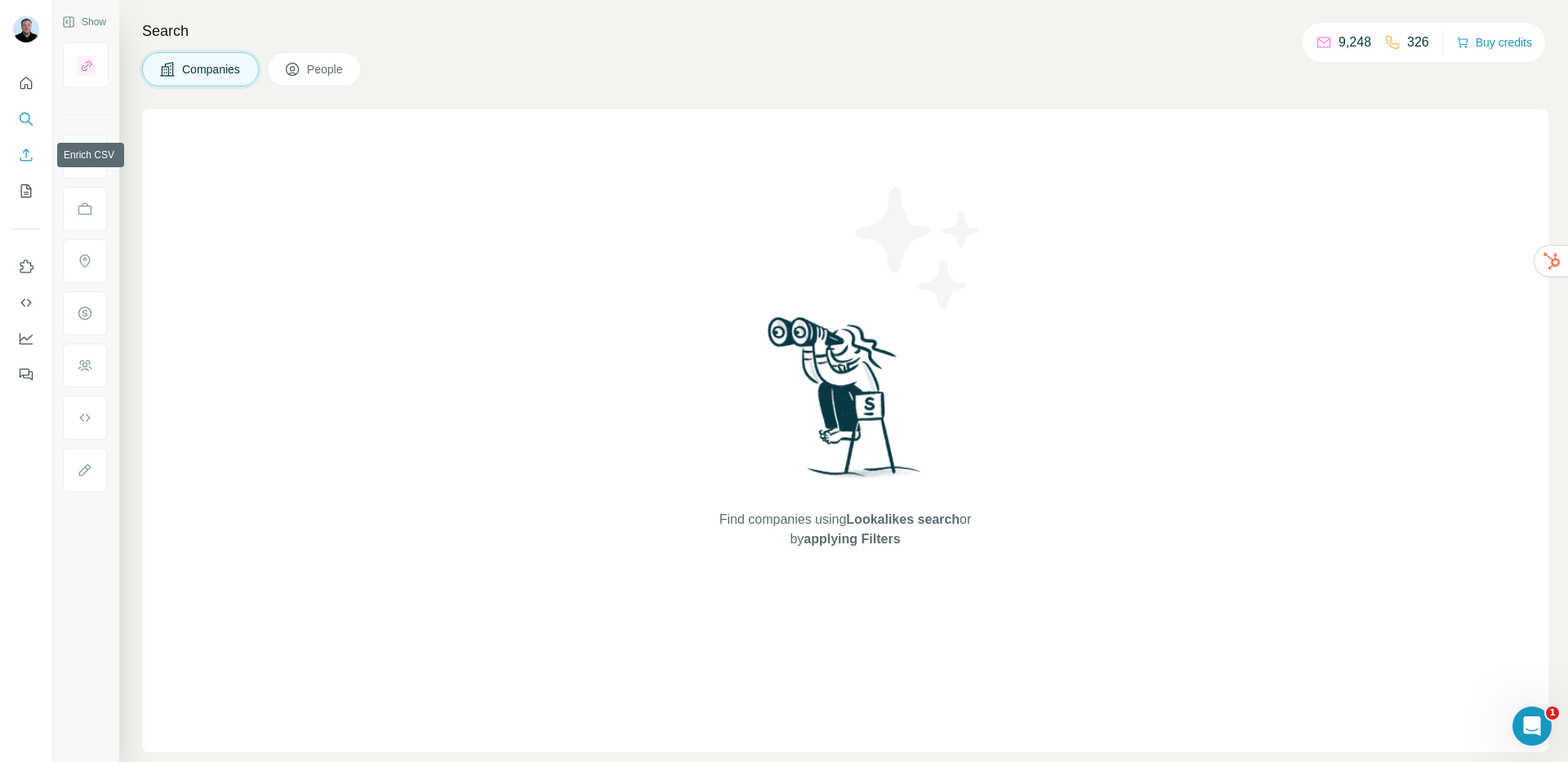
click at [26, 158] on icon "Enrich CSV" at bounding box center [27, 154] width 12 height 12
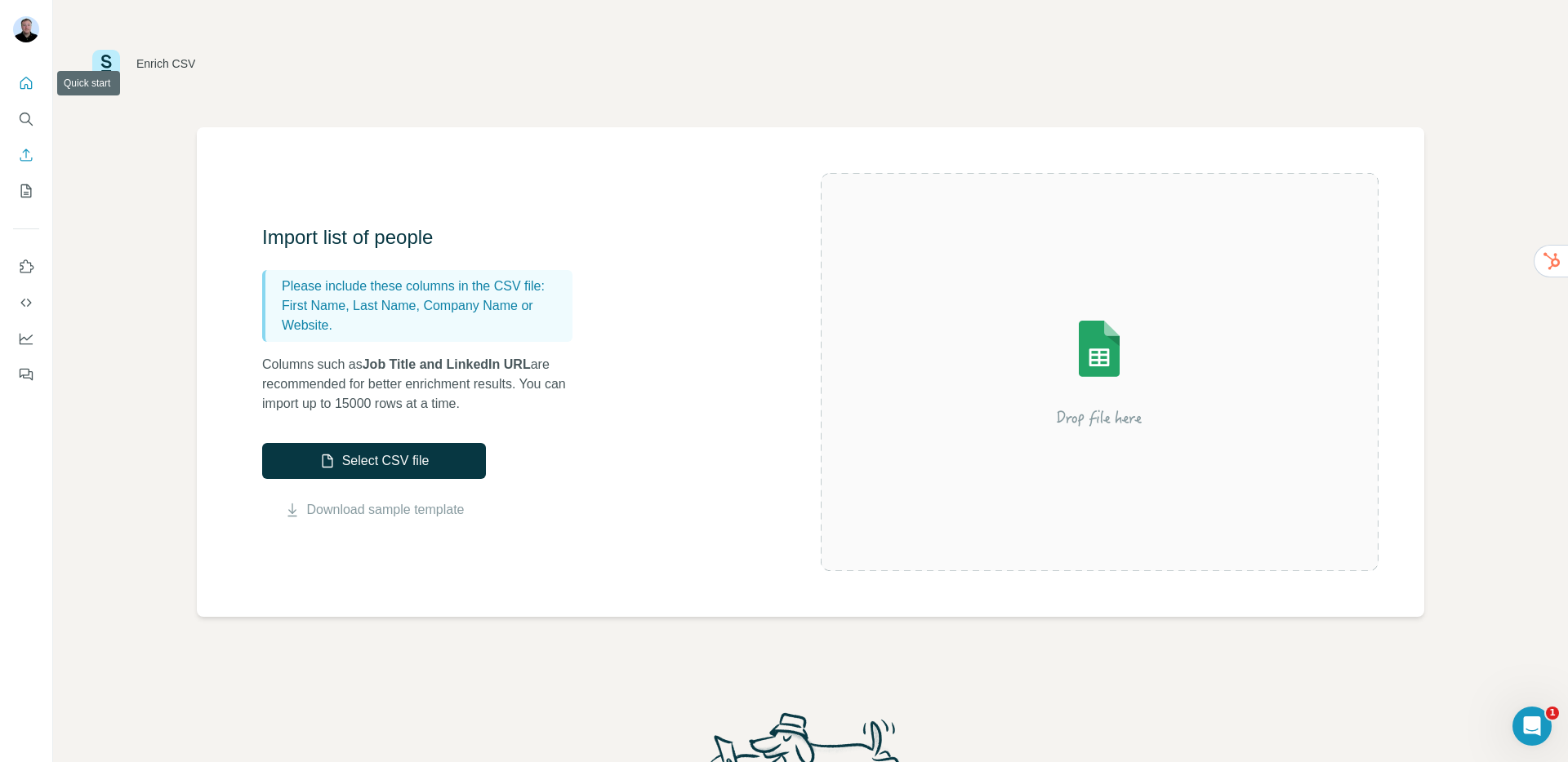
click at [30, 90] on icon "Quick start" at bounding box center [27, 84] width 17 height 17
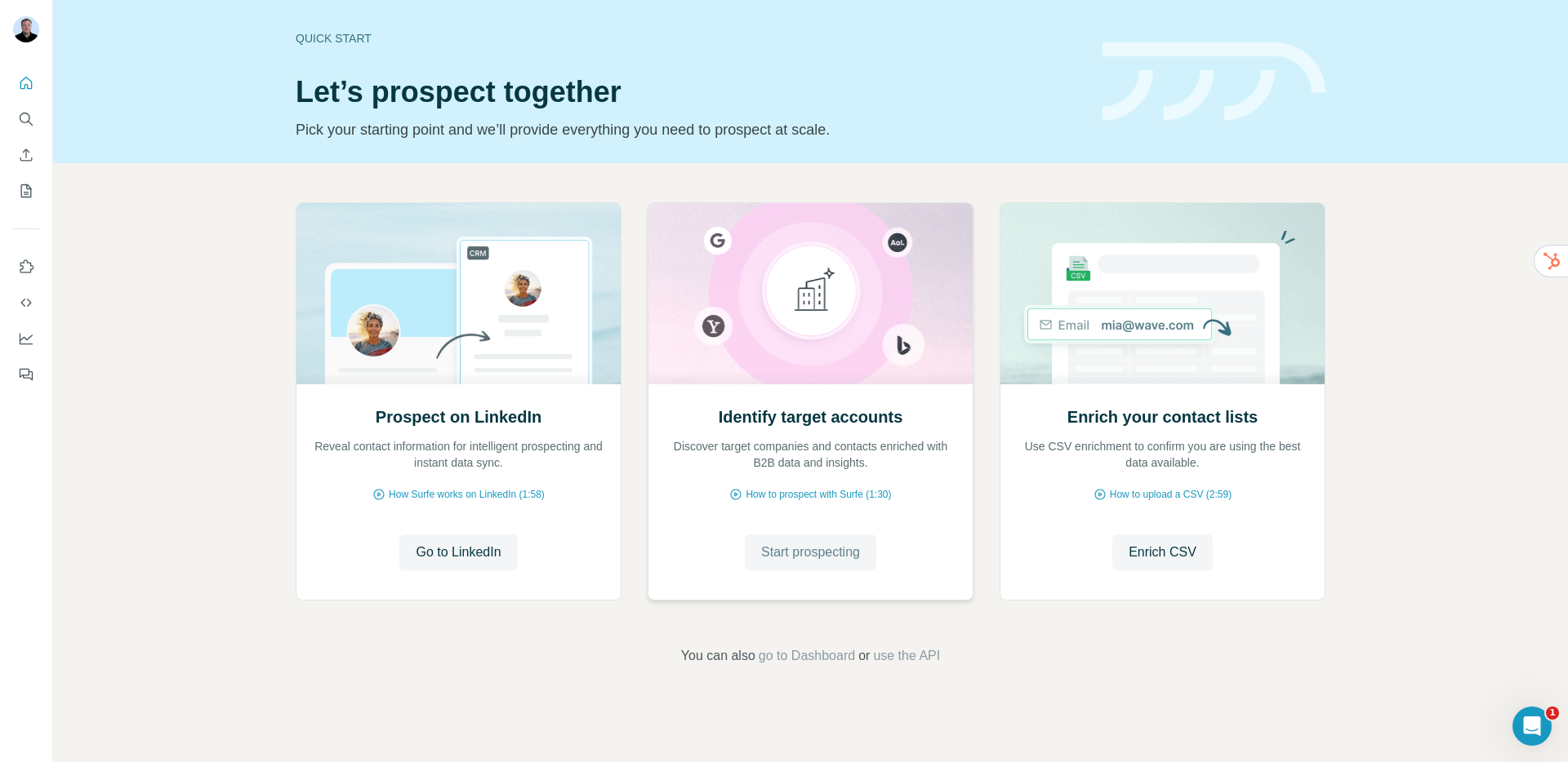
click at [830, 557] on span "Start prospecting" at bounding box center [811, 553] width 99 height 20
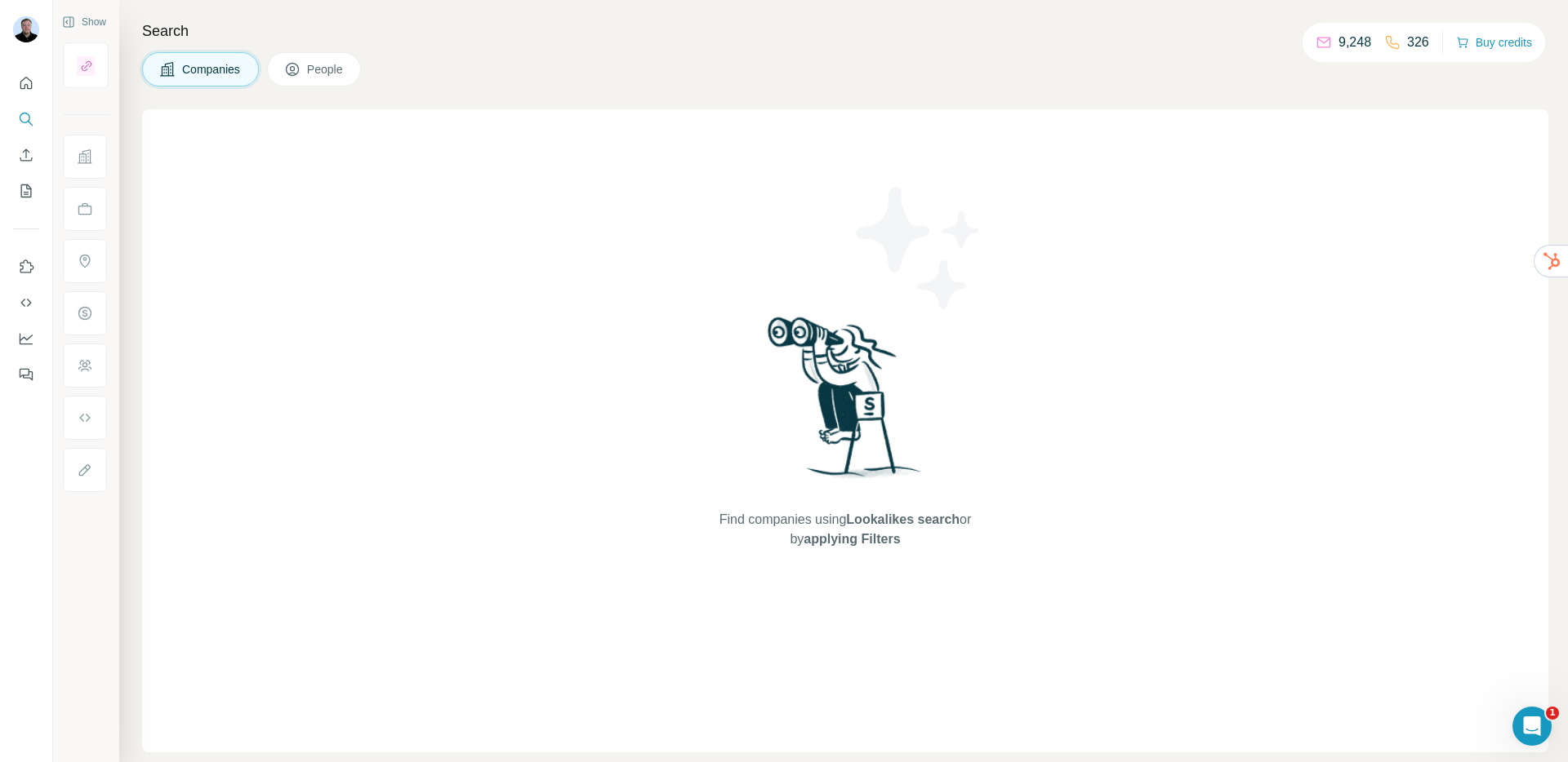
click at [312, 63] on span "People" at bounding box center [325, 70] width 37 height 17
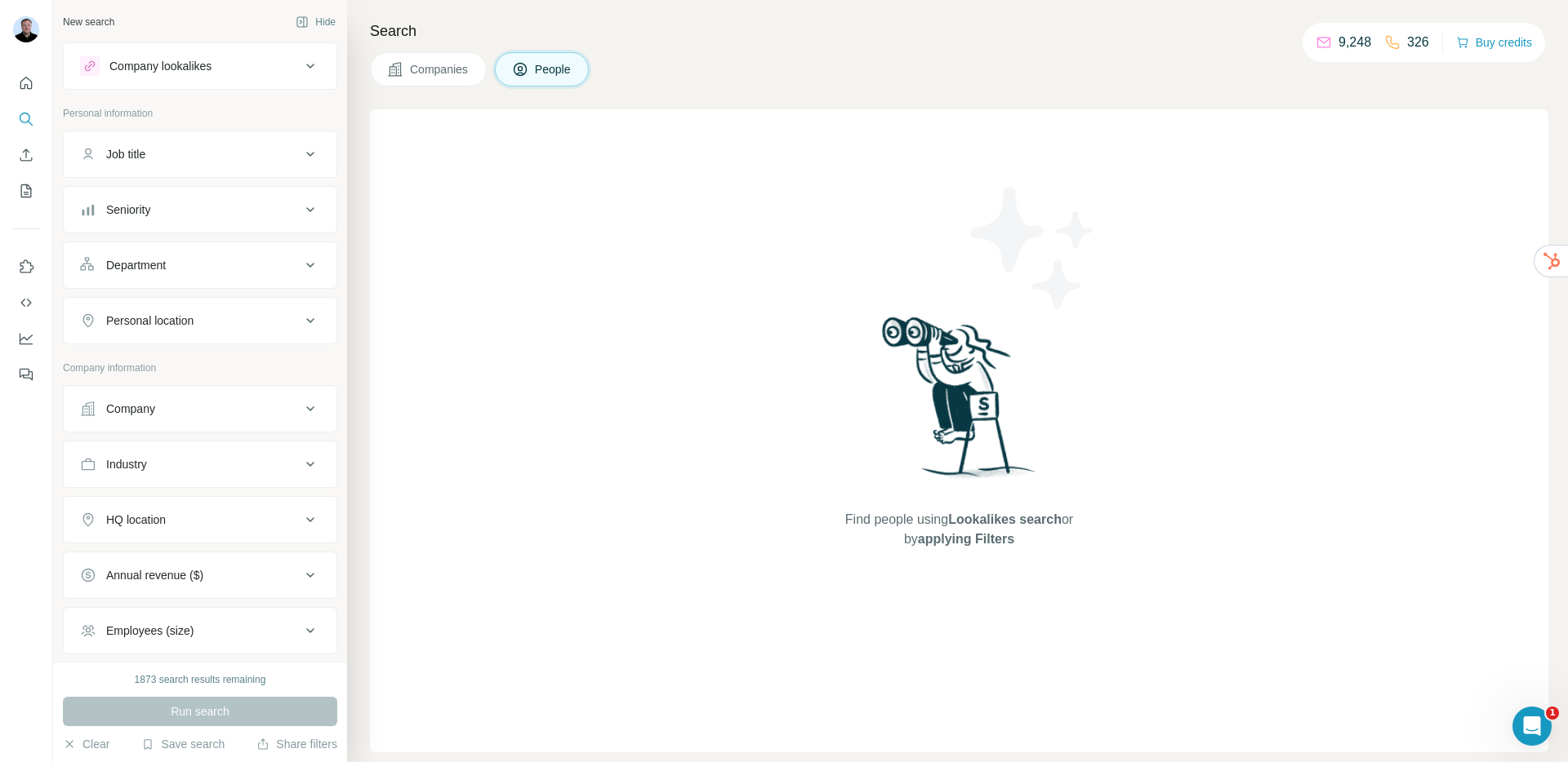
click at [397, 76] on icon at bounding box center [396, 70] width 17 height 17
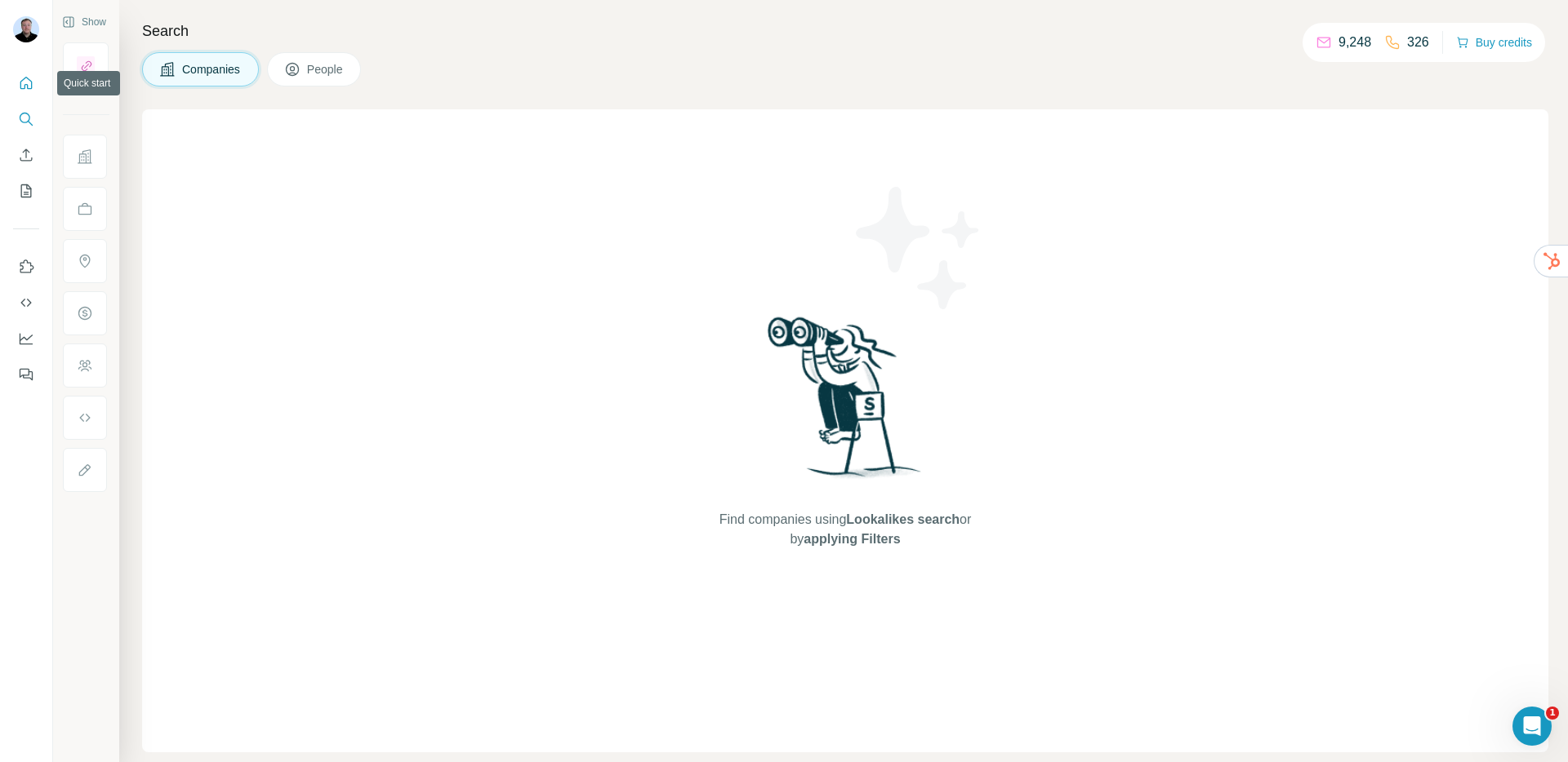
click at [27, 84] on icon "Quick start" at bounding box center [27, 84] width 17 height 17
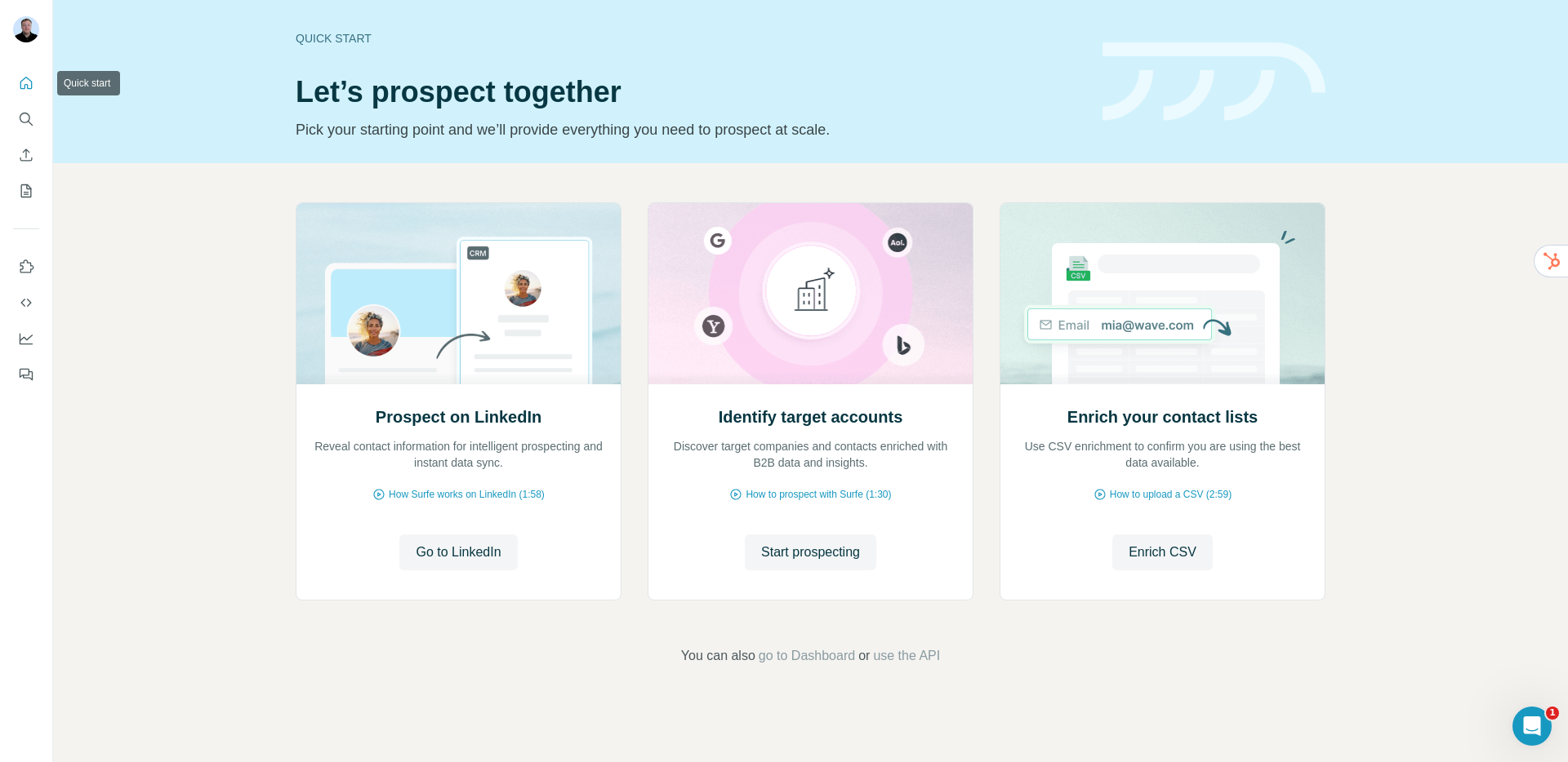
click at [21, 81] on icon "Quick start" at bounding box center [27, 83] width 12 height 12
